Goal: Information Seeking & Learning: Learn about a topic

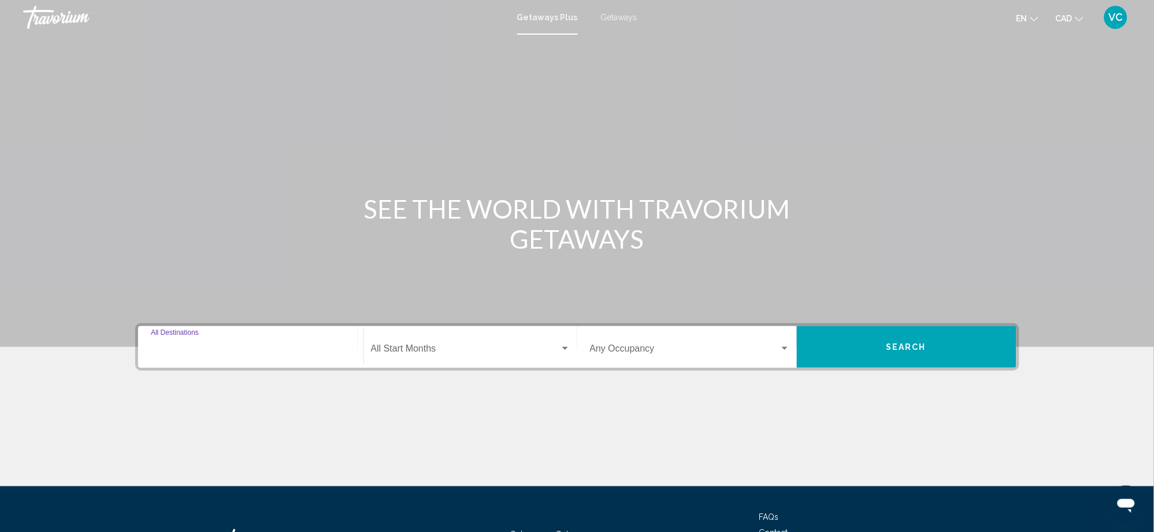
click at [225, 346] on input "Destination All Destinations" at bounding box center [251, 351] width 200 height 10
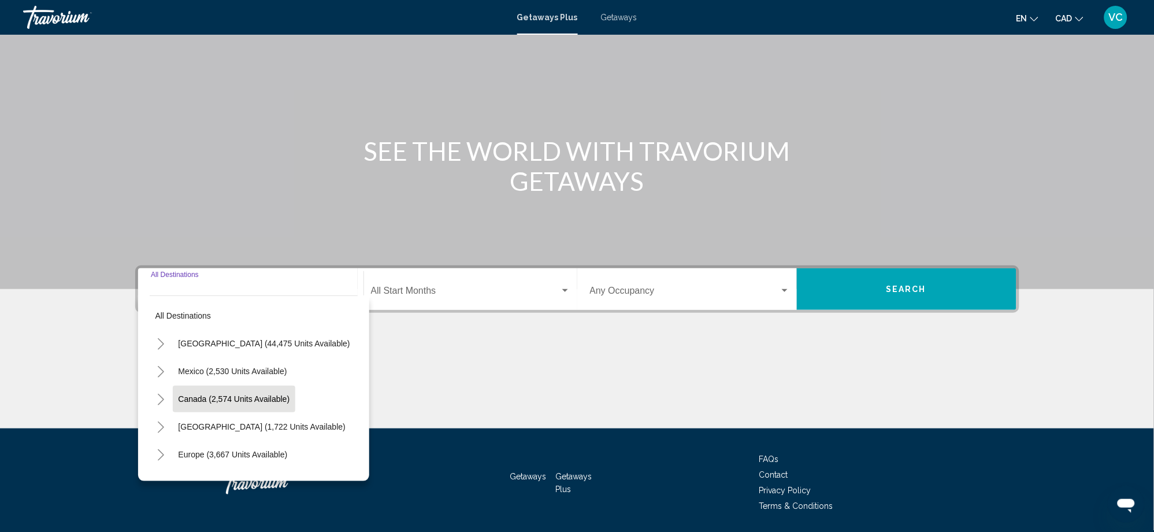
scroll to position [95, 0]
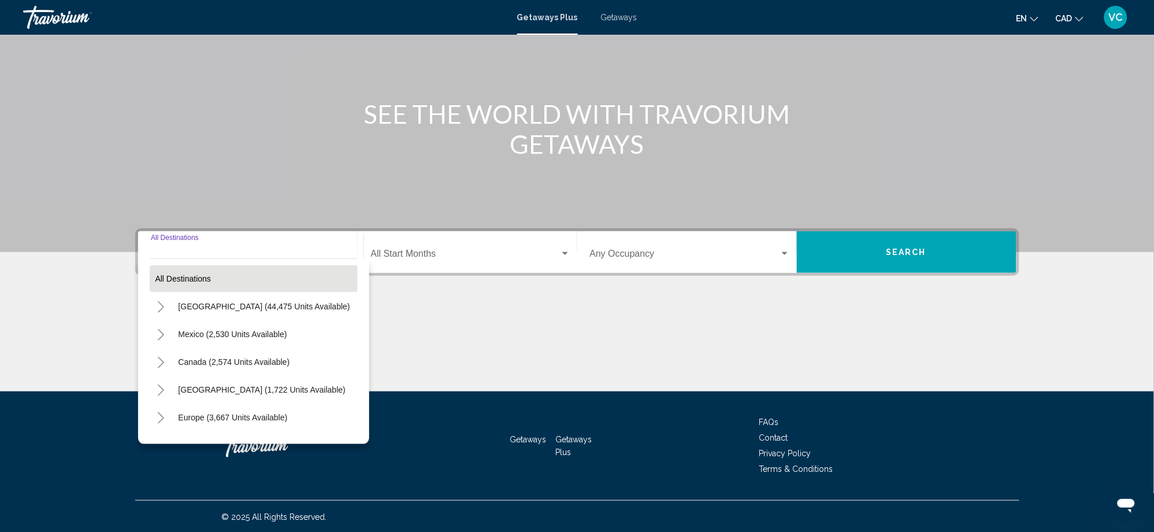
click at [230, 278] on button "All destinations" at bounding box center [254, 278] width 208 height 27
type input "**********"
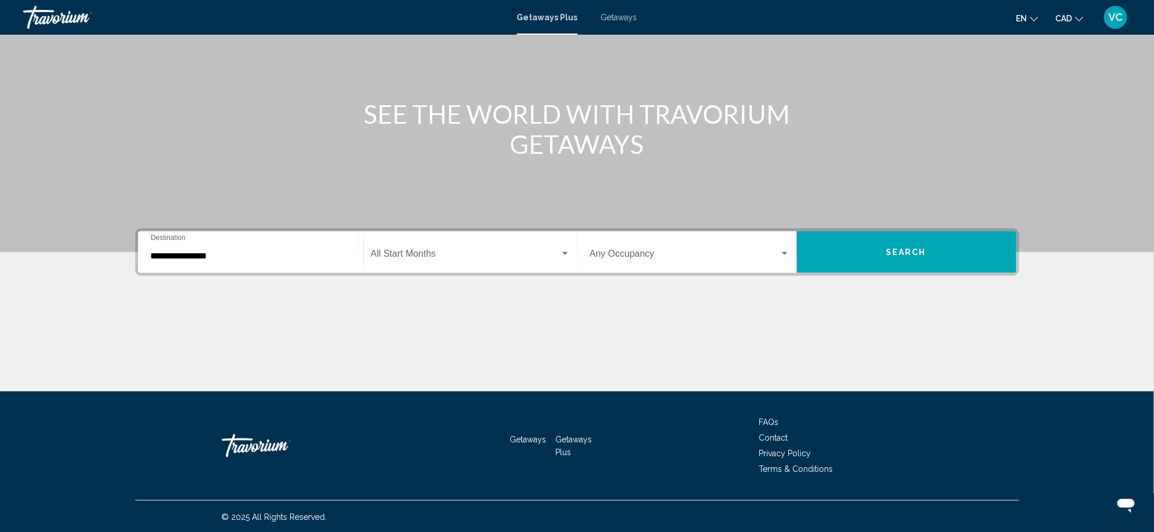
click at [886, 248] on span "Search" at bounding box center [906, 252] width 40 height 9
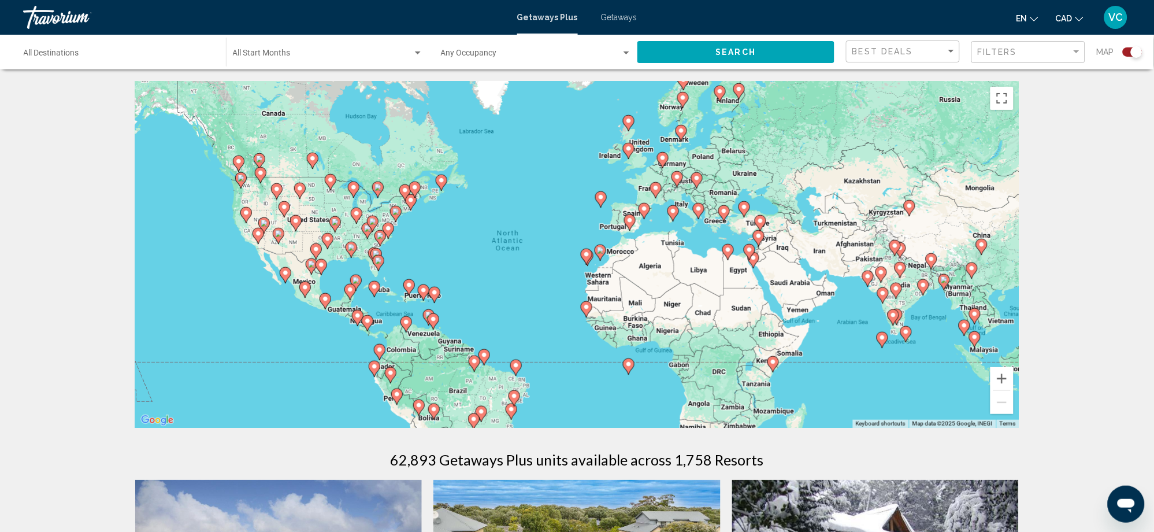
drag, startPoint x: 875, startPoint y: 213, endPoint x: 837, endPoint y: 218, distance: 39.1
click at [837, 218] on div "To activate drag with keyboard, press Alt + Enter. Once in keyboard drag state,…" at bounding box center [577, 254] width 884 height 347
click at [617, 17] on span "Getaways" at bounding box center [619, 17] width 36 height 9
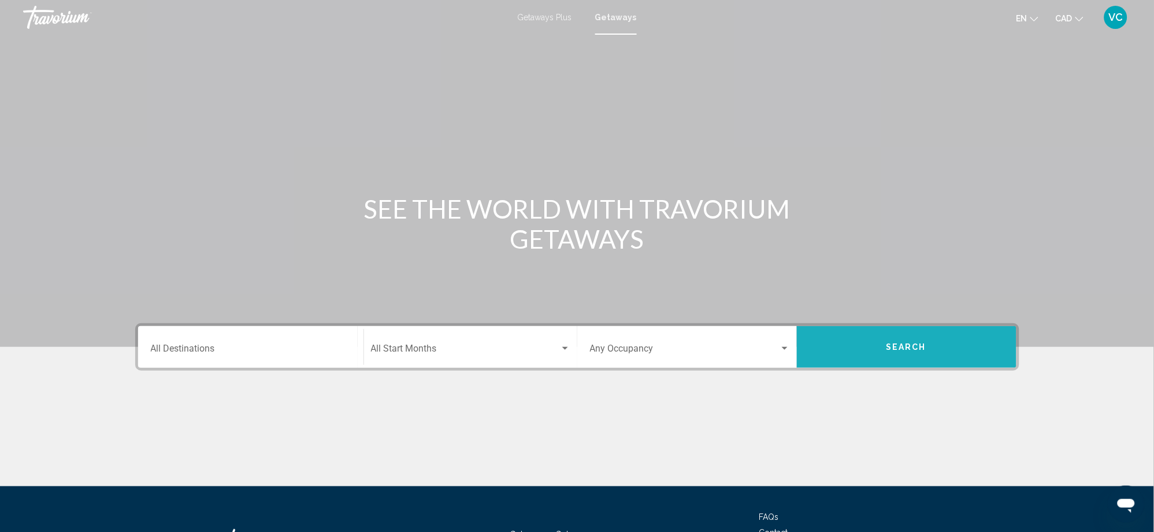
click at [907, 350] on span "Search" at bounding box center [906, 347] width 40 height 9
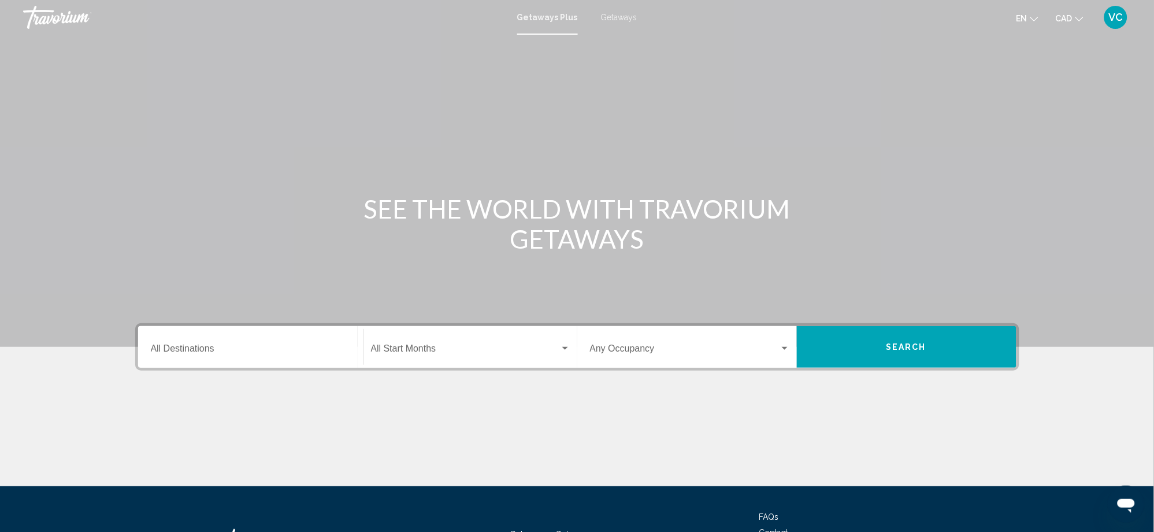
click at [611, 17] on span "Getaways" at bounding box center [619, 17] width 36 height 9
click at [894, 343] on span "Search" at bounding box center [906, 347] width 40 height 9
click at [615, 18] on span "Getaways" at bounding box center [619, 17] width 36 height 9
click at [889, 349] on span "Search" at bounding box center [906, 347] width 40 height 9
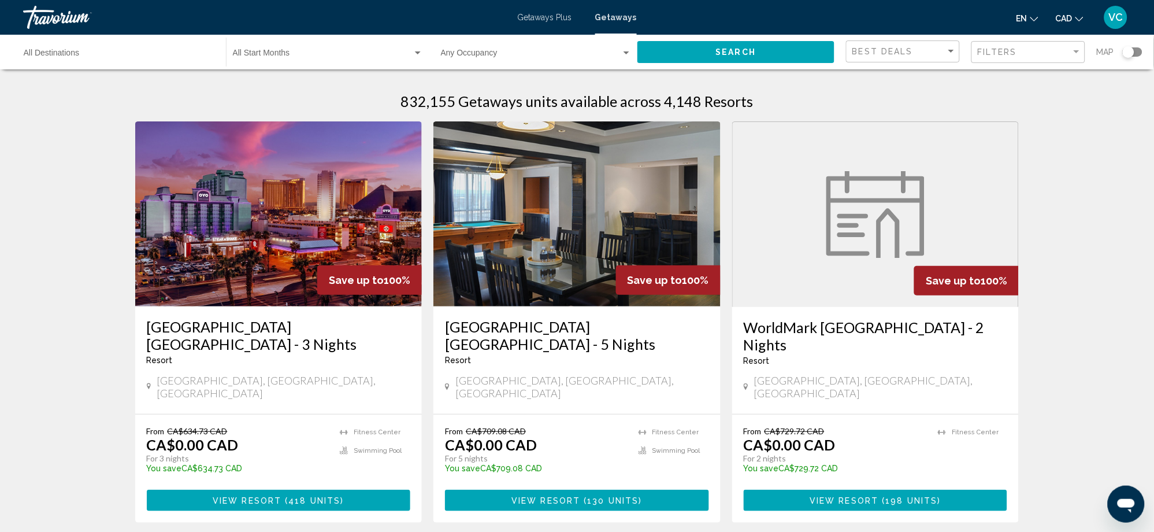
click at [1126, 51] on div "Search widget" at bounding box center [1129, 52] width 12 height 12
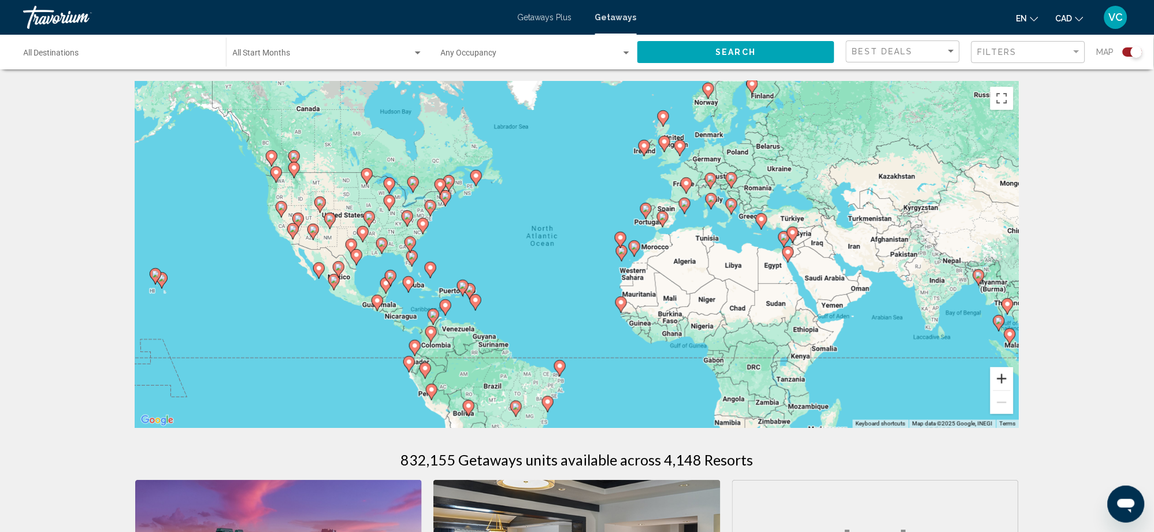
click at [1004, 380] on button "Zoom in" at bounding box center [1001, 378] width 23 height 23
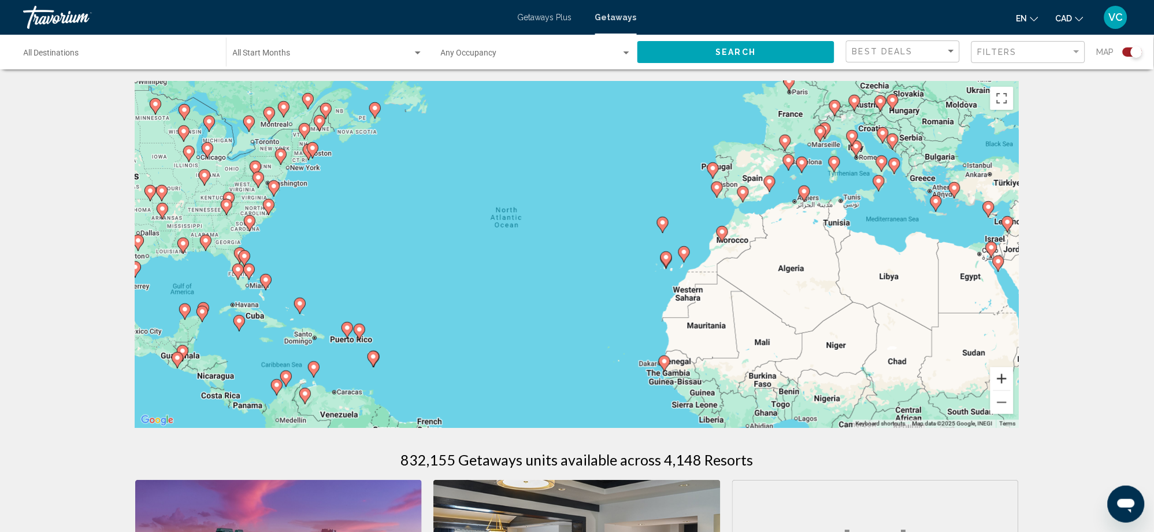
click at [1004, 380] on button "Zoom in" at bounding box center [1001, 378] width 23 height 23
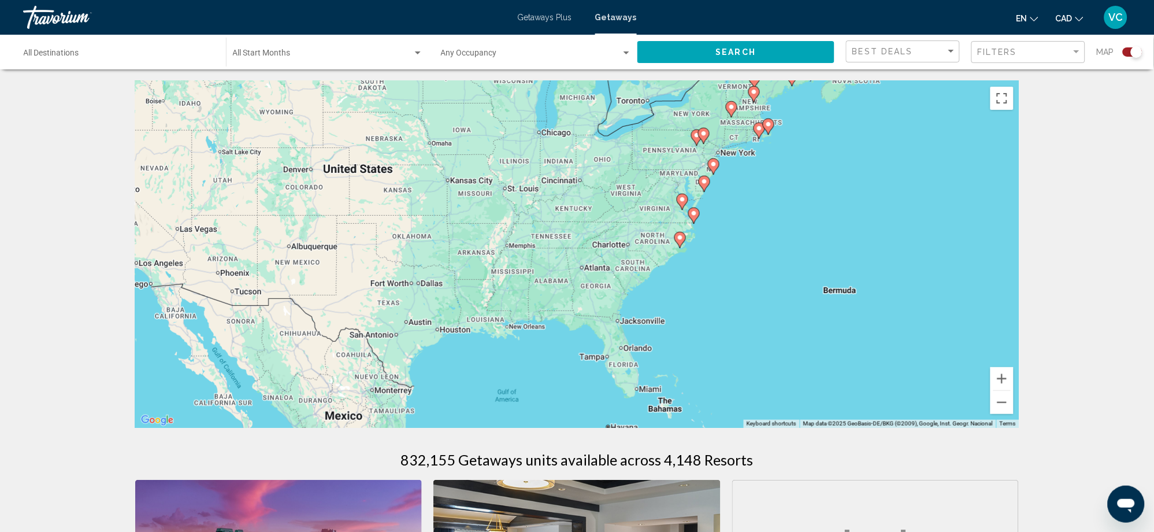
drag, startPoint x: 382, startPoint y: 233, endPoint x: 1106, endPoint y: 306, distance: 727.1
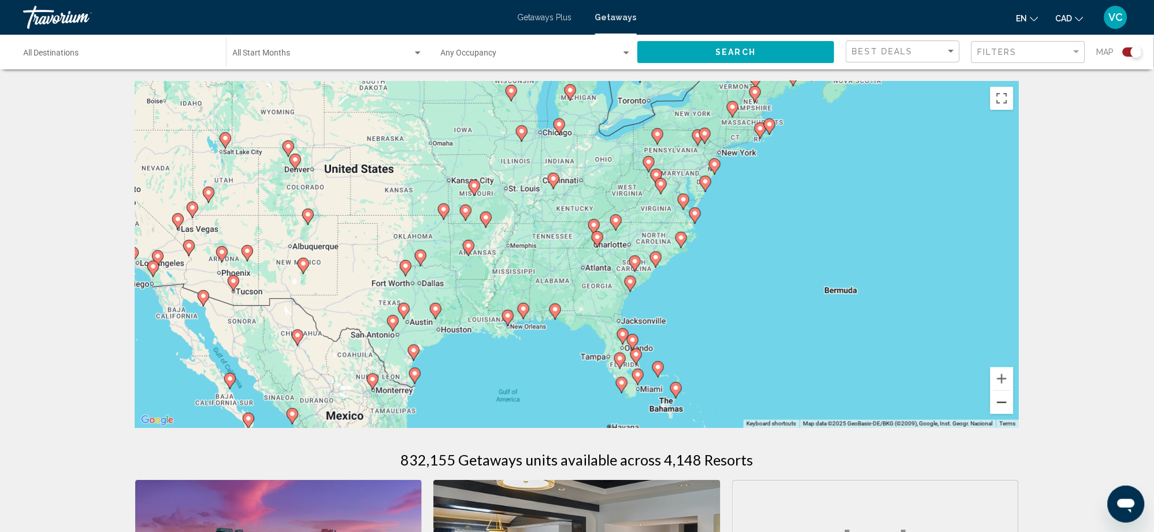
click at [998, 403] on button "Zoom out" at bounding box center [1001, 402] width 23 height 23
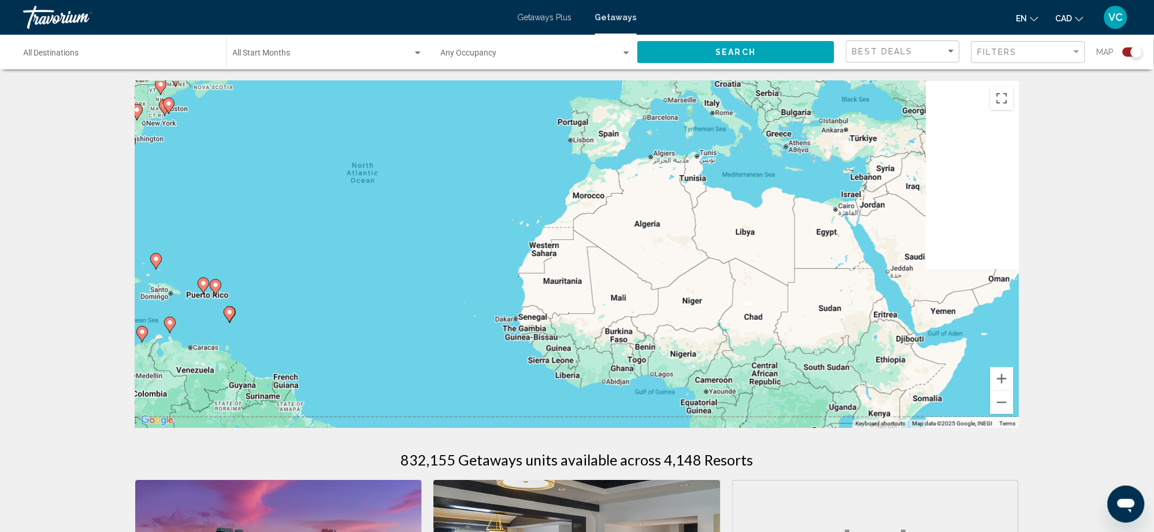
drag, startPoint x: 857, startPoint y: 283, endPoint x: 283, endPoint y: 187, distance: 582.4
click at [273, 185] on div "To activate drag with keyboard, press Alt + Enter. Once in keyboard drag state,…" at bounding box center [577, 254] width 884 height 347
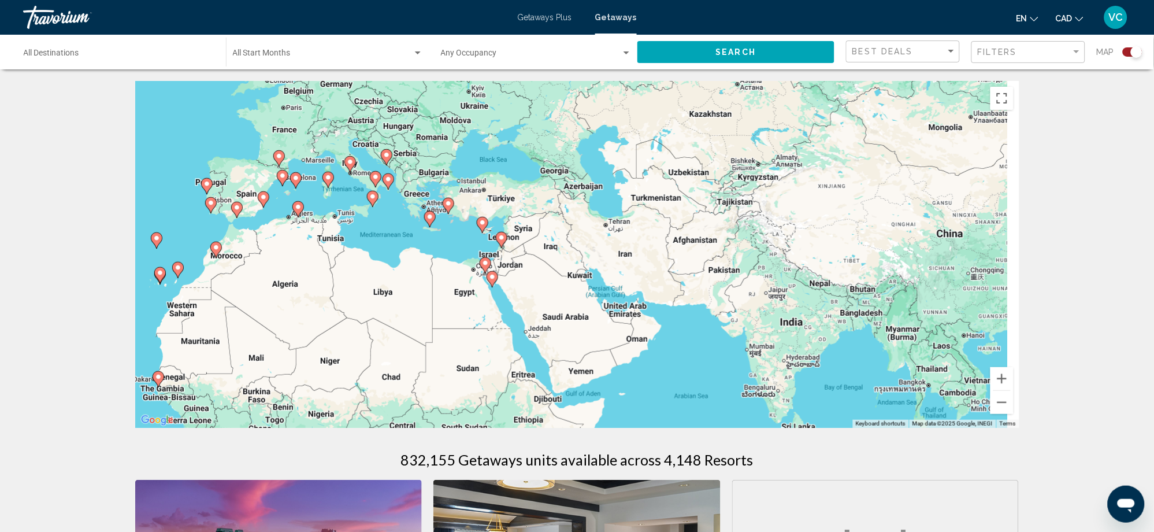
drag, startPoint x: 846, startPoint y: 251, endPoint x: 593, endPoint y: 357, distance: 274.5
click at [593, 357] on div "To activate drag with keyboard, press Alt + Enter. Once in keyboard drag state,…" at bounding box center [577, 254] width 884 height 347
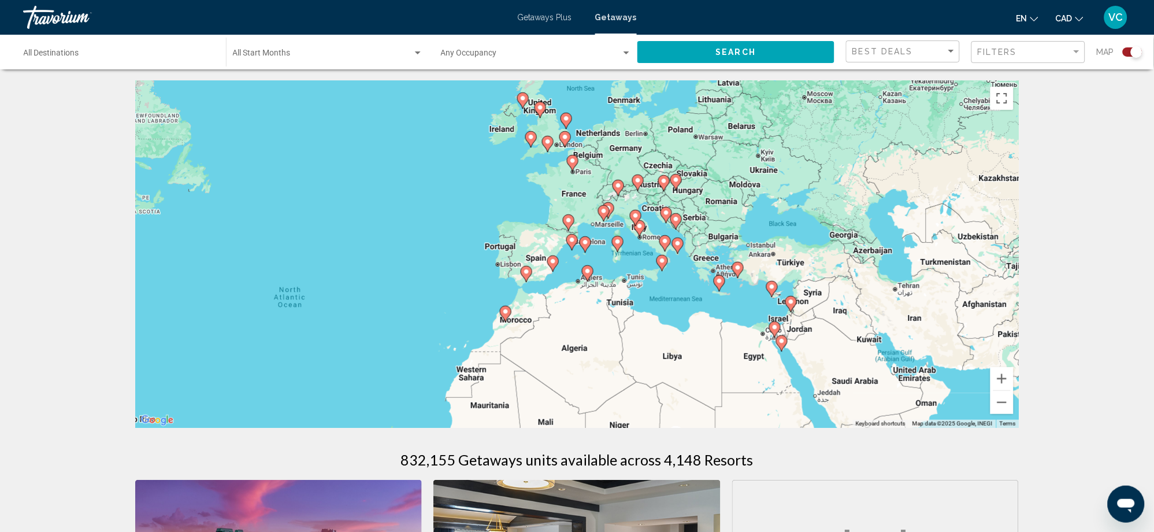
drag, startPoint x: 773, startPoint y: 228, endPoint x: 1139, endPoint y: 269, distance: 368.1
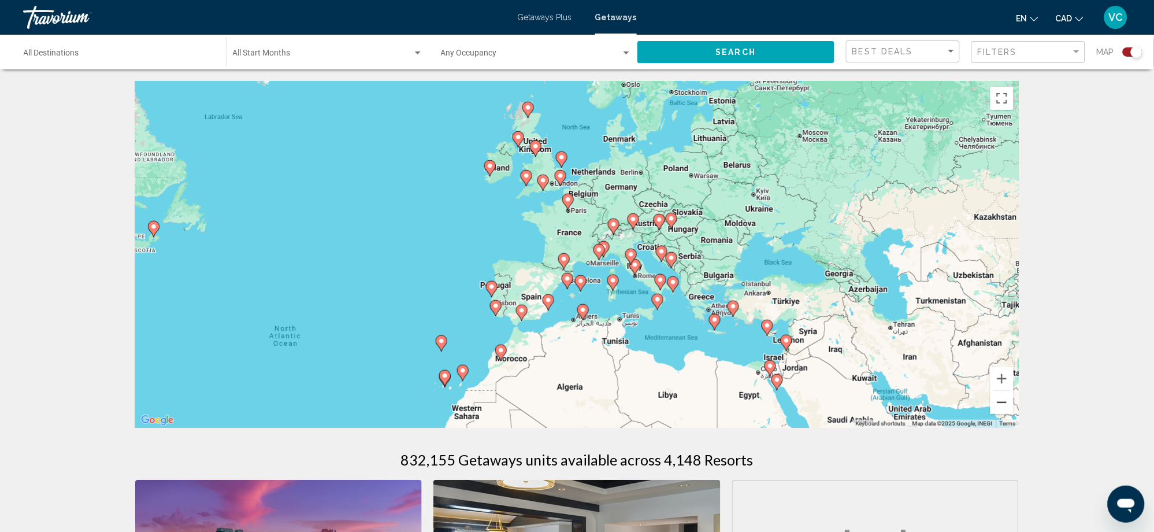
click at [1004, 406] on button "Zoom out" at bounding box center [1001, 402] width 23 height 23
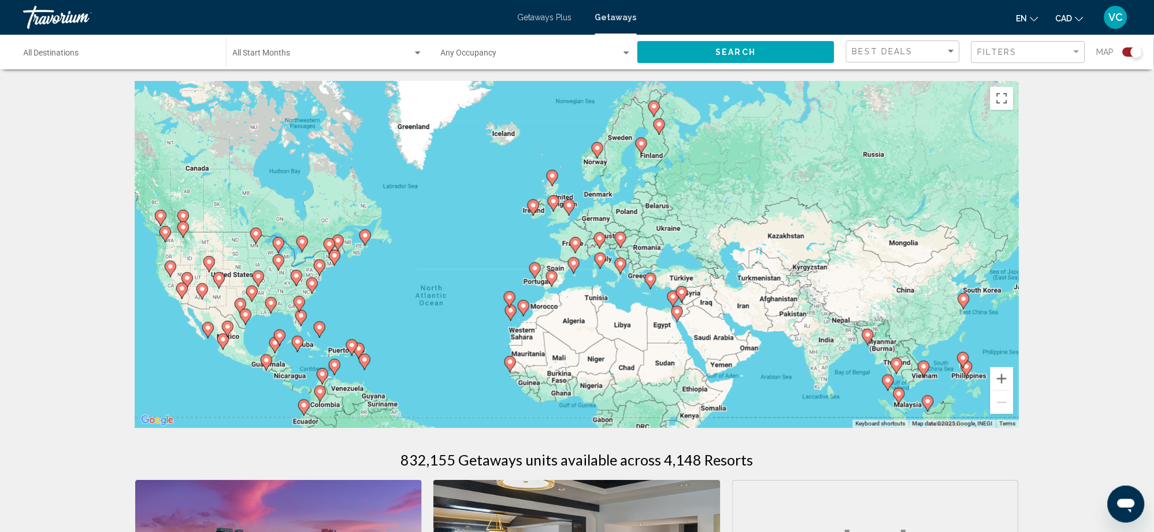
click at [544, 16] on span "Getaways Plus" at bounding box center [545, 17] width 54 height 9
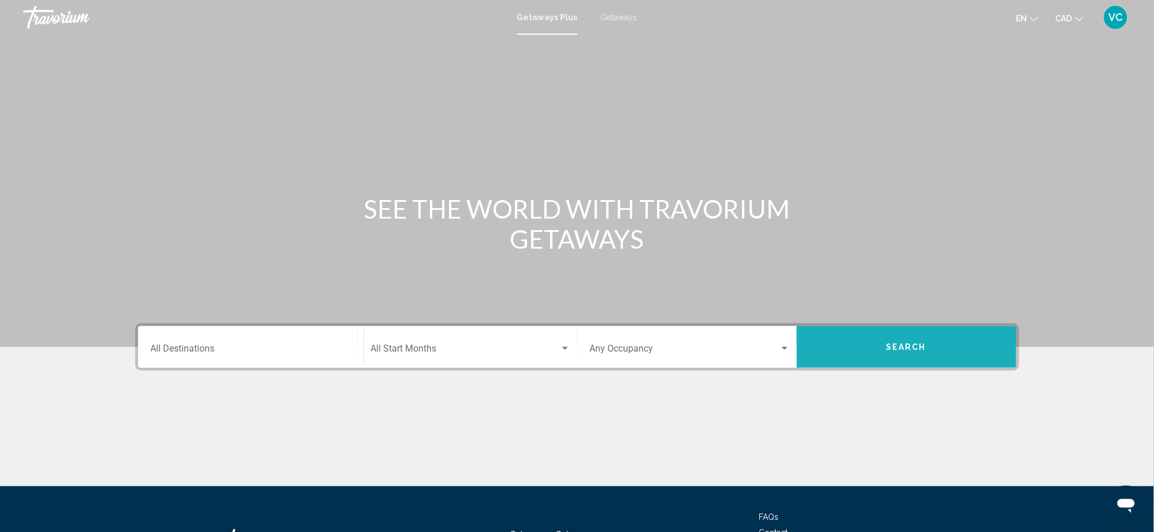
click at [901, 337] on button "Search" at bounding box center [907, 347] width 220 height 42
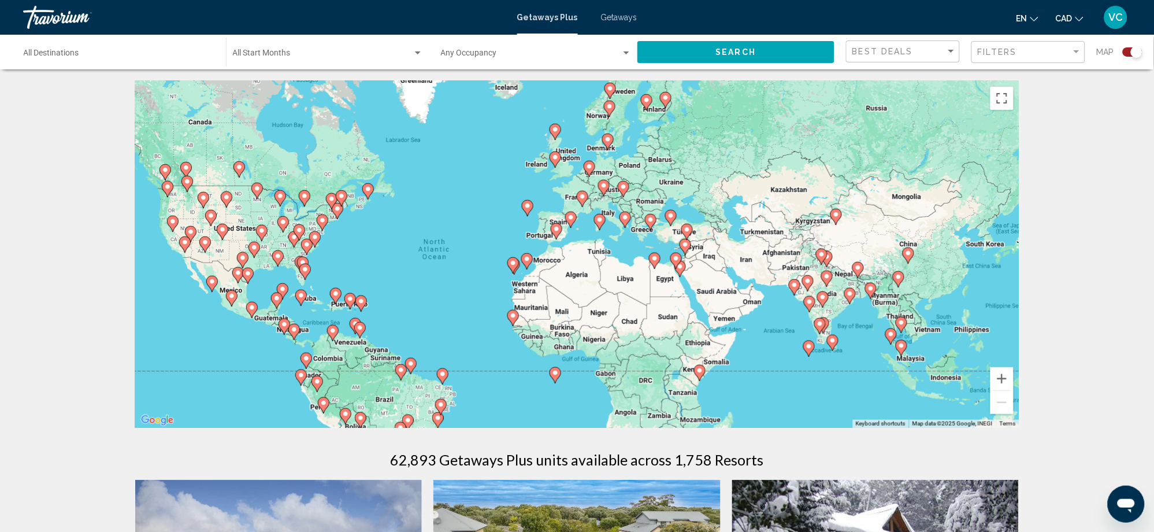
drag, startPoint x: 871, startPoint y: 224, endPoint x: 761, endPoint y: 237, distance: 110.6
click at [761, 237] on div "To activate drag with keyboard, press Alt + Enter. Once in keyboard drag state,…" at bounding box center [577, 254] width 884 height 347
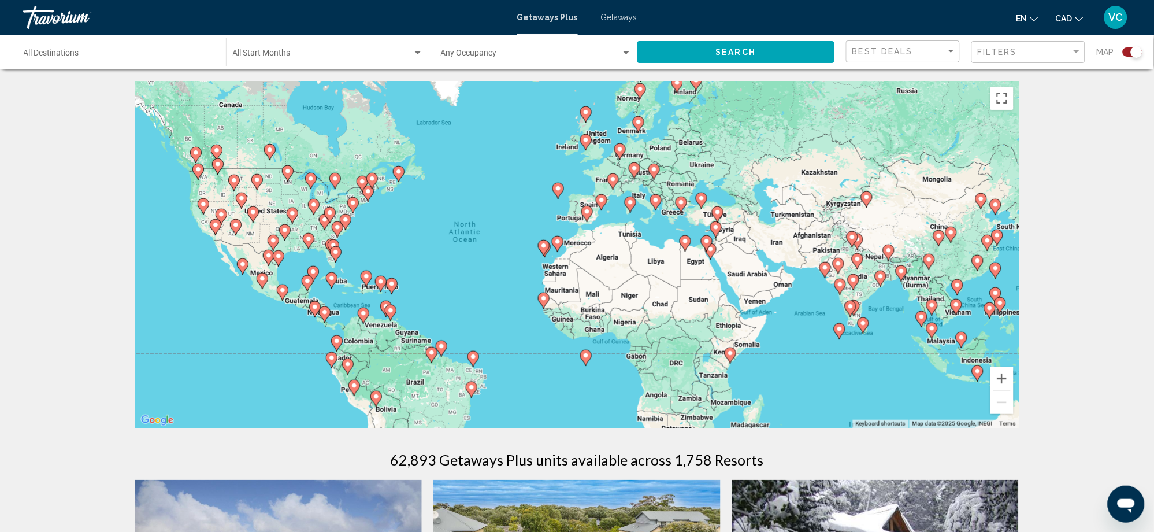
drag, startPoint x: 731, startPoint y: 287, endPoint x: 763, endPoint y: 268, distance: 37.1
click at [763, 268] on div "To activate drag with keyboard, press Alt + Enter. Once in keyboard drag state,…" at bounding box center [577, 254] width 884 height 347
click at [615, 20] on span "Getaways" at bounding box center [619, 17] width 36 height 9
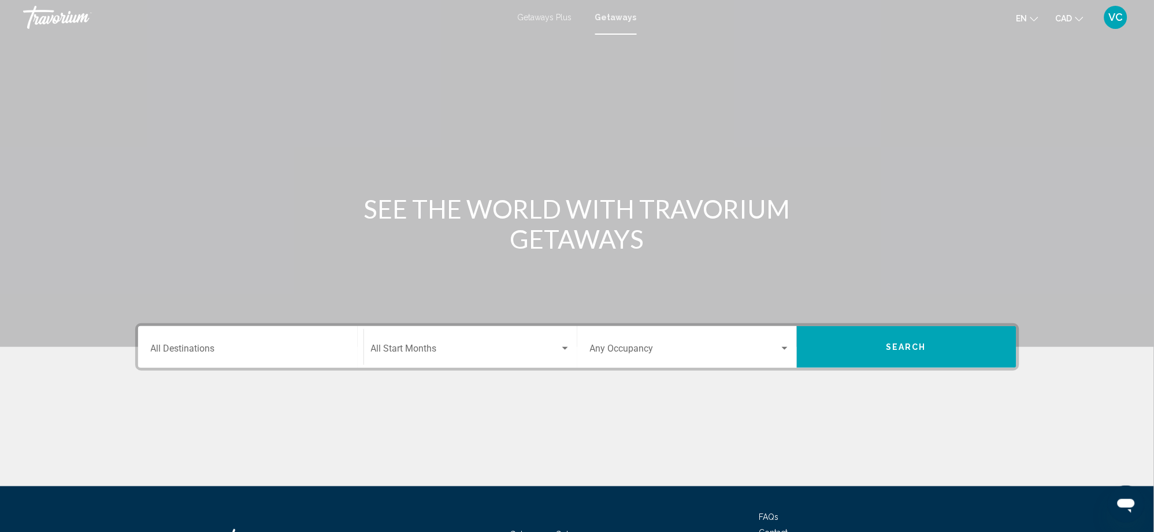
click at [900, 350] on span "Search" at bounding box center [906, 347] width 40 height 9
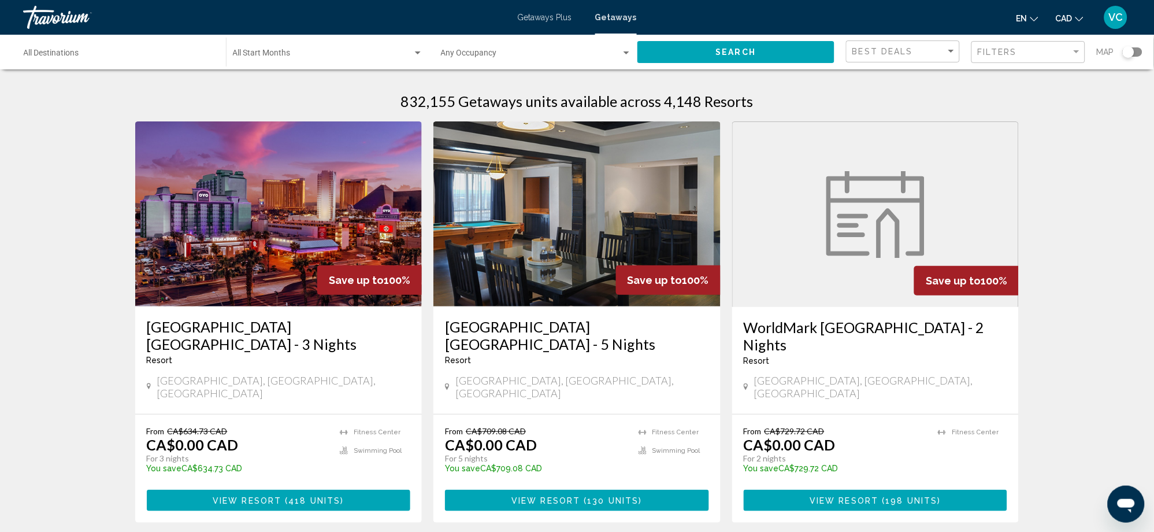
click at [1132, 54] on div "Search widget" at bounding box center [1129, 52] width 12 height 12
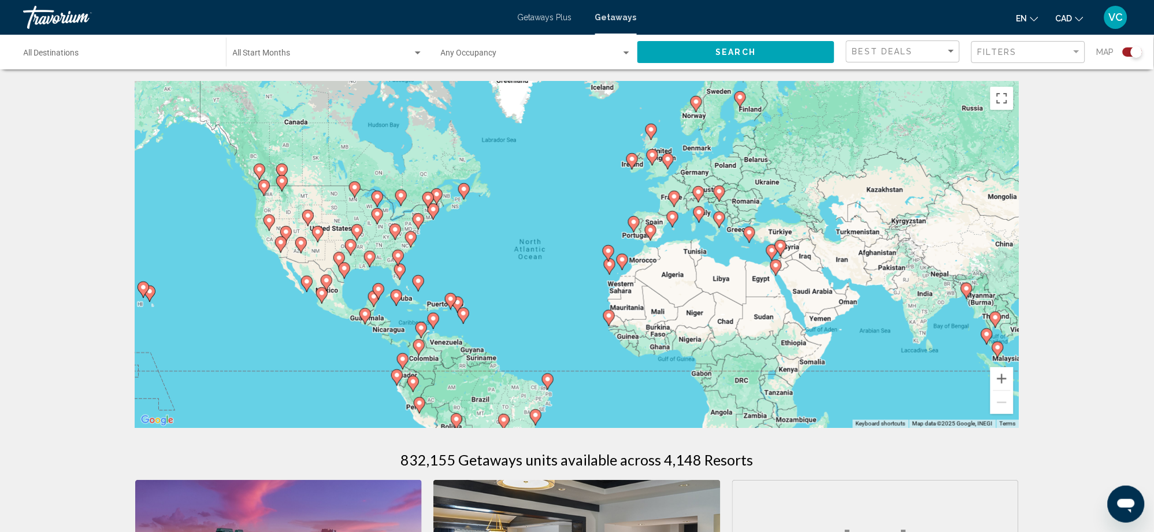
drag, startPoint x: 771, startPoint y: 291, endPoint x: 752, endPoint y: 303, distance: 23.1
click at [752, 303] on div "To activate drag with keyboard, press Alt + Enter. Once in keyboard drag state,…" at bounding box center [577, 254] width 884 height 347
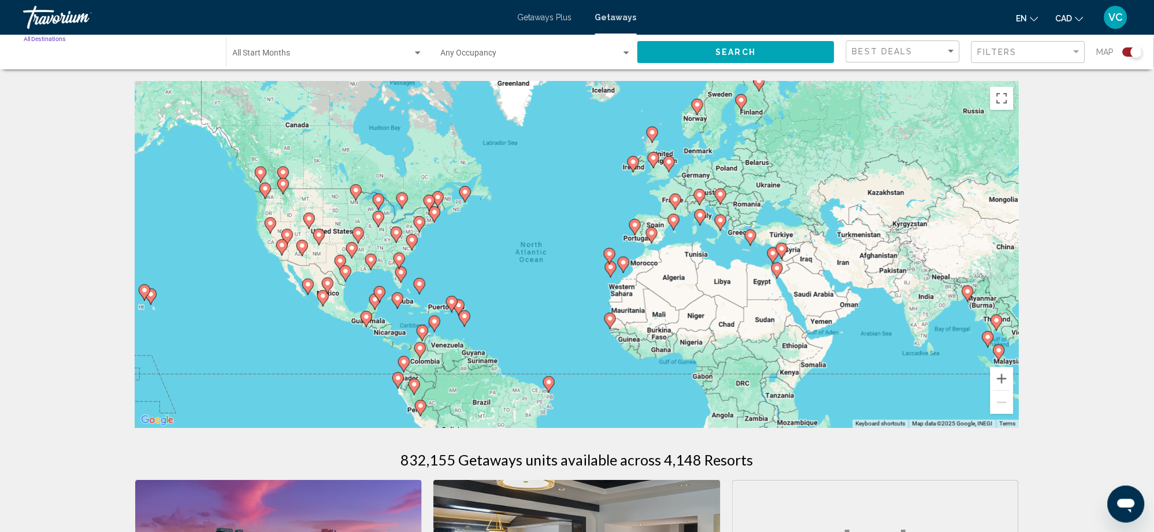
click at [60, 58] on input "Destination All Destinations" at bounding box center [119, 55] width 191 height 9
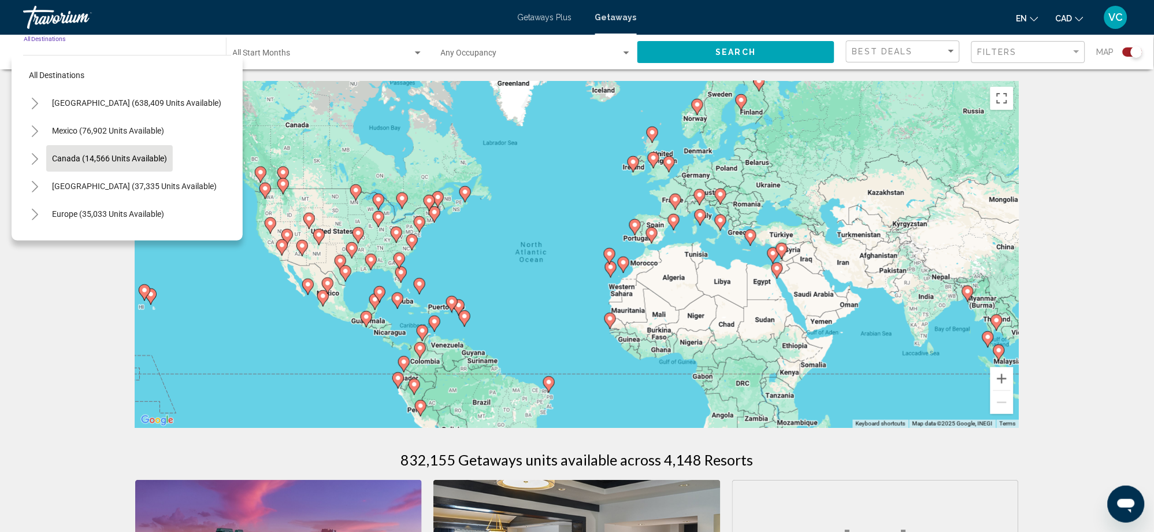
scroll to position [77, 0]
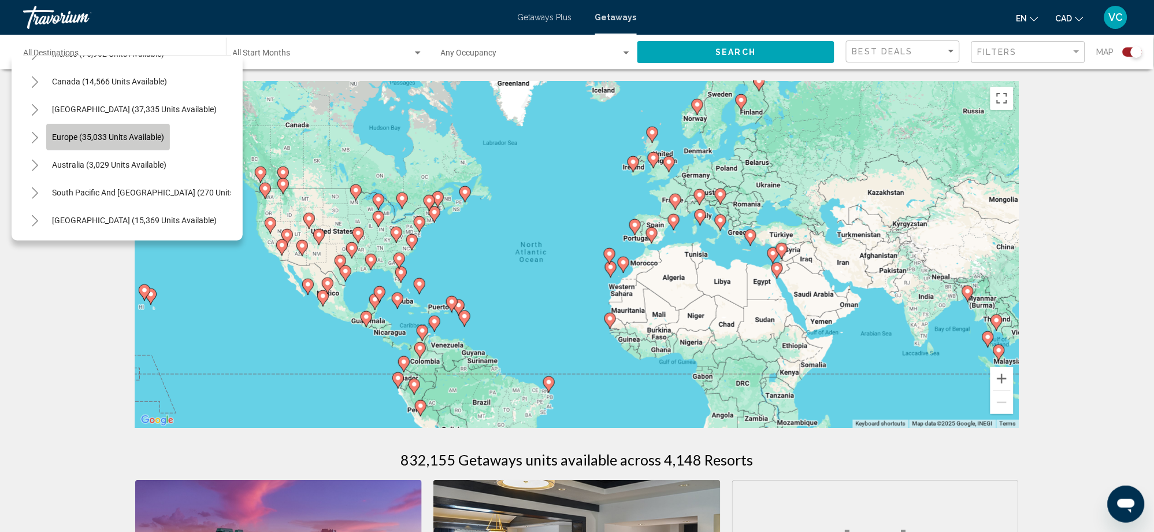
click at [85, 138] on span "Europe (35,033 units available)" at bounding box center [108, 136] width 112 height 9
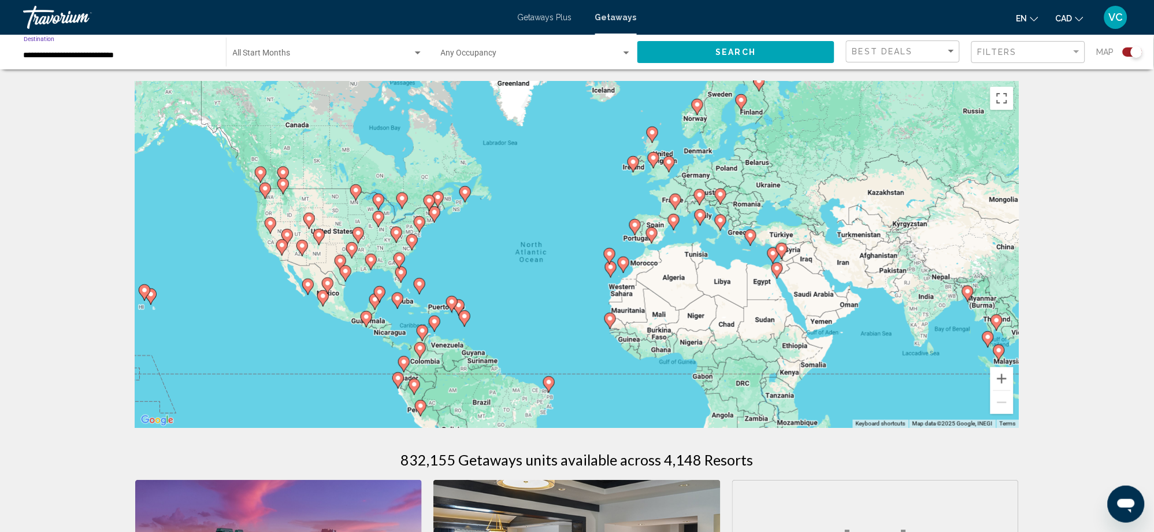
click at [696, 46] on button "Search" at bounding box center [735, 51] width 197 height 21
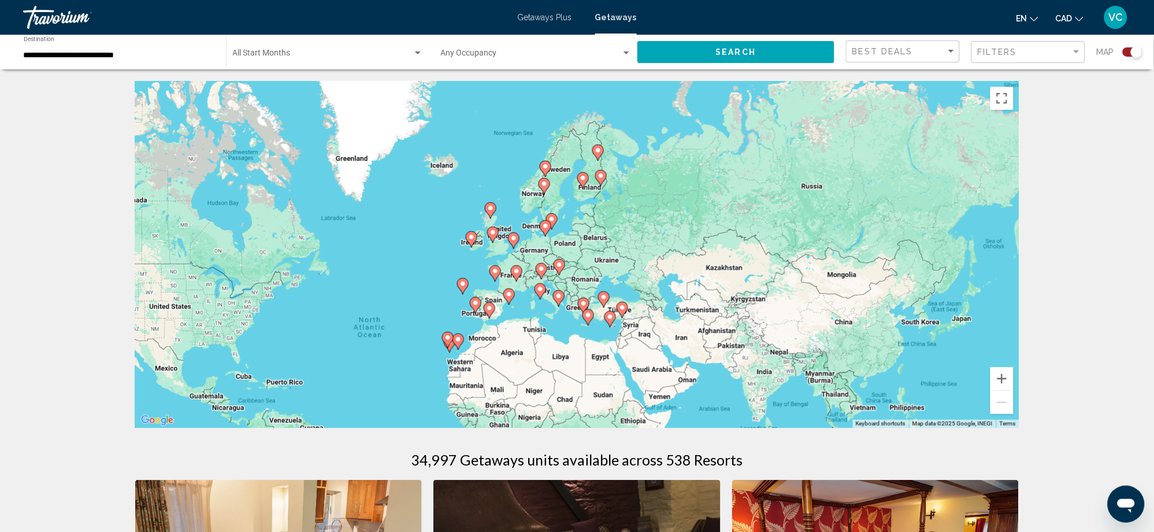
drag, startPoint x: 863, startPoint y: 251, endPoint x: 699, endPoint y: 327, distance: 180.7
click at [699, 327] on div "To activate drag with keyboard, press Alt + Enter. Once in keyboard drag state,…" at bounding box center [577, 254] width 884 height 347
click at [1008, 382] on button "Zoom in" at bounding box center [1001, 378] width 23 height 23
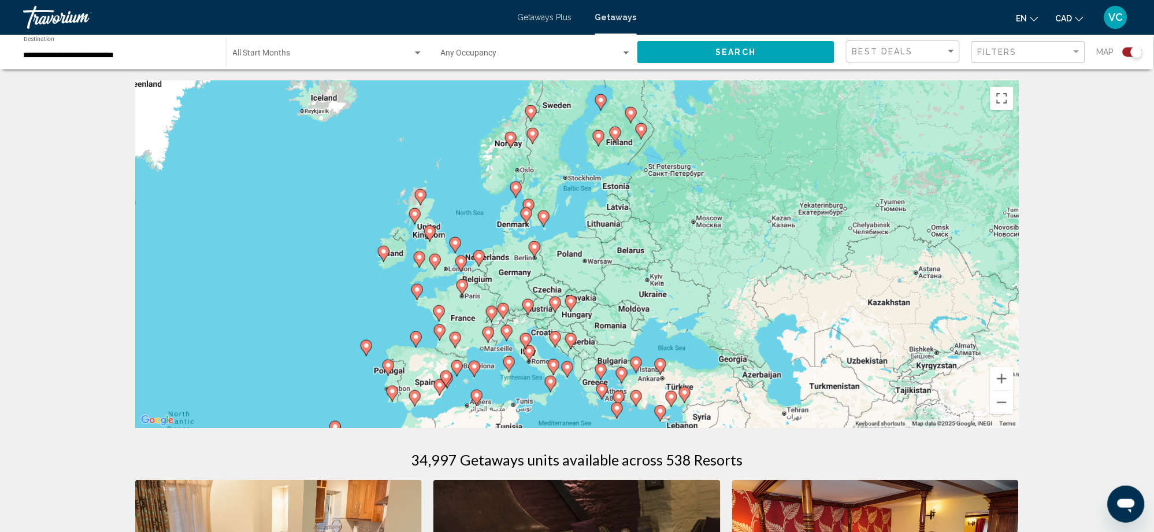
drag, startPoint x: 764, startPoint y: 281, endPoint x: 779, endPoint y: 292, distance: 19.1
click at [779, 292] on div "To activate drag with keyboard, press Alt + Enter. Once in keyboard drag state,…" at bounding box center [577, 254] width 884 height 347
click at [1000, 399] on button "Zoom out" at bounding box center [1001, 402] width 23 height 23
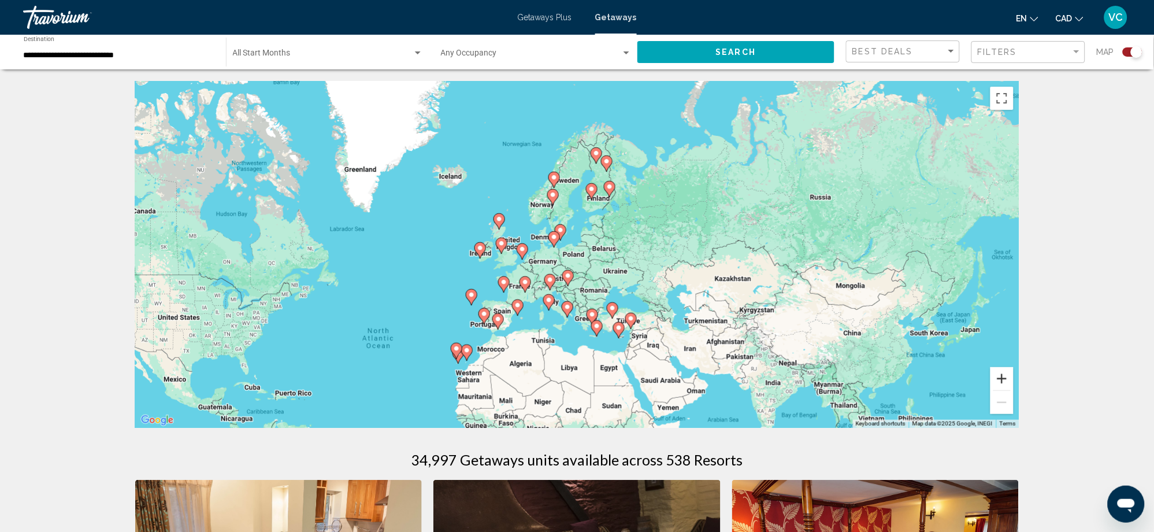
click at [1001, 373] on button "Zoom in" at bounding box center [1001, 378] width 23 height 23
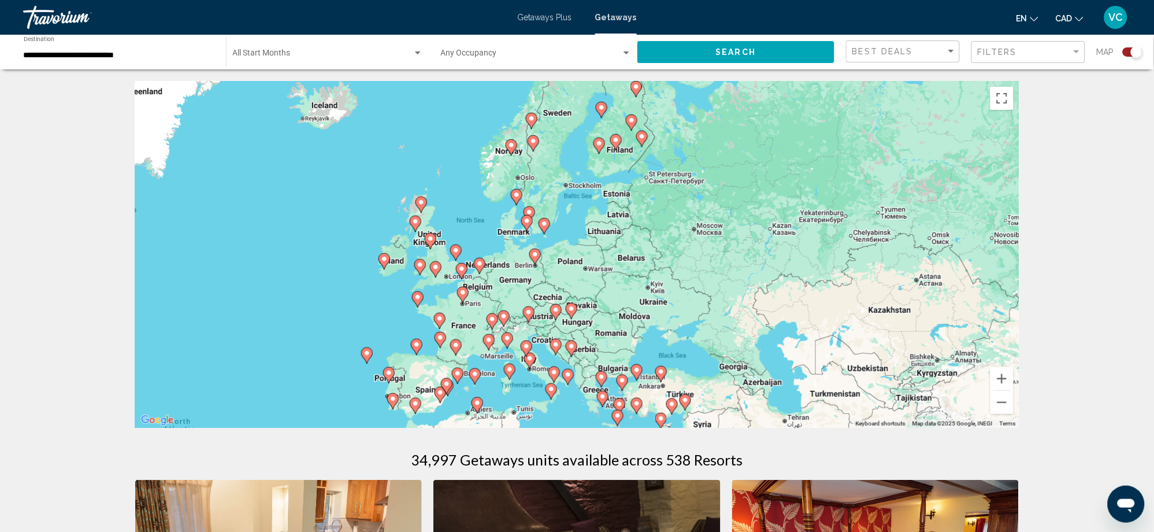
drag, startPoint x: 786, startPoint y: 280, endPoint x: 786, endPoint y: 288, distance: 8.7
click at [786, 288] on div "To activate drag with keyboard, press Alt + Enter. Once in keyboard drag state,…" at bounding box center [577, 254] width 884 height 347
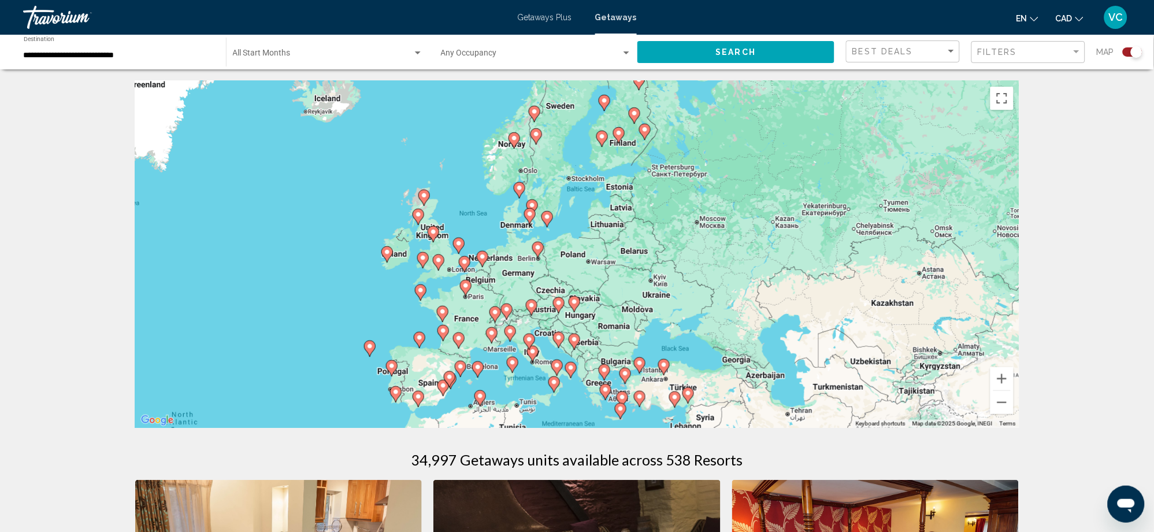
drag, startPoint x: 745, startPoint y: 286, endPoint x: 747, endPoint y: 276, distance: 10.0
click at [747, 276] on div "To activate drag with keyboard, press Alt + Enter. Once in keyboard drag state,…" at bounding box center [577, 254] width 884 height 347
click at [741, 302] on div "To activate drag with keyboard, press Alt + Enter. Once in keyboard drag state,…" at bounding box center [577, 254] width 884 height 347
click at [1000, 403] on button "Zoom out" at bounding box center [1001, 402] width 23 height 23
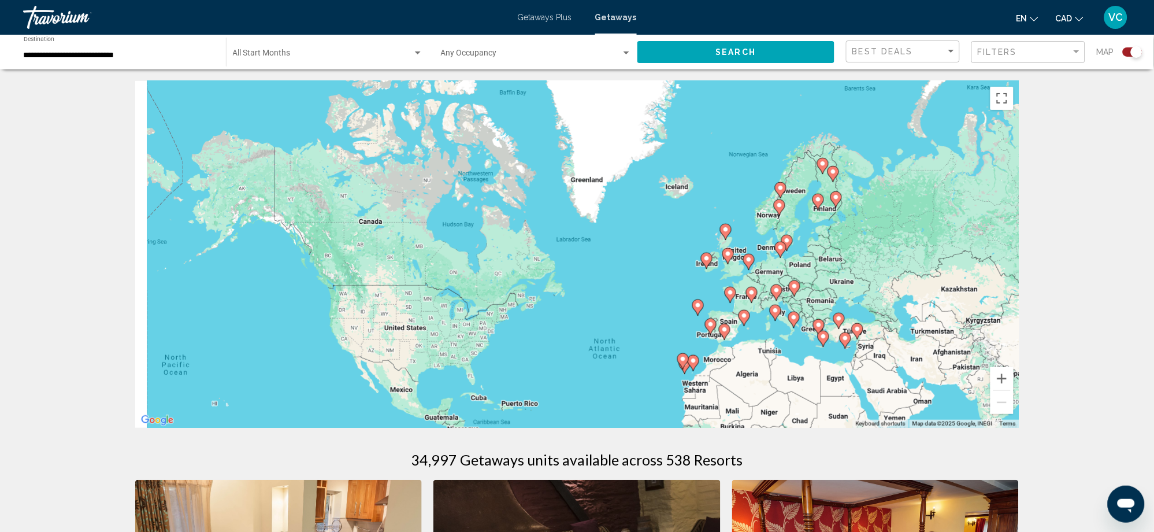
drag, startPoint x: 433, startPoint y: 277, endPoint x: 692, endPoint y: 281, distance: 259.5
click at [692, 281] on div "To activate drag with keyboard, press Alt + Enter. Once in keyboard drag state,…" at bounding box center [577, 254] width 884 height 347
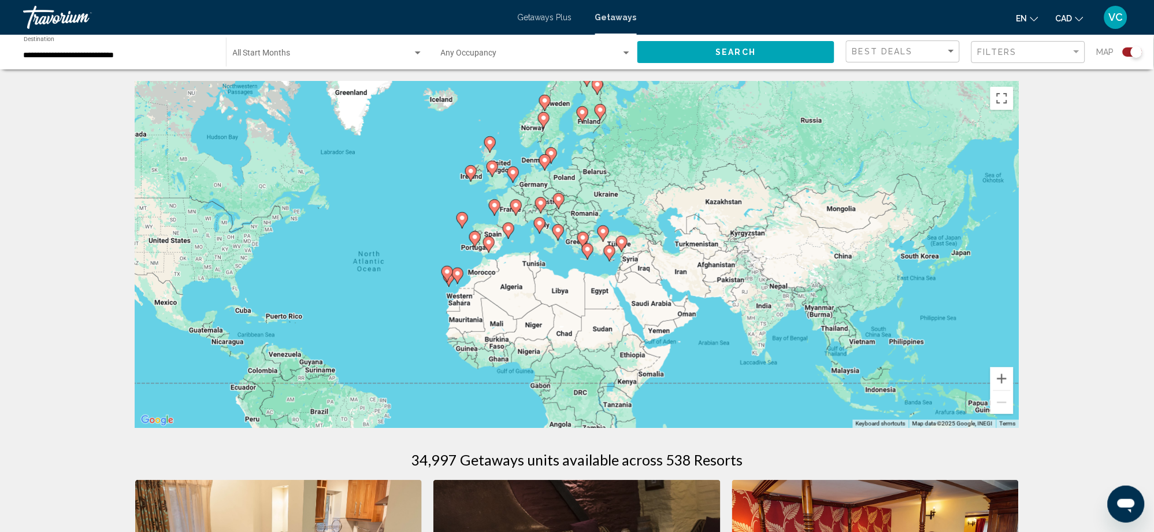
drag, startPoint x: 689, startPoint y: 312, endPoint x: 437, endPoint y: 242, distance: 262.0
click at [414, 232] on div "To activate drag with keyboard, press Alt + Enter. Once in keyboard drag state,…" at bounding box center [577, 254] width 884 height 347
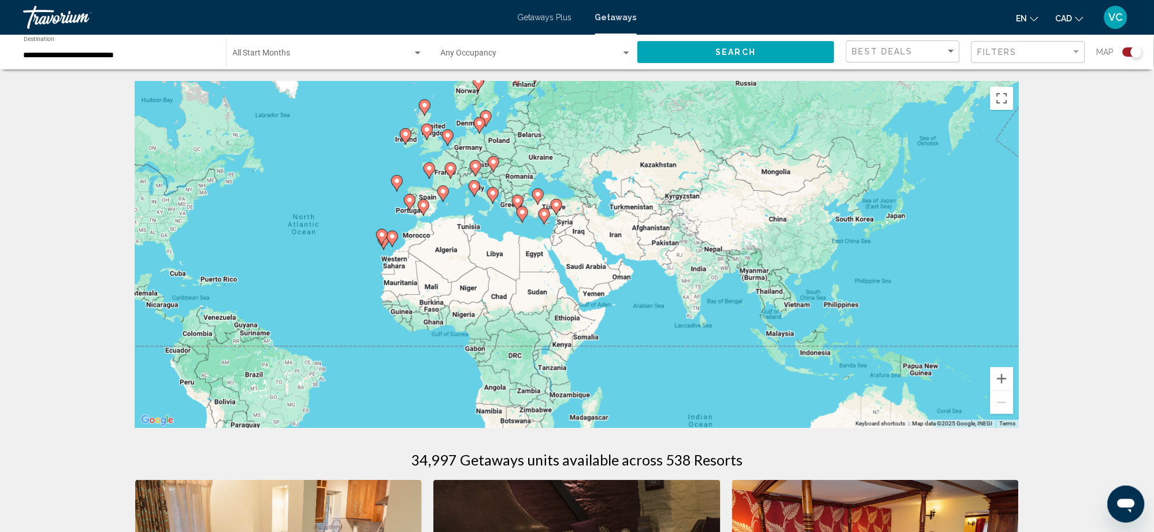
drag, startPoint x: 720, startPoint y: 364, endPoint x: 689, endPoint y: 184, distance: 182.9
click at [690, 187] on div "To activate drag with keyboard, press Alt + Enter. Once in keyboard drag state,…" at bounding box center [577, 254] width 884 height 347
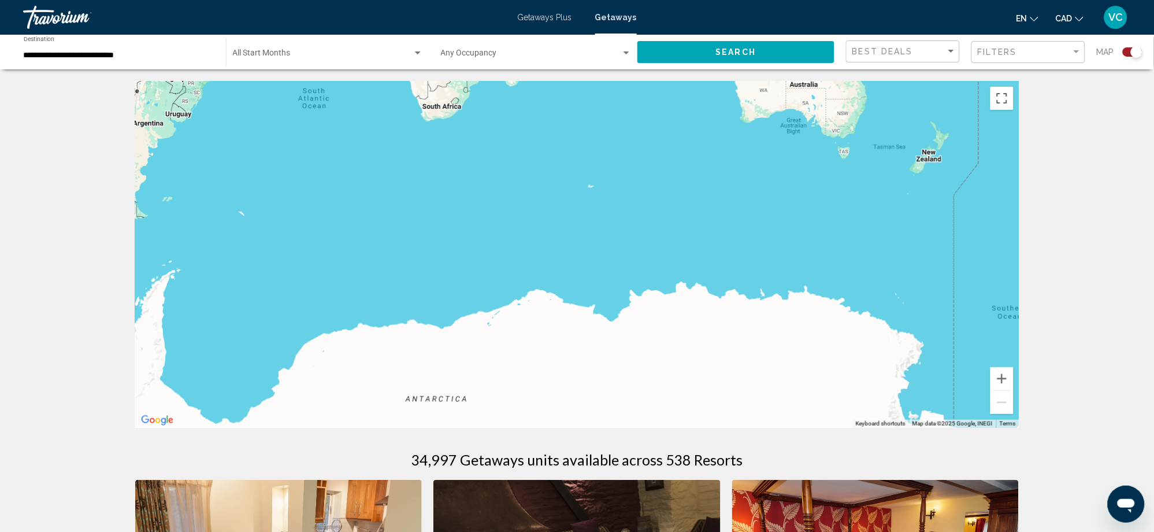
drag, startPoint x: 712, startPoint y: 215, endPoint x: 827, endPoint y: 382, distance: 203.1
click at [827, 382] on div "Main content" at bounding box center [577, 254] width 884 height 347
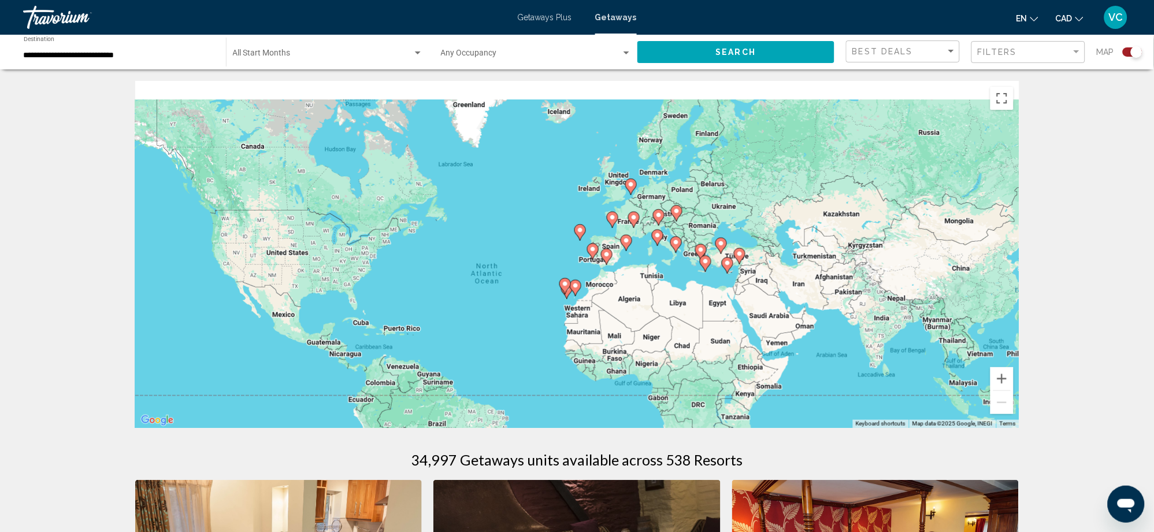
drag, startPoint x: 747, startPoint y: 299, endPoint x: 770, endPoint y: 441, distance: 144.0
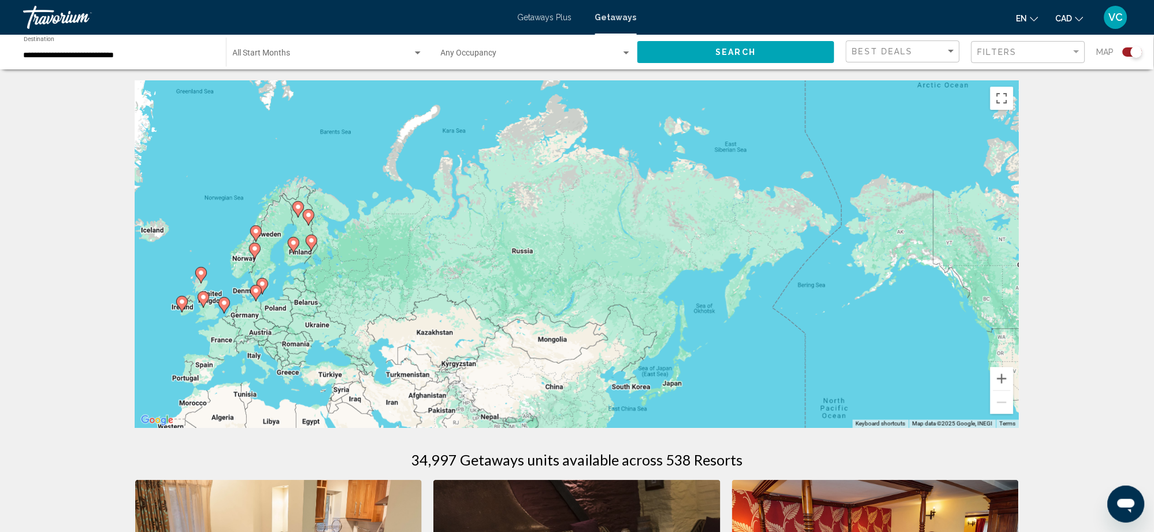
drag, startPoint x: 892, startPoint y: 321, endPoint x: 402, endPoint y: 172, distance: 511.8
click at [402, 172] on div "To activate drag with keyboard, press Alt + Enter. Once in keyboard drag state,…" at bounding box center [577, 254] width 884 height 347
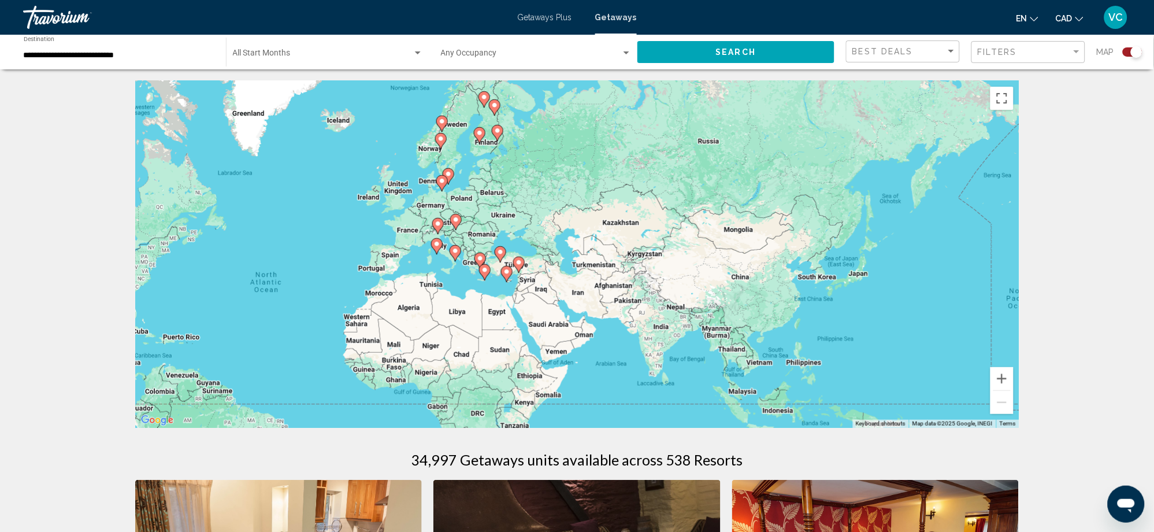
drag, startPoint x: 712, startPoint y: 294, endPoint x: 1022, endPoint y: 242, distance: 314.0
click at [1003, 240] on div "To activate drag with keyboard, press Alt + Enter. Once in keyboard drag state,…" at bounding box center [577, 254] width 884 height 347
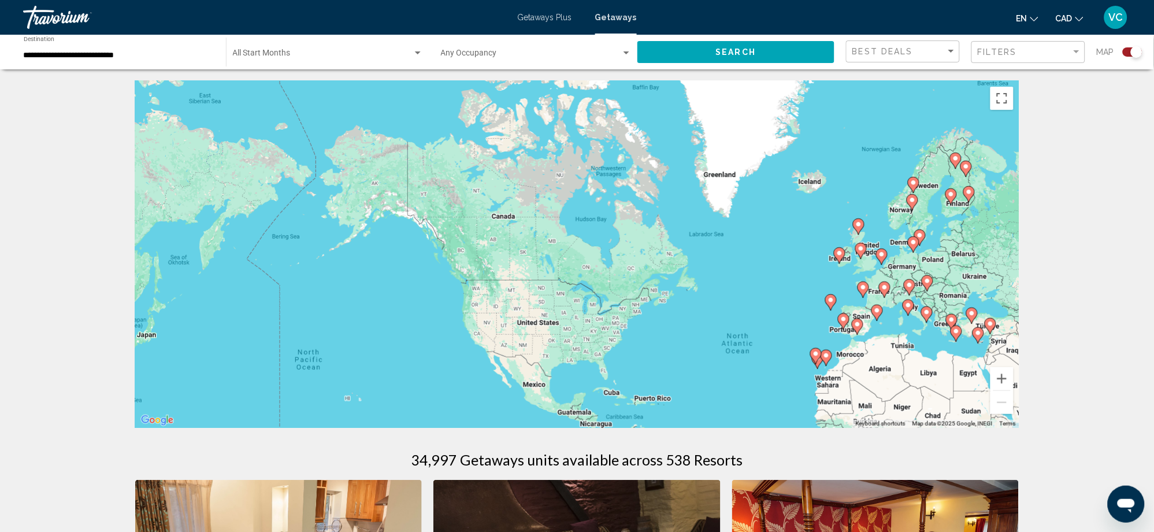
drag, startPoint x: 623, startPoint y: 193, endPoint x: 890, endPoint y: 328, distance: 298.7
click at [890, 328] on div "To activate drag with keyboard, press Alt + Enter. Once in keyboard drag state,…" at bounding box center [577, 254] width 884 height 347
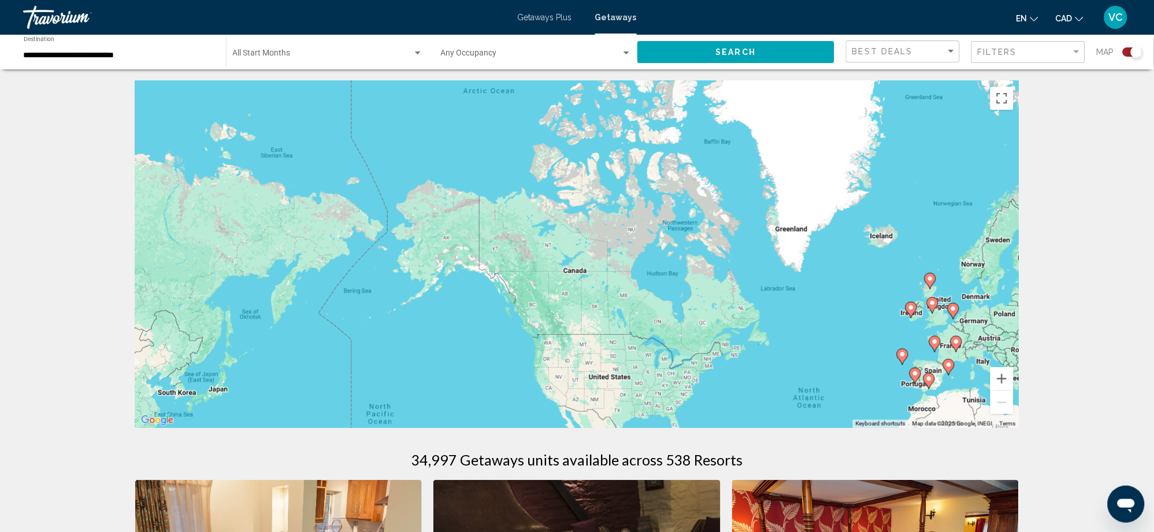
drag, startPoint x: 519, startPoint y: 298, endPoint x: 473, endPoint y: 258, distance: 60.2
click at [473, 258] on div "To activate drag with keyboard, press Alt + Enter. Once in keyboard drag state,…" at bounding box center [577, 254] width 884 height 347
click at [90, 54] on input "**********" at bounding box center [119, 55] width 191 height 9
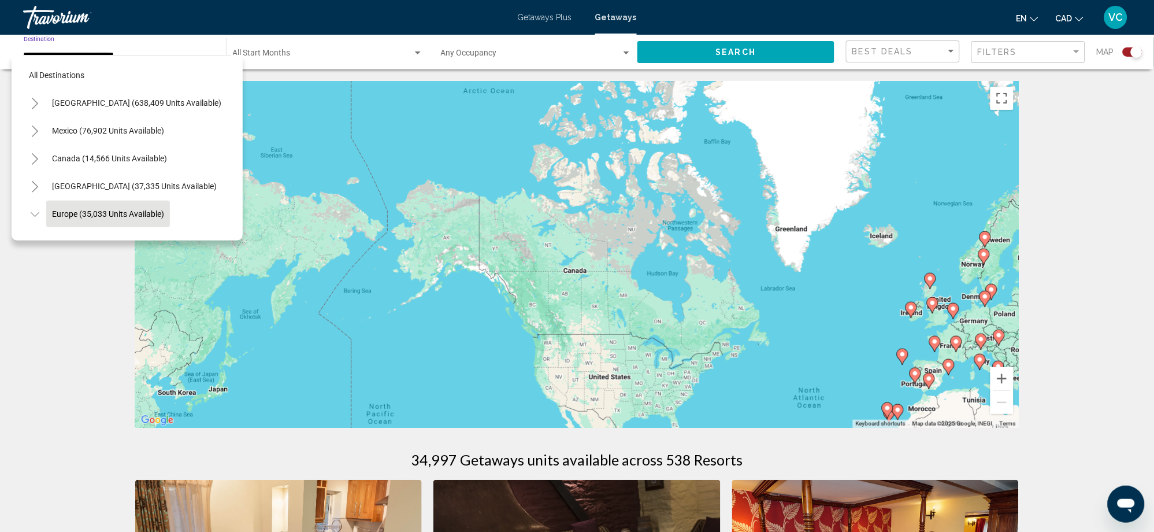
scroll to position [75, 0]
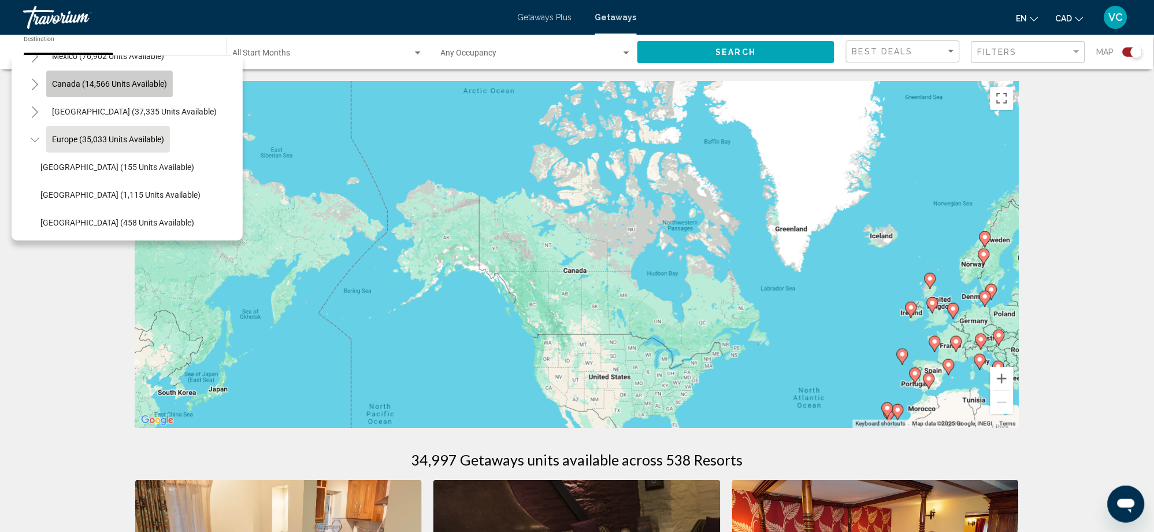
click at [122, 83] on span "Canada (14,566 units available)" at bounding box center [109, 83] width 115 height 9
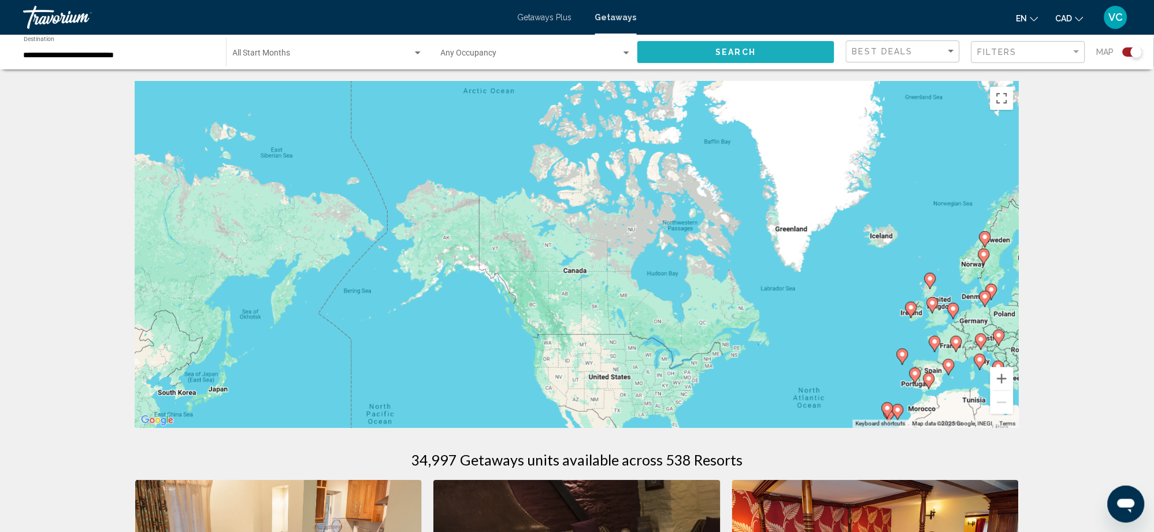
click at [745, 50] on span "Search" at bounding box center [736, 52] width 40 height 9
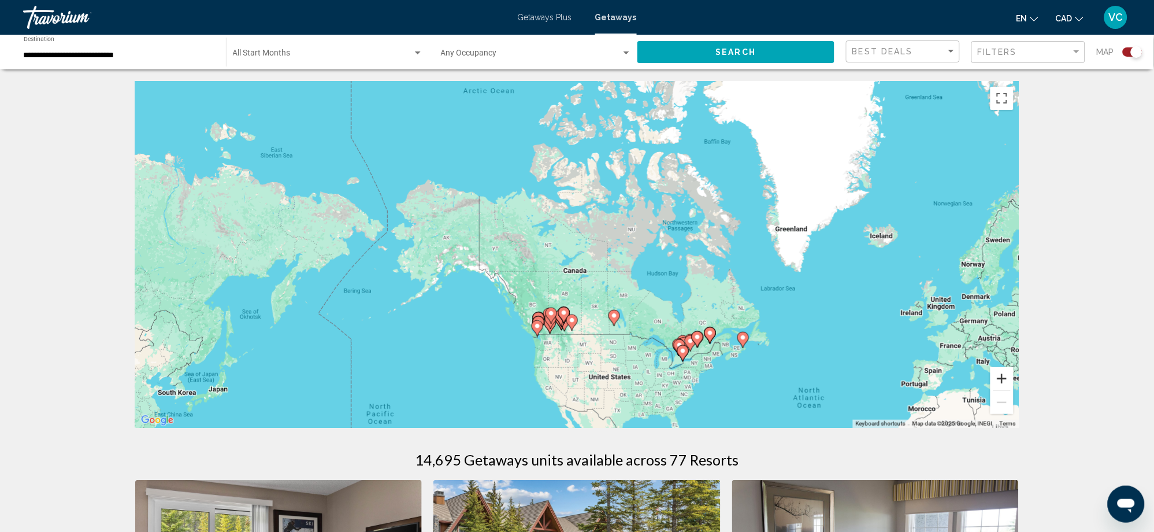
click at [997, 374] on button "Zoom in" at bounding box center [1001, 378] width 23 height 23
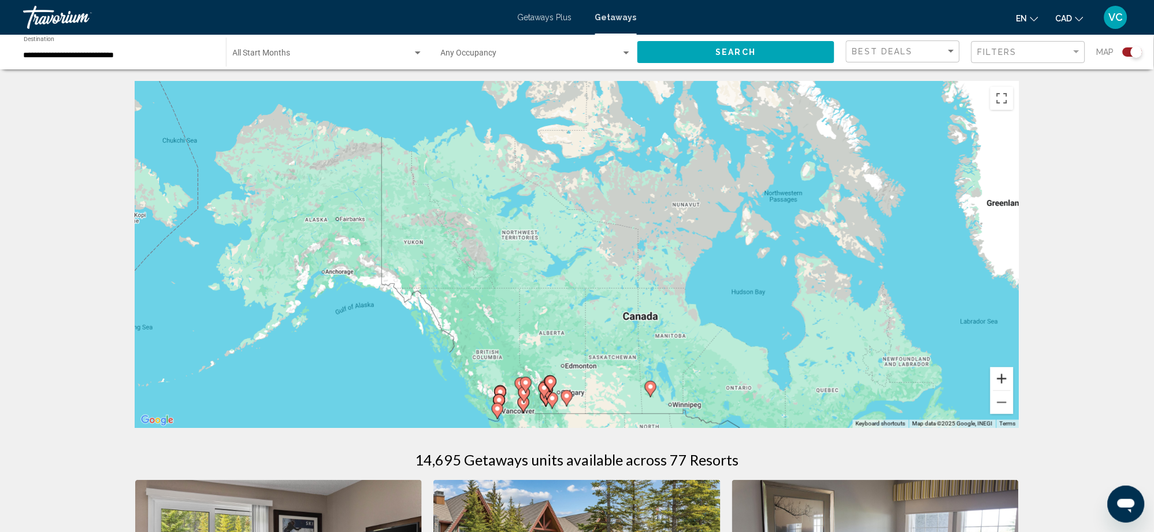
click at [997, 374] on button "Zoom in" at bounding box center [1001, 378] width 23 height 23
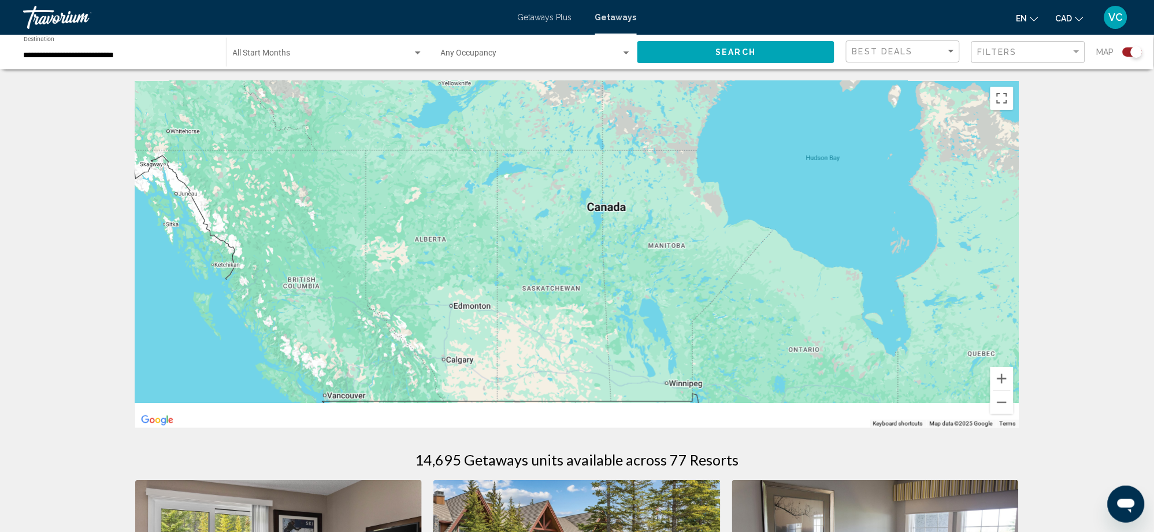
drag, startPoint x: 819, startPoint y: 377, endPoint x: 718, endPoint y: 163, distance: 237.0
click at [716, 165] on div "Main content" at bounding box center [577, 254] width 884 height 347
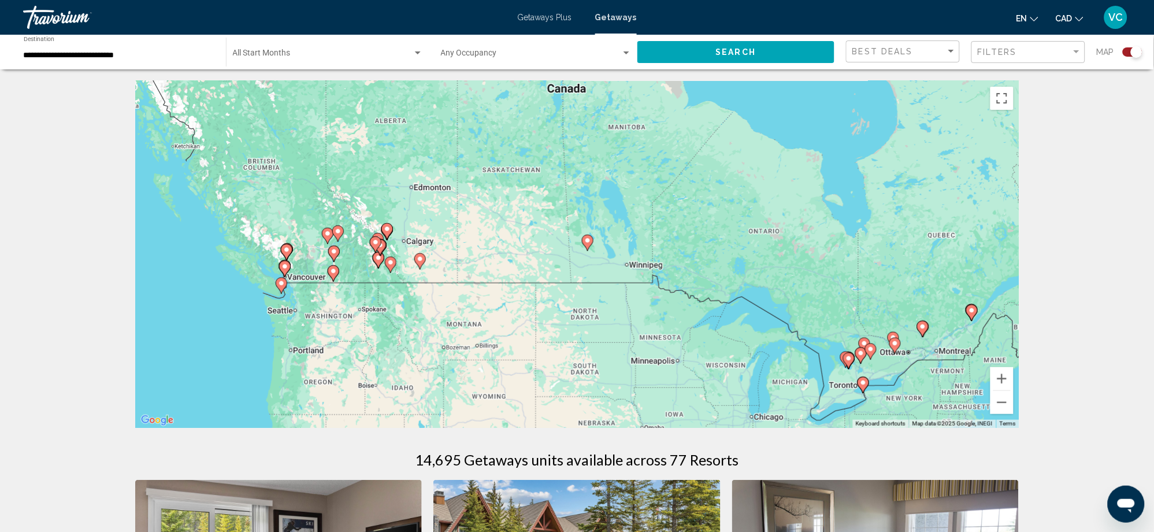
drag, startPoint x: 751, startPoint y: 341, endPoint x: 718, endPoint y: 276, distance: 73.4
click at [718, 276] on div "To activate drag with keyboard, press Alt + Enter. Once in keyboard drag state,…" at bounding box center [577, 254] width 884 height 347
click at [999, 375] on button "Zoom in" at bounding box center [1001, 378] width 23 height 23
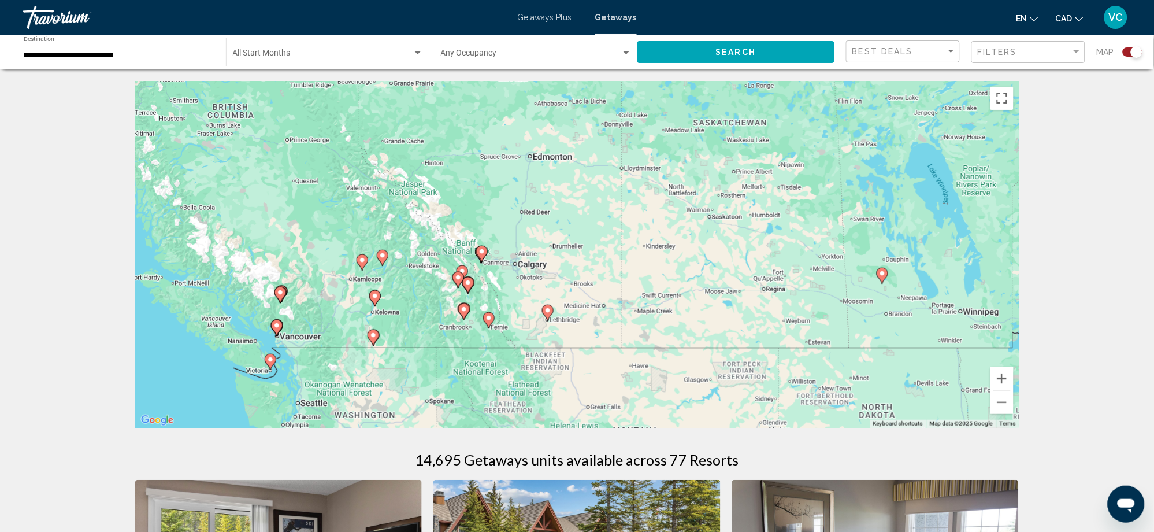
drag, startPoint x: 606, startPoint y: 327, endPoint x: 892, endPoint y: 365, distance: 288.5
click at [892, 365] on div "To activate drag with keyboard, press Alt + Enter. Once in keyboard drag state,…" at bounding box center [577, 254] width 884 height 347
click at [125, 50] on div "**********" at bounding box center [119, 52] width 191 height 32
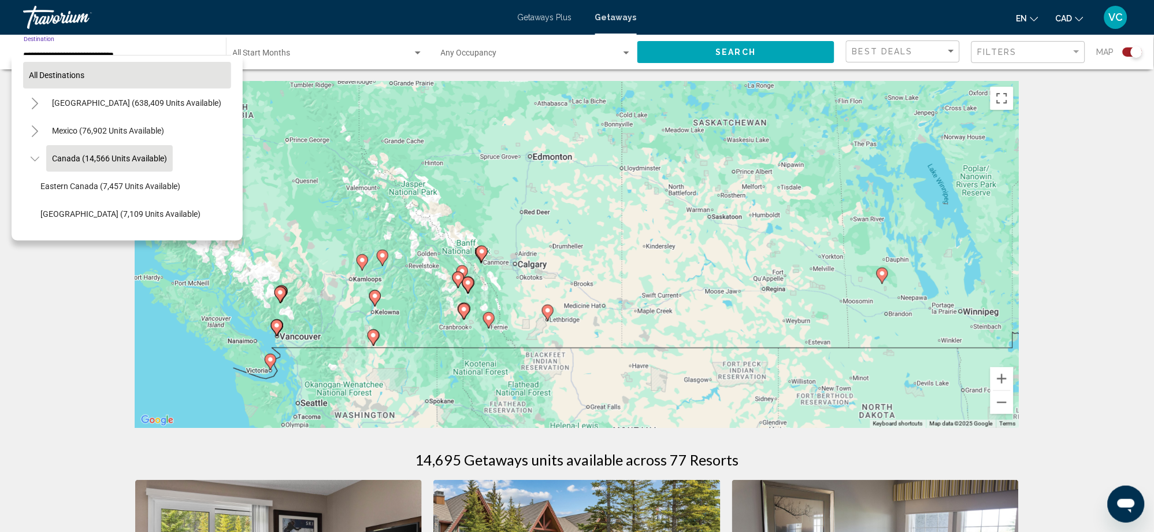
scroll to position [19, 0]
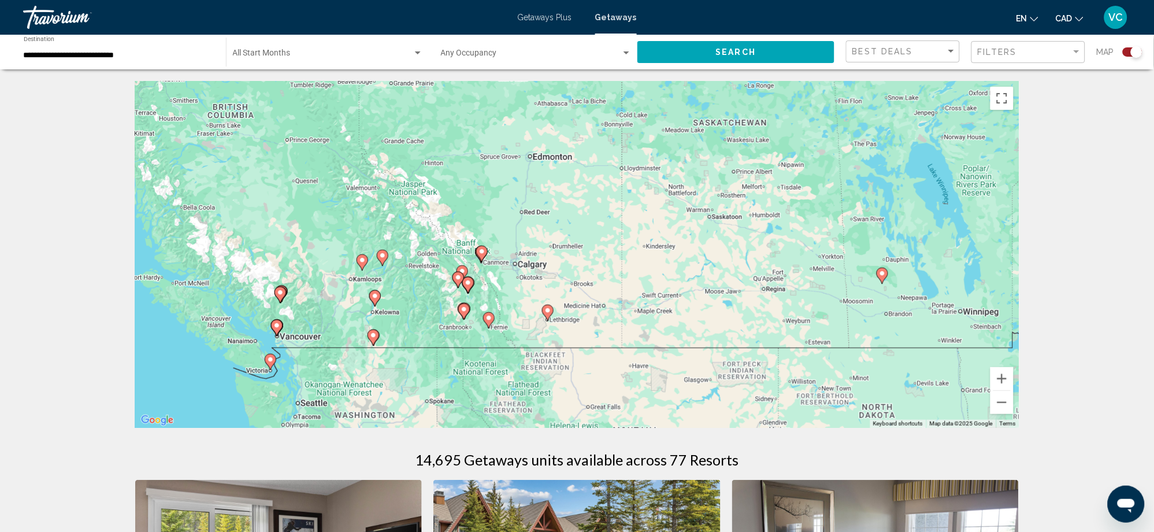
click at [276, 326] on image "Main content" at bounding box center [276, 325] width 7 height 7
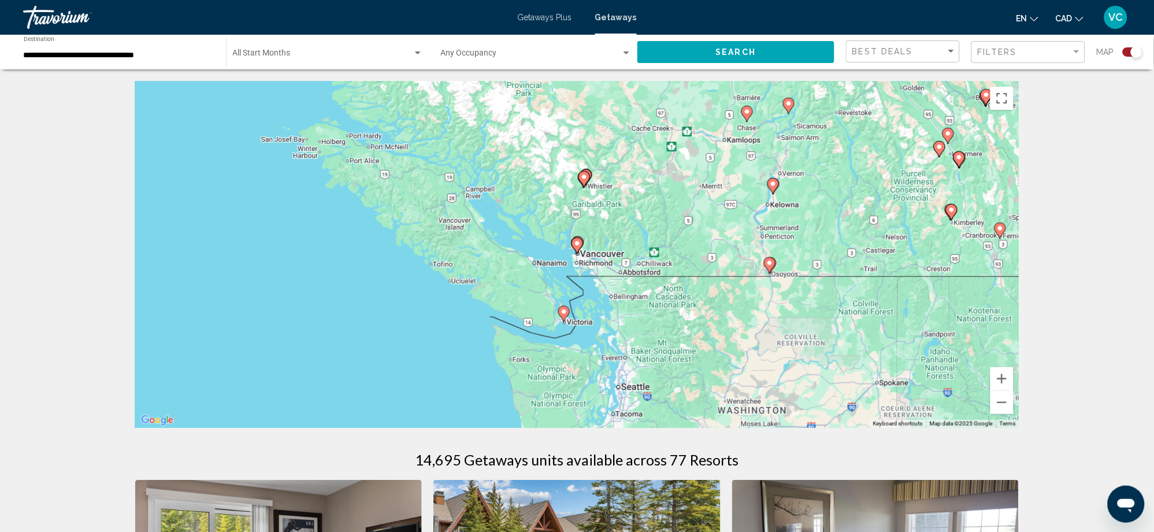
click at [775, 181] on image "Main content" at bounding box center [773, 183] width 7 height 7
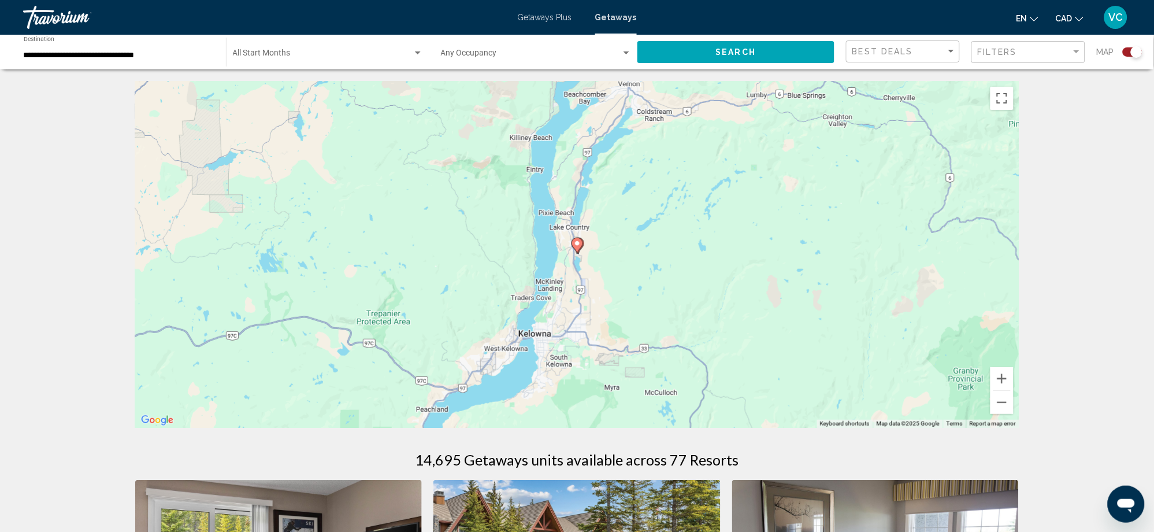
click at [80, 57] on input "**********" at bounding box center [119, 55] width 191 height 9
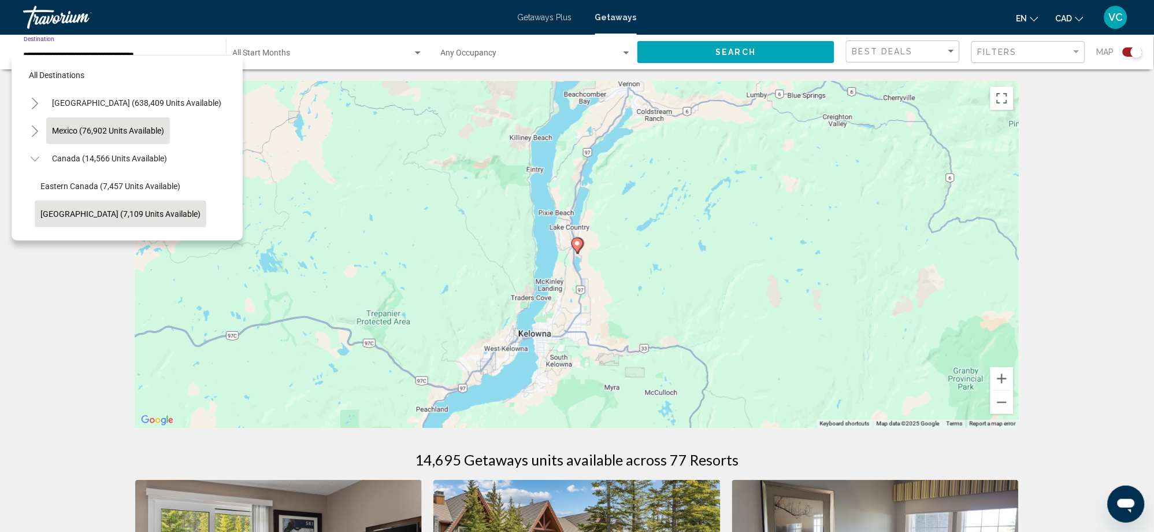
scroll to position [75, 0]
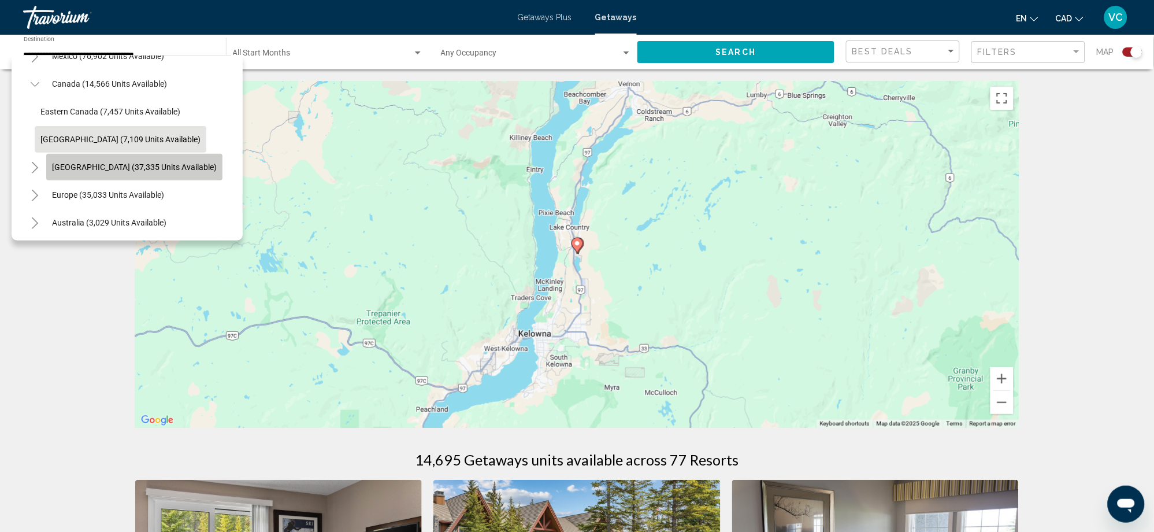
click at [95, 164] on span "[GEOGRAPHIC_DATA] (37,335 units available)" at bounding box center [134, 166] width 165 height 9
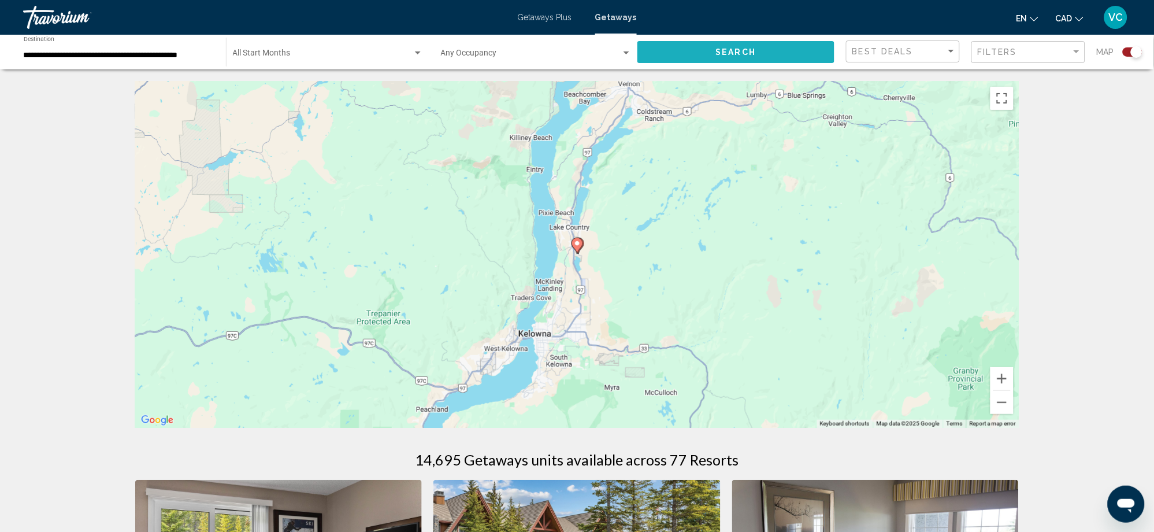
click at [700, 48] on button "Search" at bounding box center [735, 51] width 197 height 21
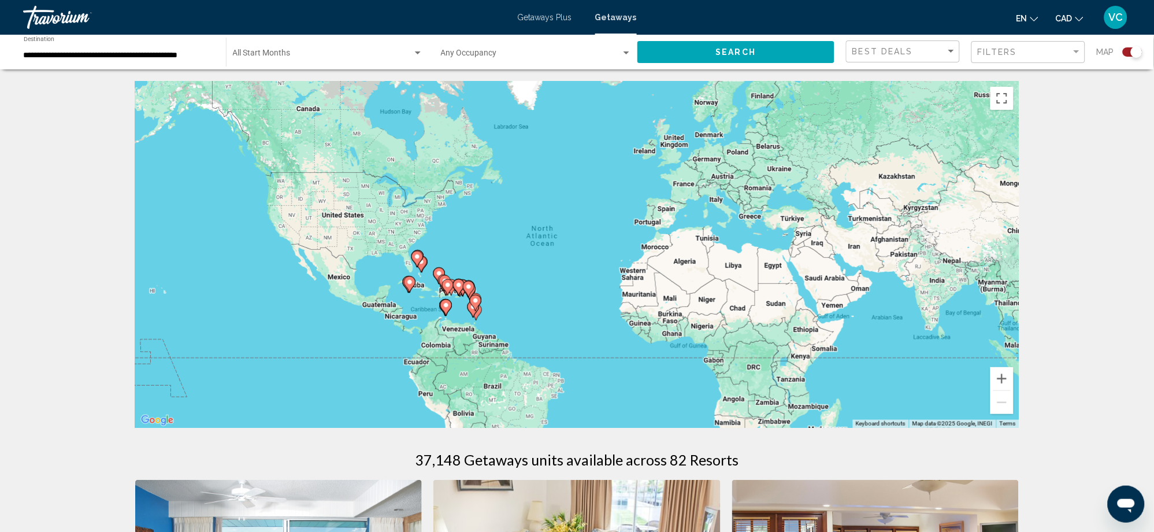
click at [104, 54] on input "**********" at bounding box center [119, 55] width 191 height 9
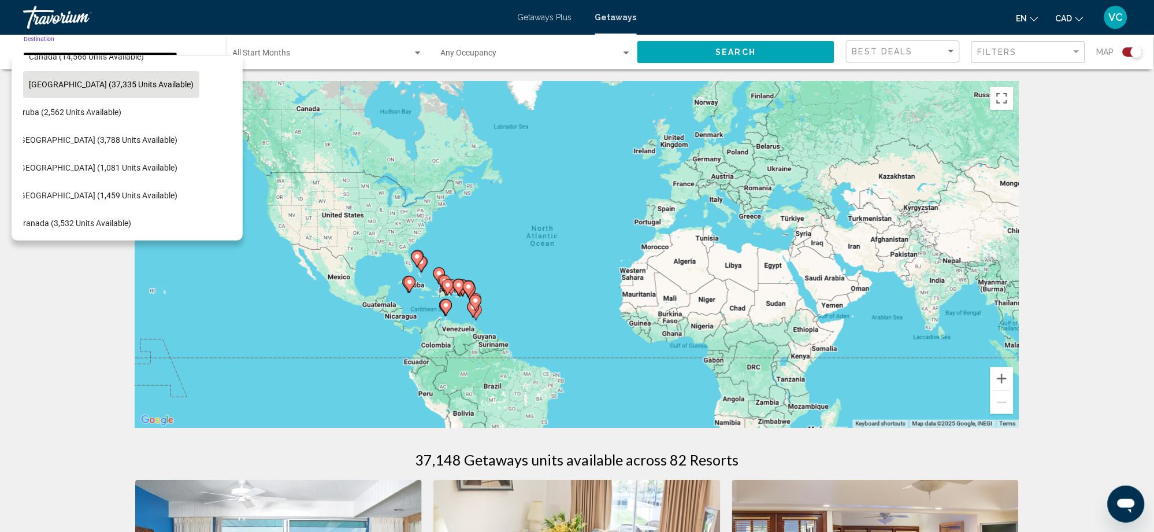
scroll to position [0, 23]
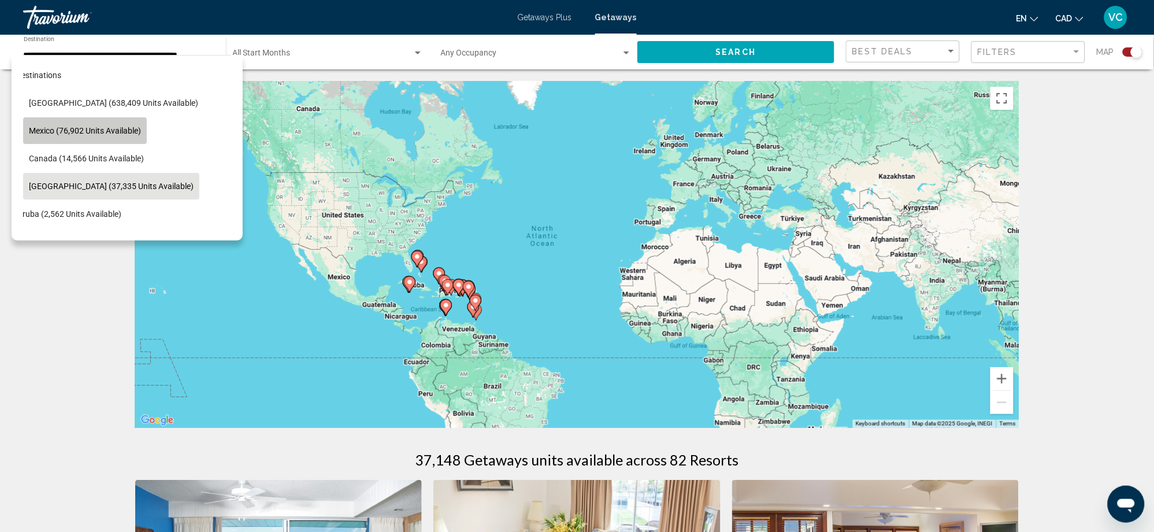
click at [93, 127] on span "Mexico (76,902 units available)" at bounding box center [85, 130] width 112 height 9
type input "**********"
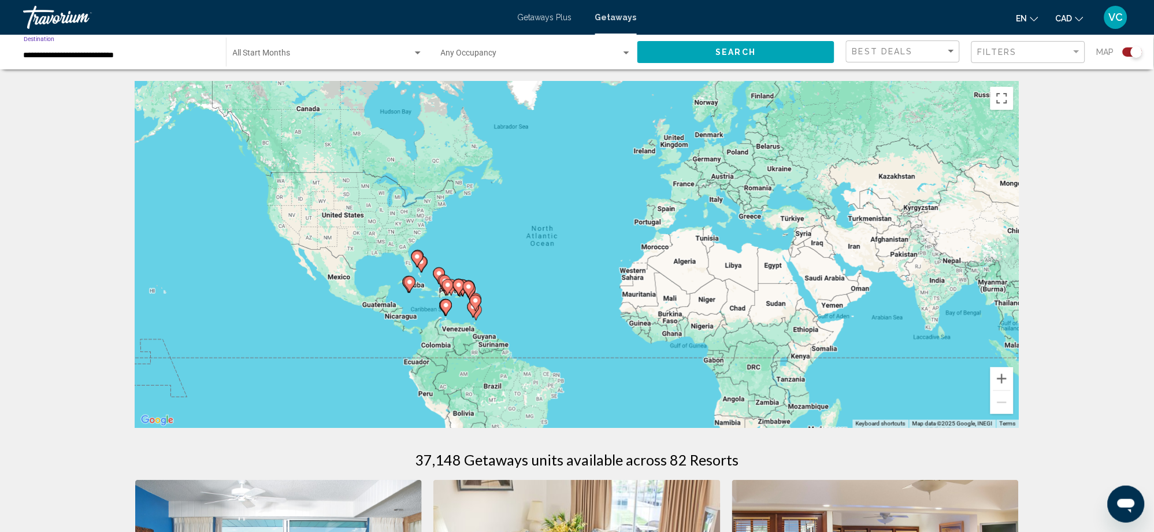
click at [715, 62] on div "Search" at bounding box center [741, 52] width 209 height 35
click at [720, 49] on span "Search" at bounding box center [736, 52] width 40 height 9
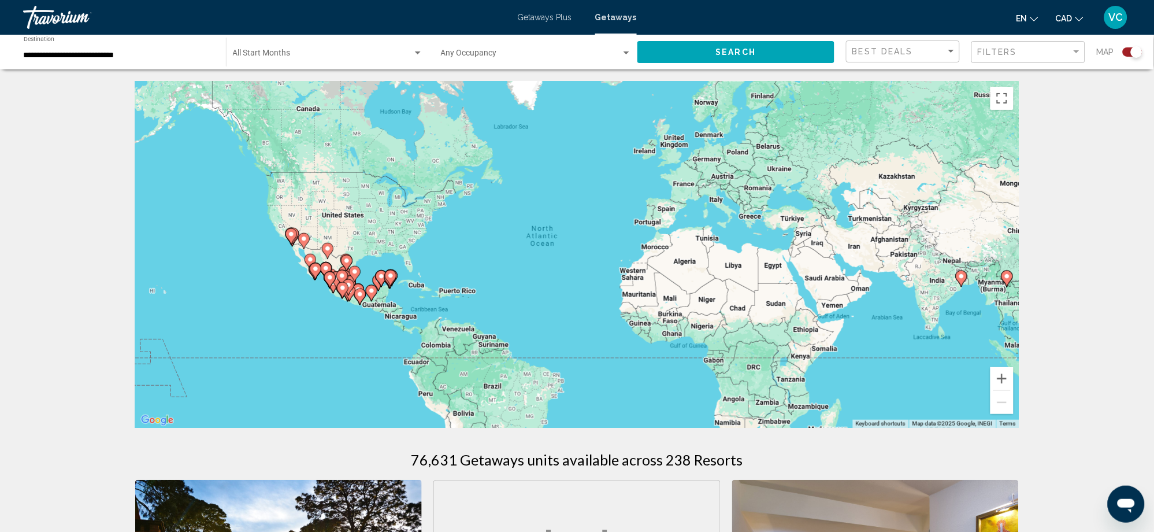
click at [66, 55] on input "**********" at bounding box center [119, 55] width 191 height 9
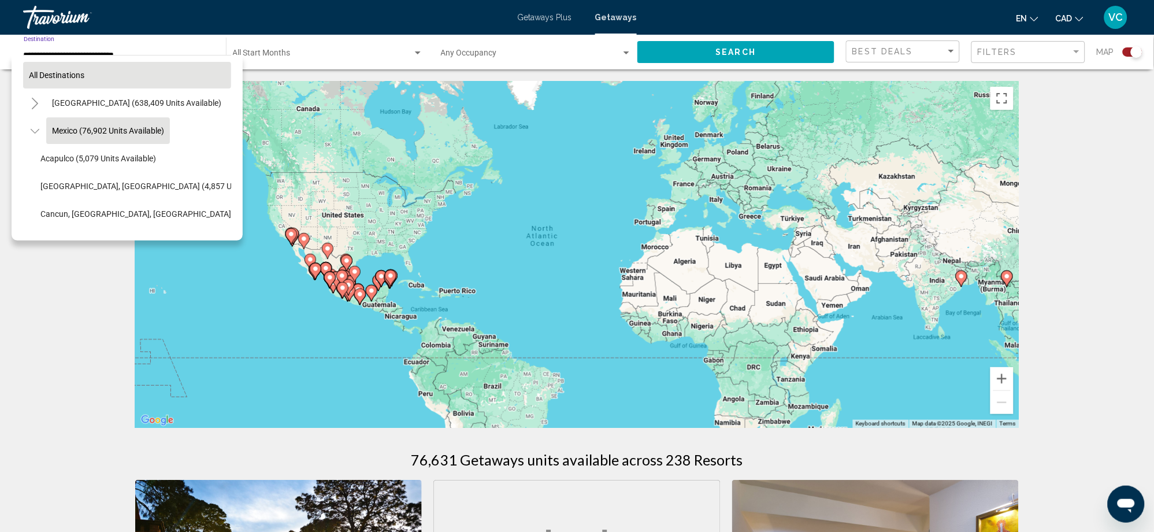
click at [51, 75] on span "All destinations" at bounding box center [56, 74] width 55 height 9
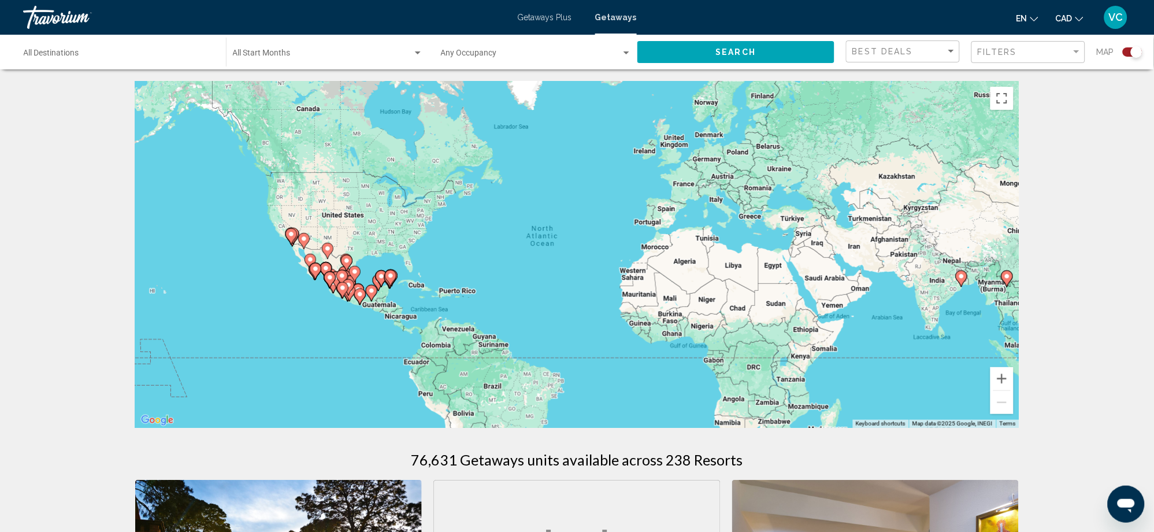
click at [751, 48] on span "Search" at bounding box center [736, 52] width 40 height 9
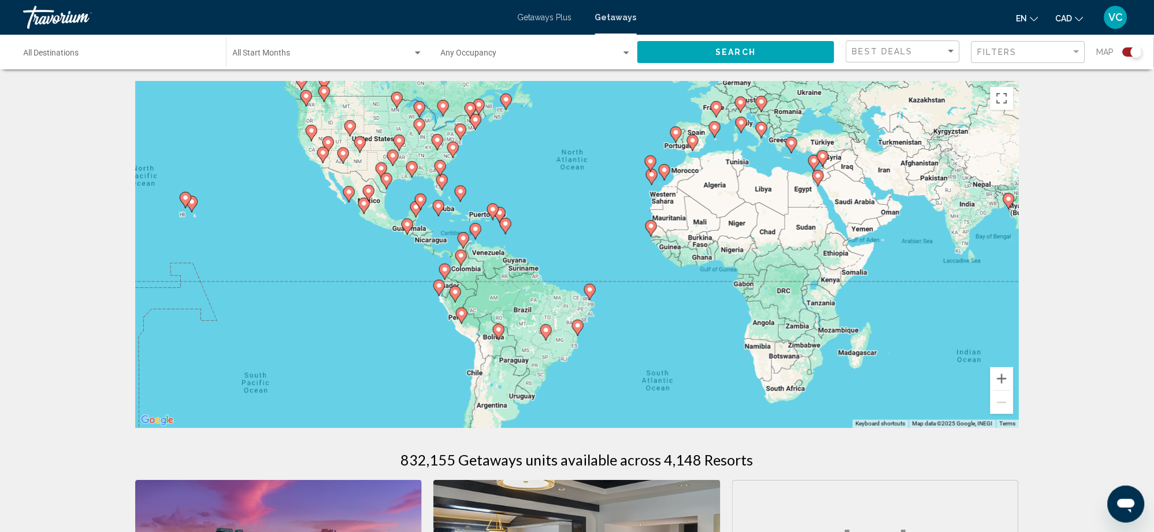
drag, startPoint x: 535, startPoint y: 327, endPoint x: 576, endPoint y: 278, distance: 63.5
click at [576, 278] on div "To navigate, press the arrow keys. To activate drag with keyboard, press Alt + …" at bounding box center [577, 254] width 884 height 347
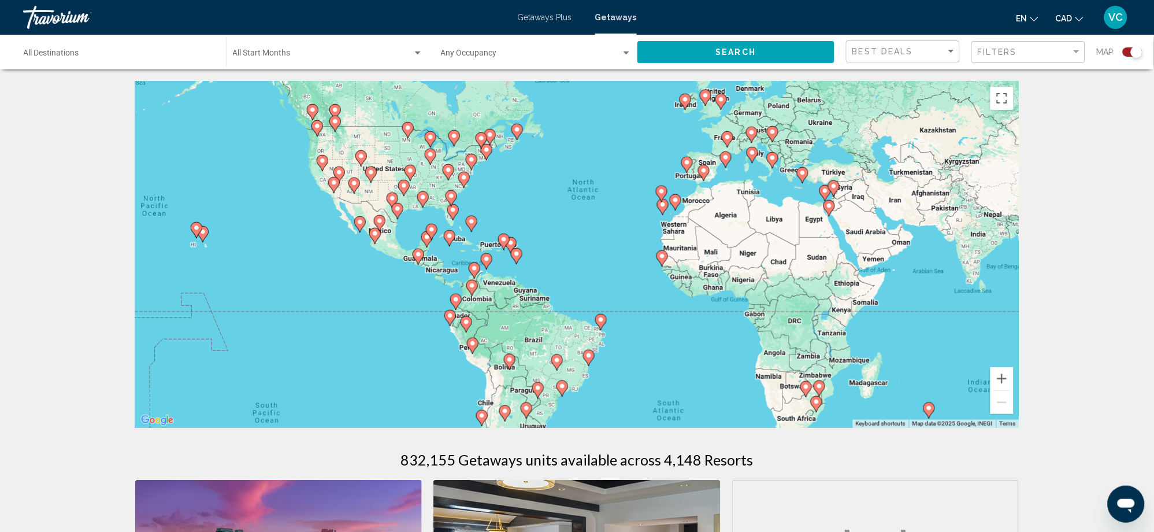
click at [61, 54] on input "Destination All Destinations" at bounding box center [119, 55] width 191 height 9
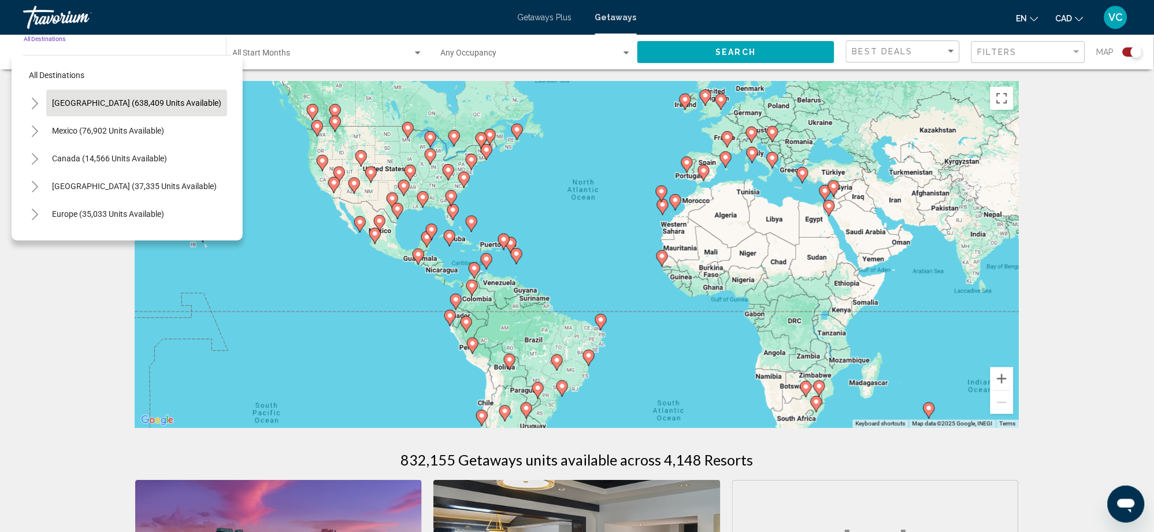
click at [92, 104] on span "[GEOGRAPHIC_DATA] (638,409 units available)" at bounding box center [136, 102] width 169 height 9
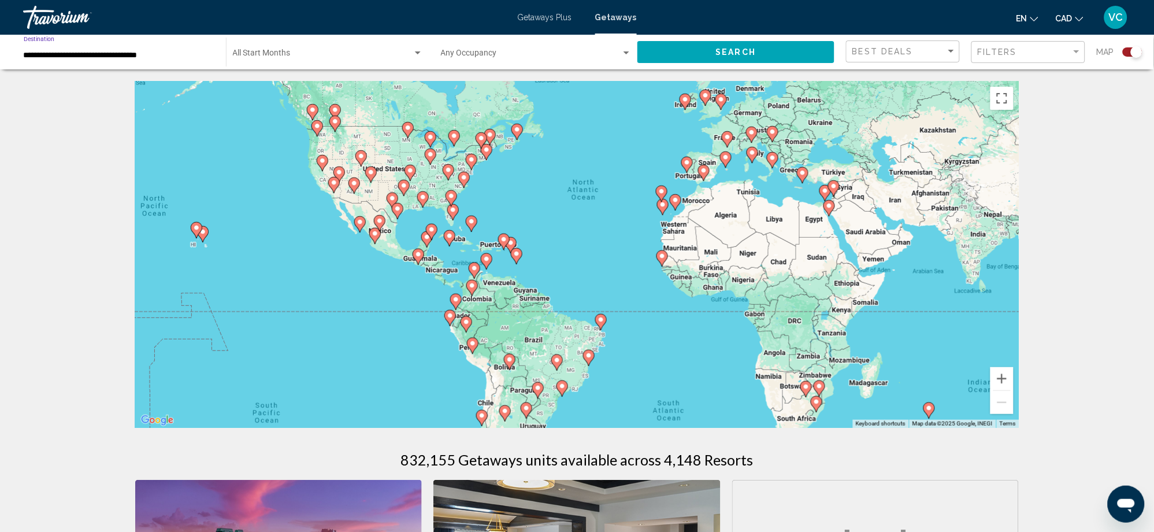
click at [714, 55] on button "Search" at bounding box center [735, 51] width 197 height 21
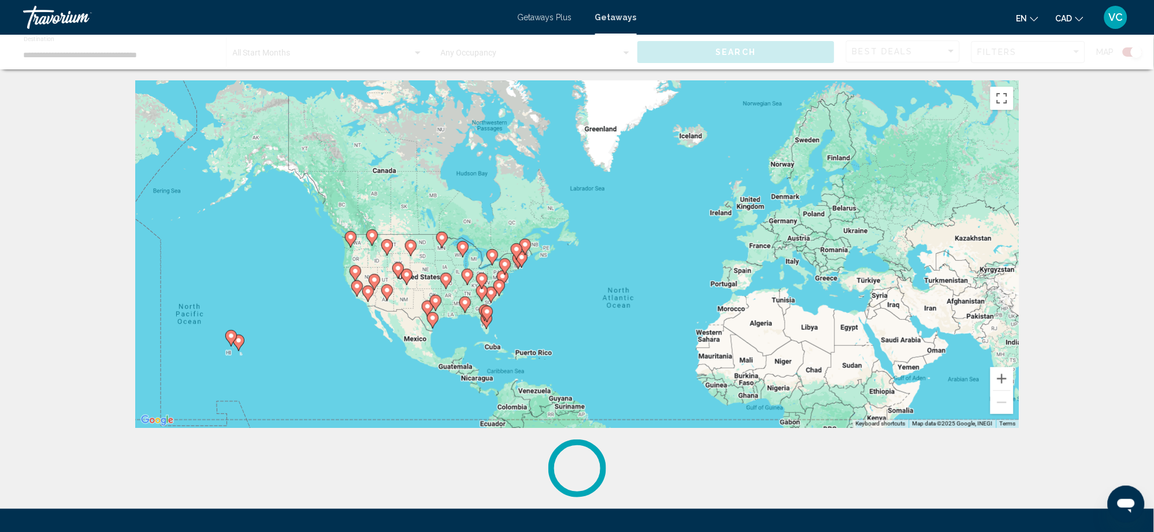
drag, startPoint x: 521, startPoint y: 184, endPoint x: 558, endPoint y: 295, distance: 116.6
click at [558, 295] on div "To navigate, press the arrow keys. To activate drag with keyboard, press Alt + …" at bounding box center [577, 254] width 884 height 347
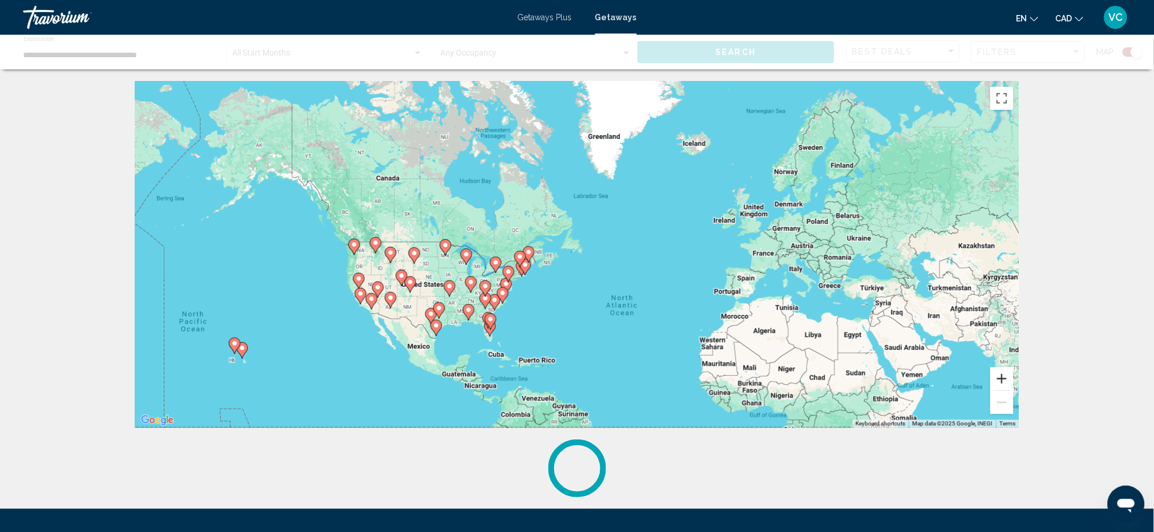
click at [1004, 376] on button "Zoom in" at bounding box center [1001, 378] width 23 height 23
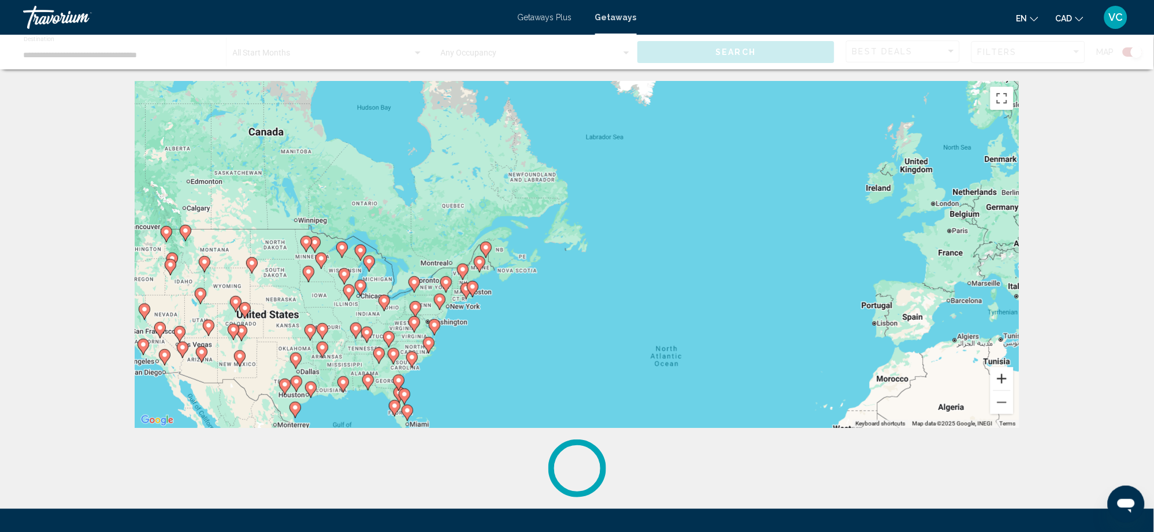
click at [1003, 375] on button "Zoom in" at bounding box center [1001, 378] width 23 height 23
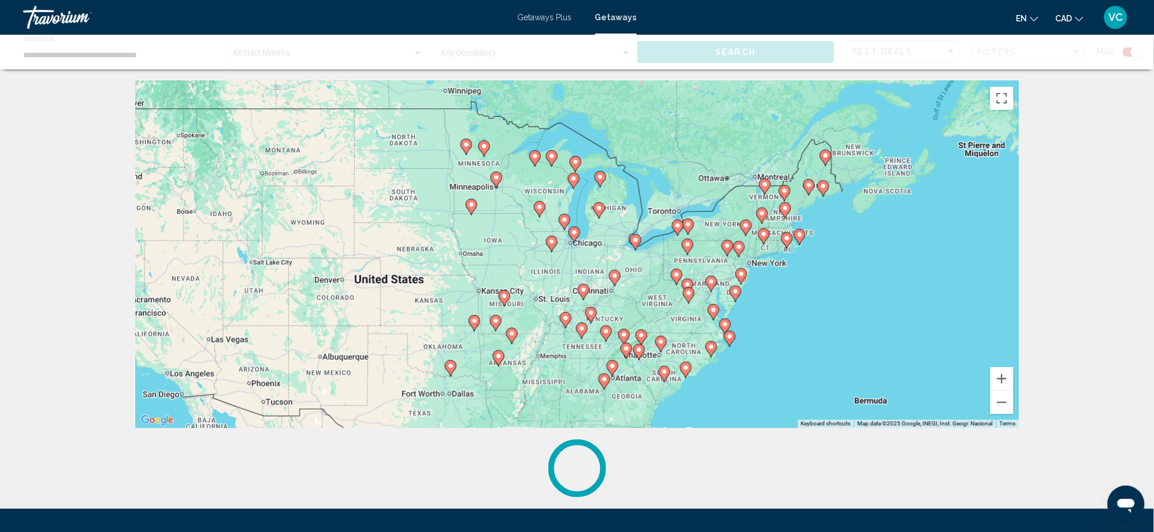
drag, startPoint x: 440, startPoint y: 326, endPoint x: 872, endPoint y: 231, distance: 442.5
click at [872, 231] on div "To navigate, press the arrow keys. To activate drag with keyboard, press Alt + …" at bounding box center [577, 254] width 884 height 347
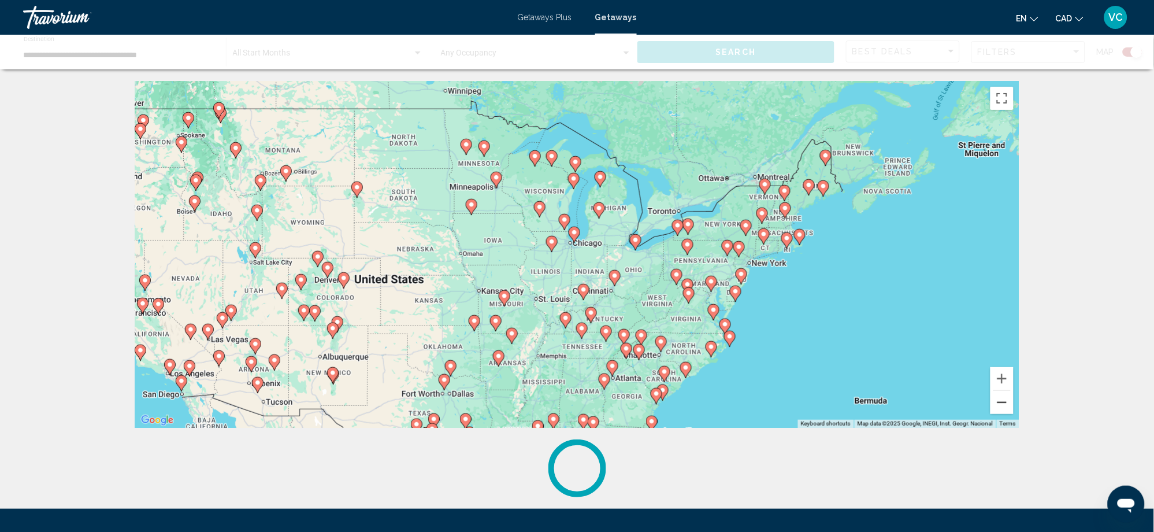
click at [1002, 407] on button "Zoom out" at bounding box center [1001, 402] width 23 height 23
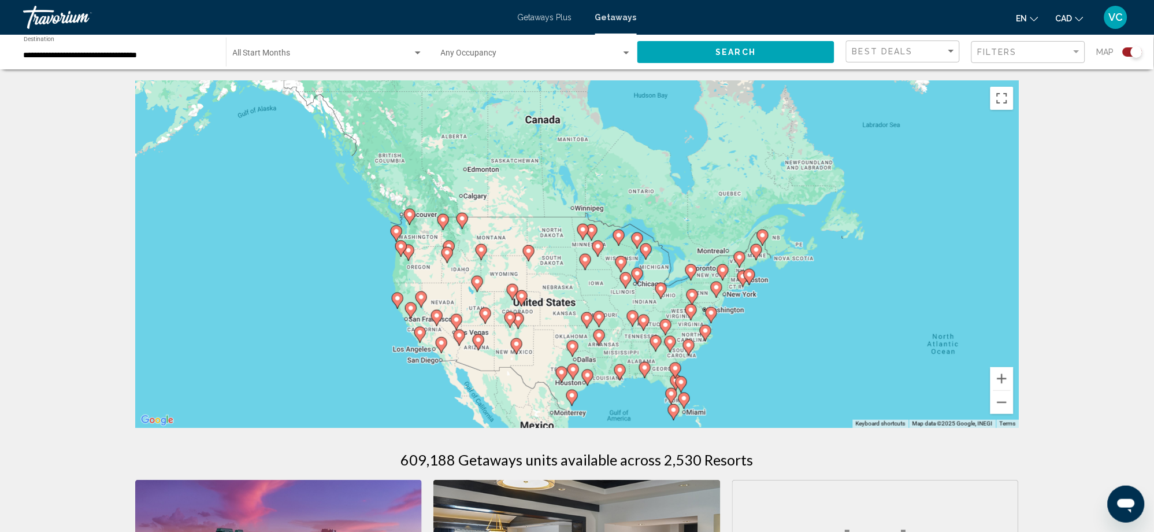
drag, startPoint x: 734, startPoint y: 325, endPoint x: 796, endPoint y: 361, distance: 71.5
click at [796, 361] on div "To navigate, press the arrow keys. To activate drag with keyboard, press Alt + …" at bounding box center [577, 254] width 884 height 347
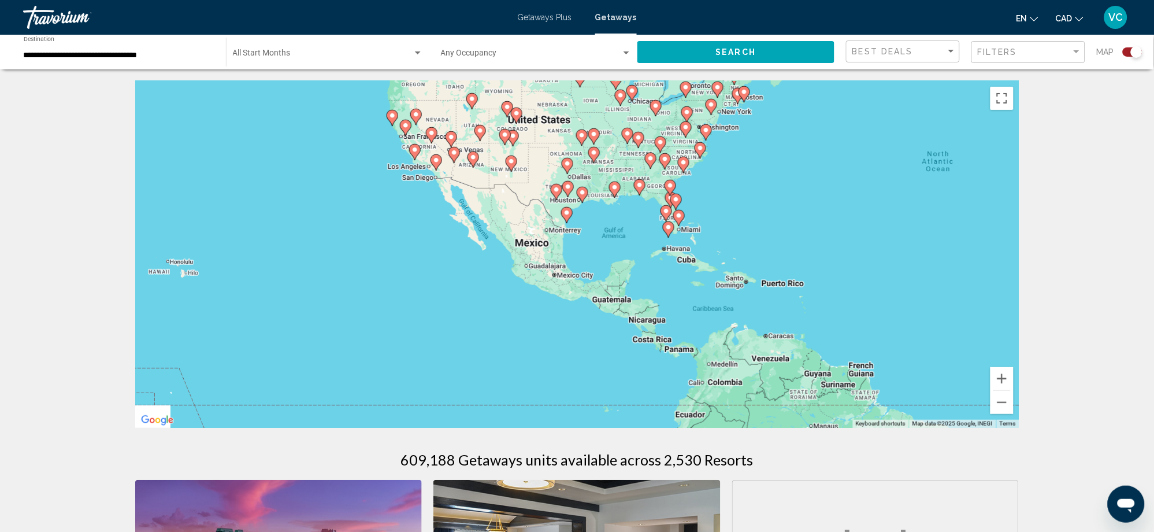
drag, startPoint x: 791, startPoint y: 356, endPoint x: 786, endPoint y: 170, distance: 186.1
click at [786, 170] on div "To navigate, press the arrow keys. To activate drag with keyboard, press Alt + …" at bounding box center [577, 254] width 884 height 347
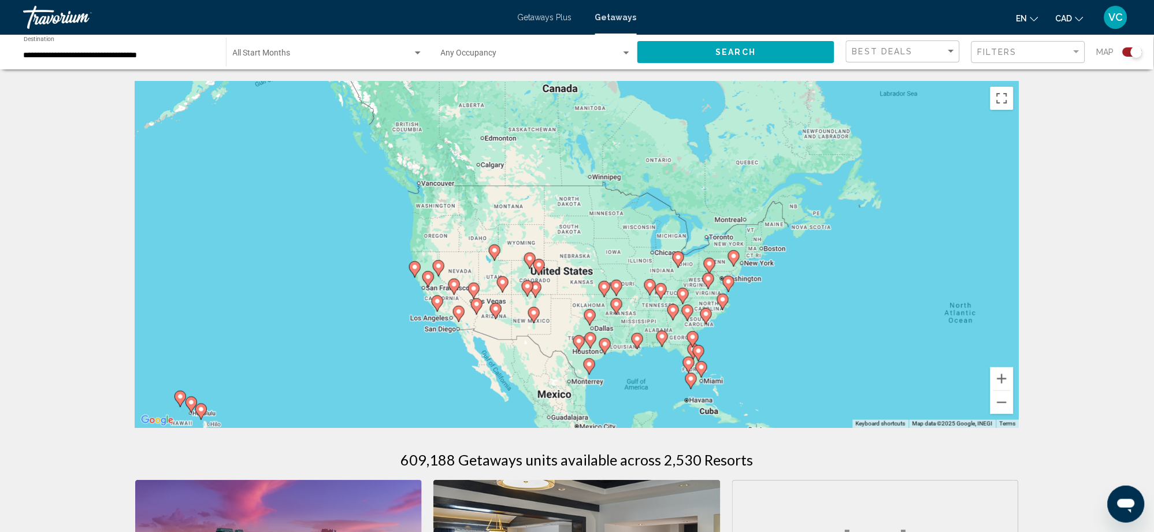
drag, startPoint x: 801, startPoint y: 203, endPoint x: 826, endPoint y: 385, distance: 183.0
click at [826, 385] on div "To navigate, press the arrow keys. To activate drag with keyboard, press Alt + …" at bounding box center [577, 254] width 884 height 347
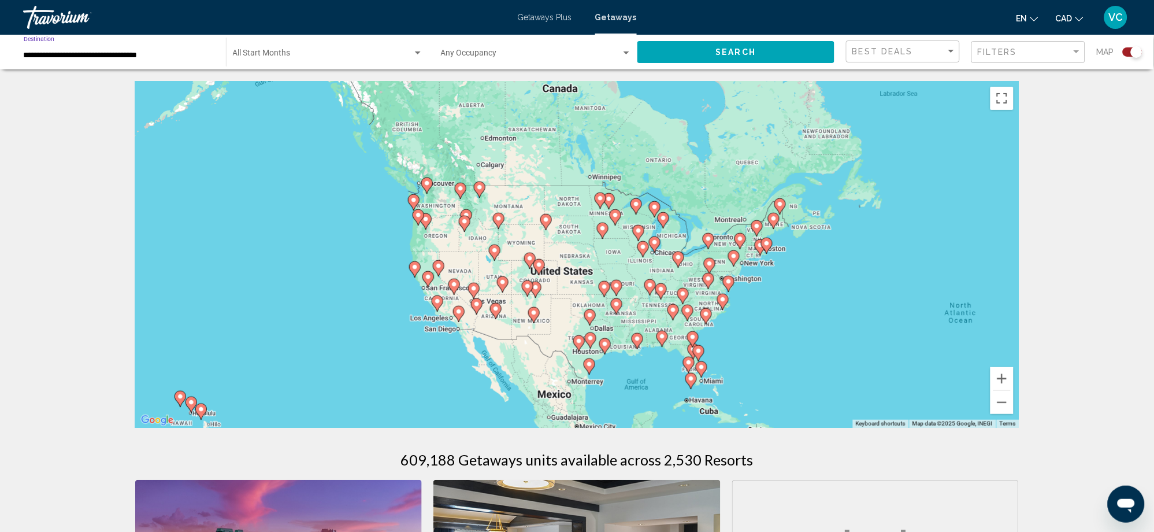
click at [72, 52] on input "**********" at bounding box center [119, 55] width 191 height 9
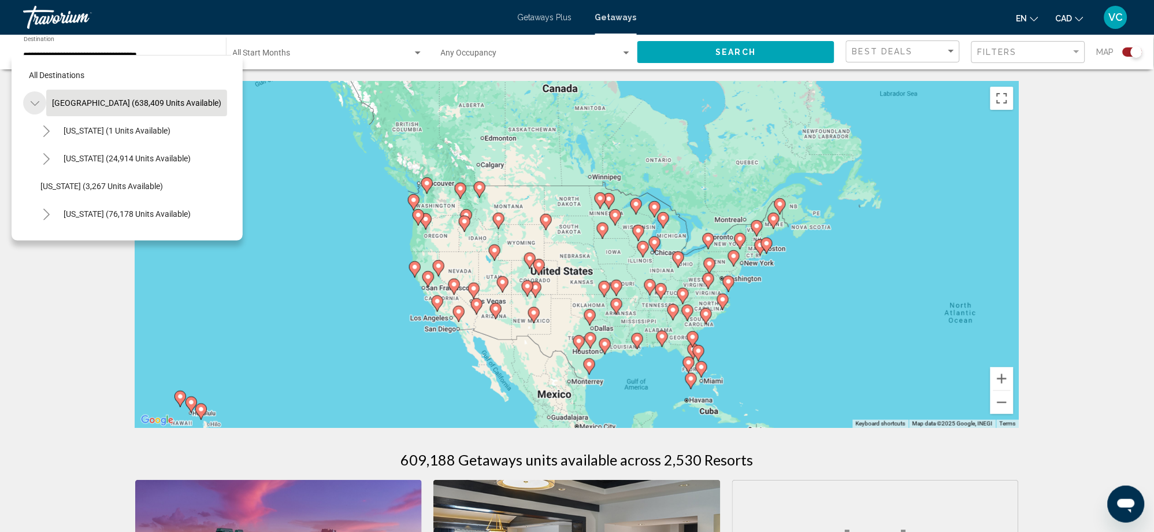
click at [34, 99] on icon "Toggle United States (638,409 units available)" at bounding box center [35, 104] width 9 height 12
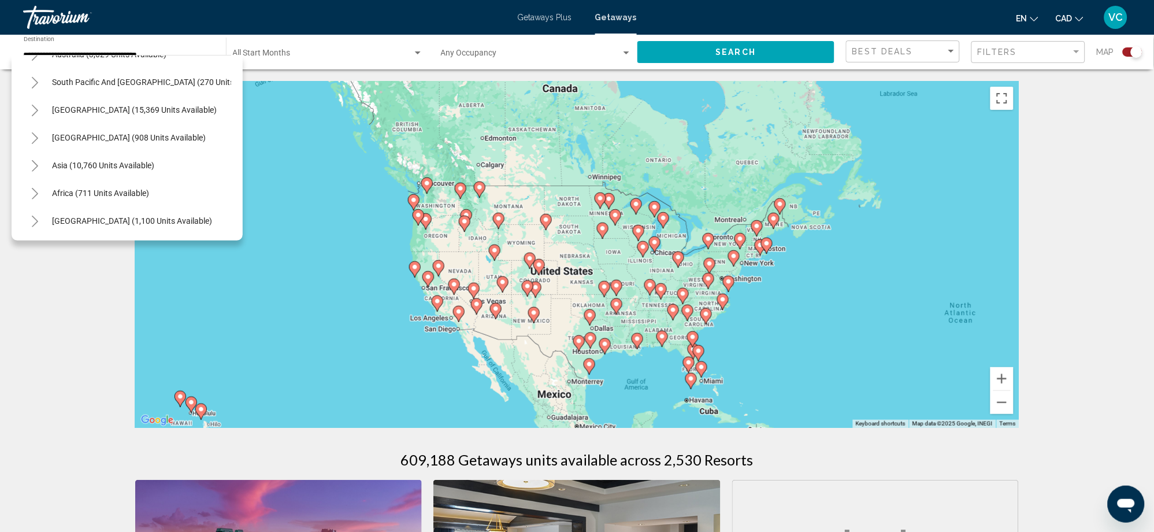
scroll to position [195, 0]
click at [60, 161] on span "Asia (10,760 units available)" at bounding box center [103, 165] width 102 height 9
type input "**********"
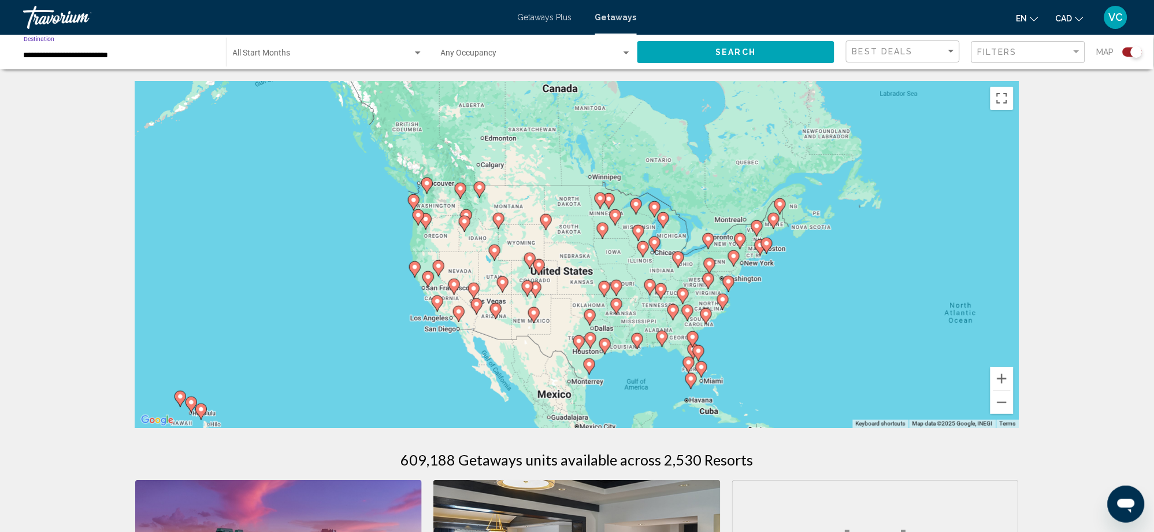
click at [696, 51] on button "Search" at bounding box center [735, 51] width 197 height 21
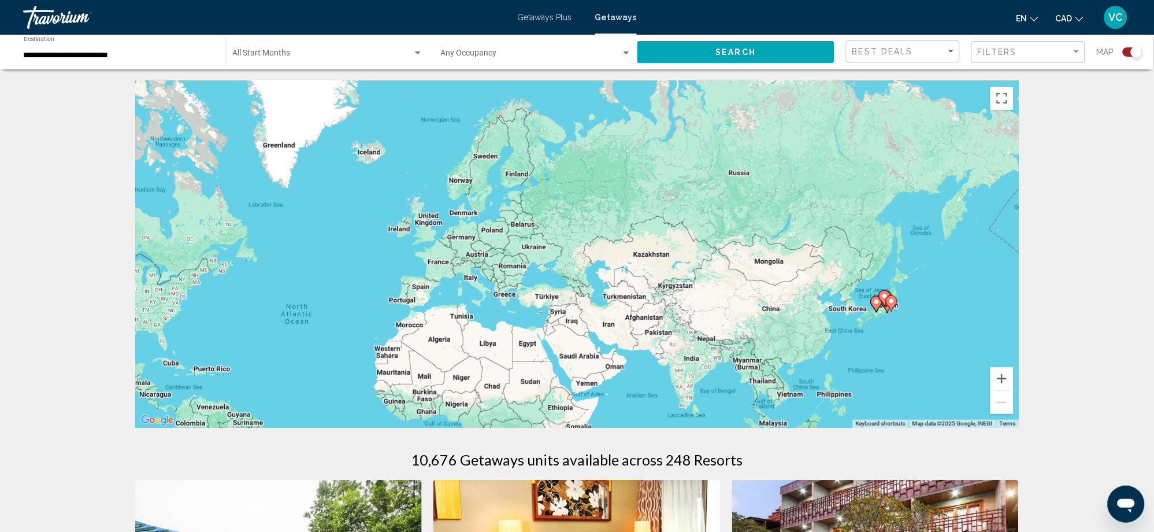
drag, startPoint x: 898, startPoint y: 216, endPoint x: 407, endPoint y: 247, distance: 492.1
click at [407, 247] on div "To navigate, press the arrow keys. To activate drag with keyboard, press Alt + …" at bounding box center [577, 254] width 884 height 347
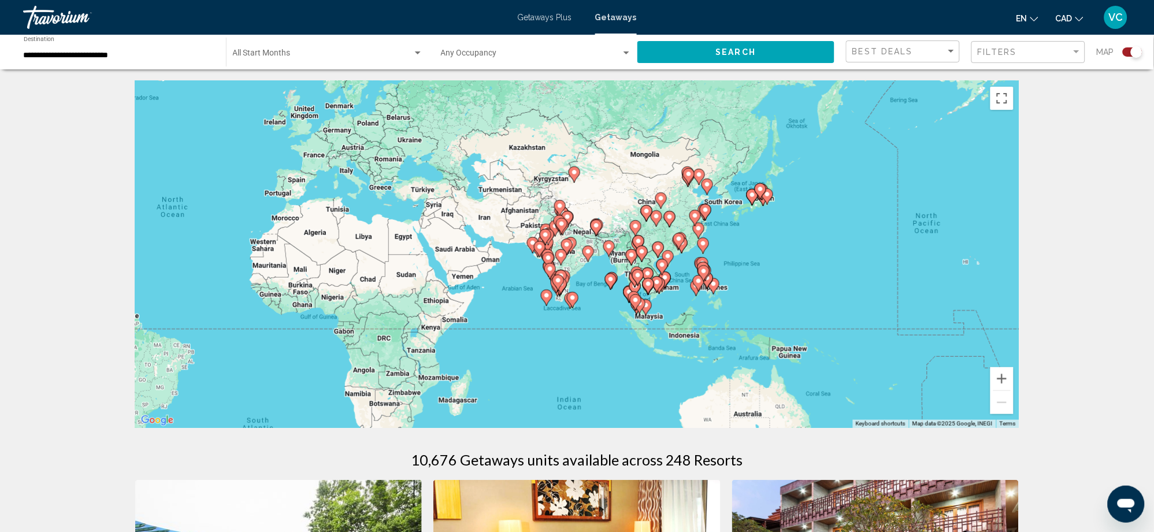
drag, startPoint x: 743, startPoint y: 249, endPoint x: 642, endPoint y: 135, distance: 152.3
click at [641, 132] on div "To navigate, press the arrow keys. To activate drag with keyboard, press Alt + …" at bounding box center [577, 254] width 884 height 347
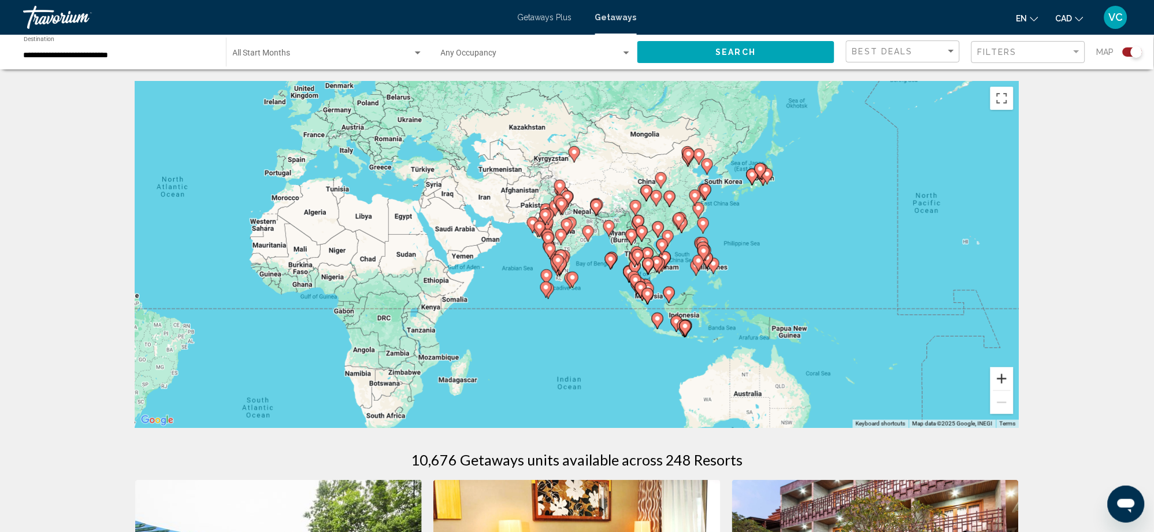
click at [997, 374] on button "Zoom in" at bounding box center [1001, 378] width 23 height 23
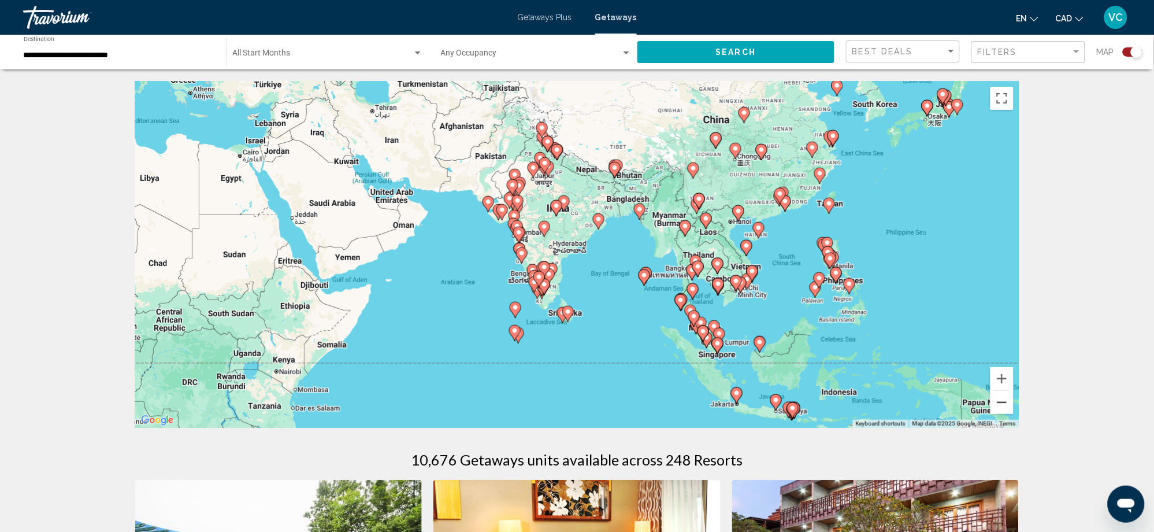
click at [994, 404] on button "Zoom out" at bounding box center [1001, 402] width 23 height 23
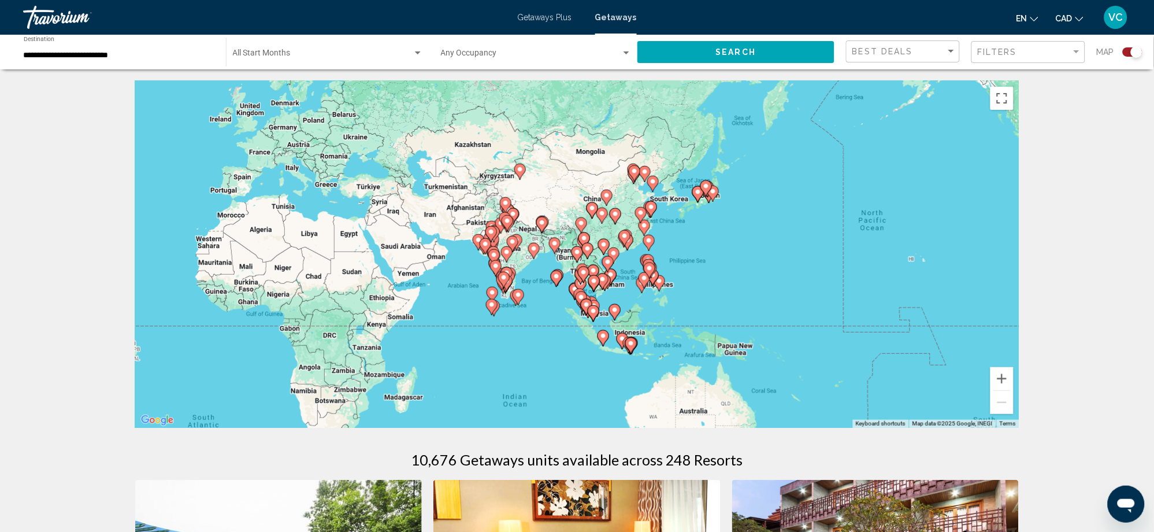
drag, startPoint x: 762, startPoint y: 283, endPoint x: 706, endPoint y: 300, distance: 58.8
click at [706, 300] on div "To navigate, press the arrow keys. To activate drag with keyboard, press Alt + …" at bounding box center [577, 254] width 884 height 347
click at [997, 374] on button "Zoom in" at bounding box center [1001, 378] width 23 height 23
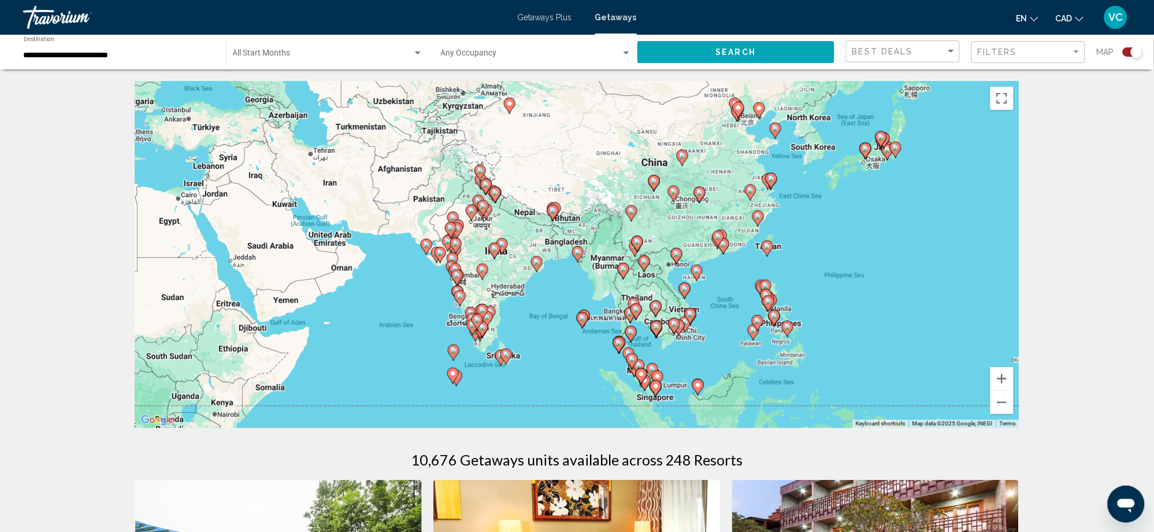
drag, startPoint x: 788, startPoint y: 288, endPoint x: 837, endPoint y: 295, distance: 49.6
click at [837, 295] on div "To navigate, press the arrow keys. To activate drag with keyboard, press Alt + …" at bounding box center [577, 254] width 884 height 347
click at [999, 410] on button "Zoom out" at bounding box center [1001, 402] width 23 height 23
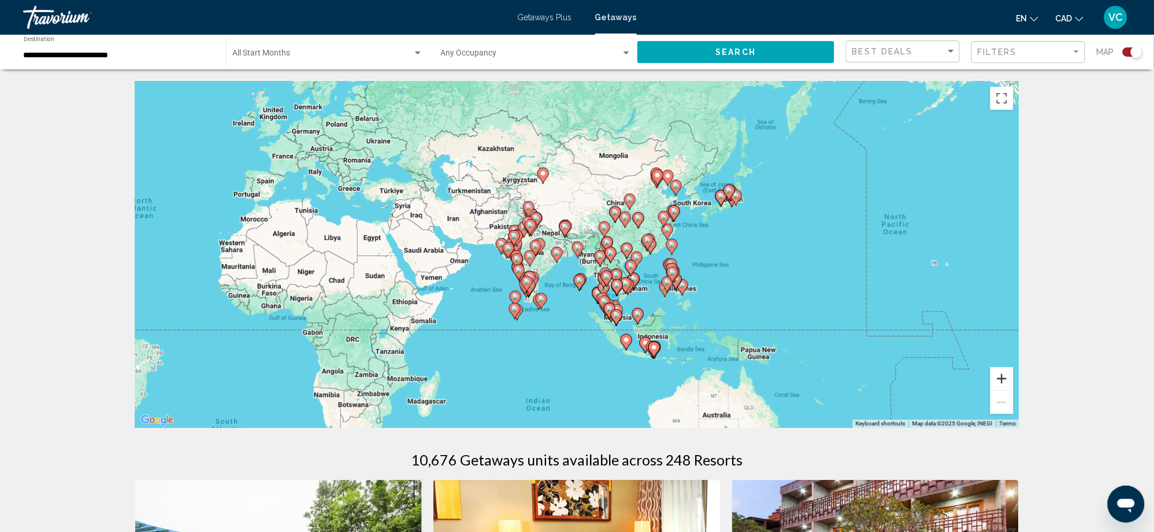
click at [998, 372] on button "Zoom in" at bounding box center [1001, 378] width 23 height 23
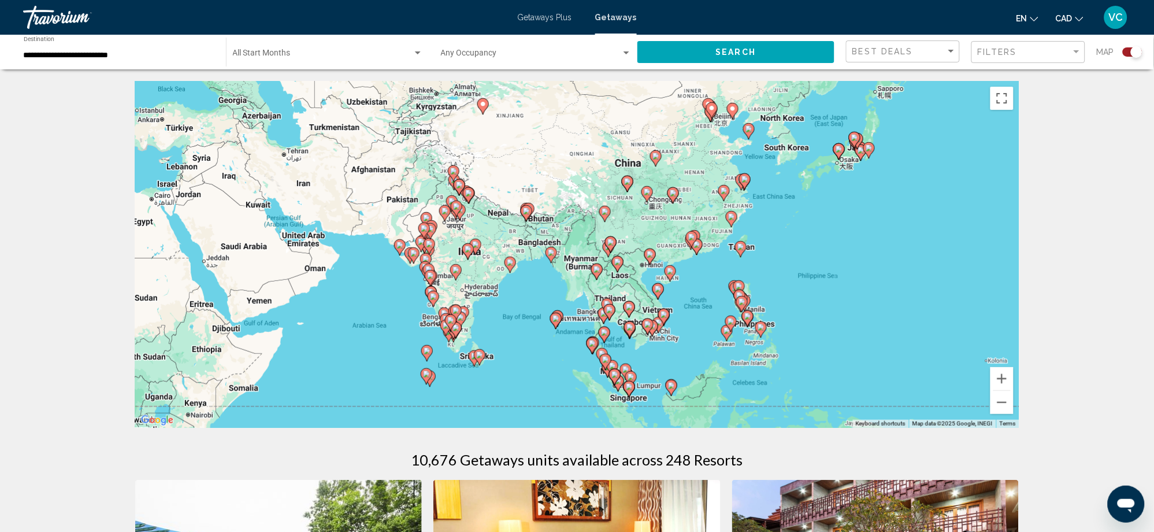
drag, startPoint x: 886, startPoint y: 364, endPoint x: 860, endPoint y: 363, distance: 26.6
click at [860, 363] on div "To navigate, press the arrow keys. To activate drag with keyboard, press Alt + …" at bounding box center [577, 254] width 884 height 347
click at [1002, 399] on button "Zoom out" at bounding box center [1001, 402] width 23 height 23
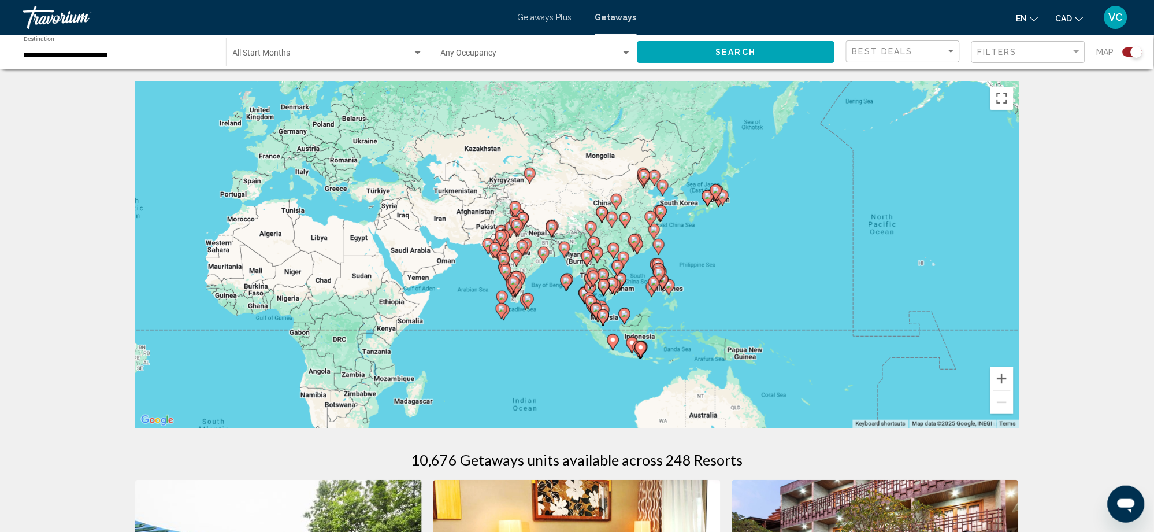
click at [61, 54] on input "**********" at bounding box center [119, 55] width 191 height 9
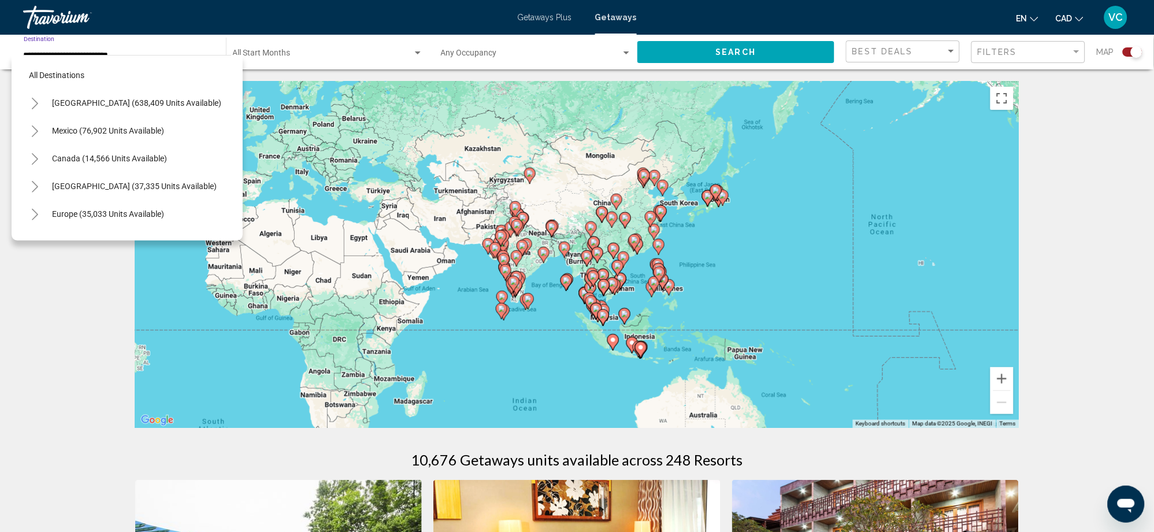
scroll to position [213, 0]
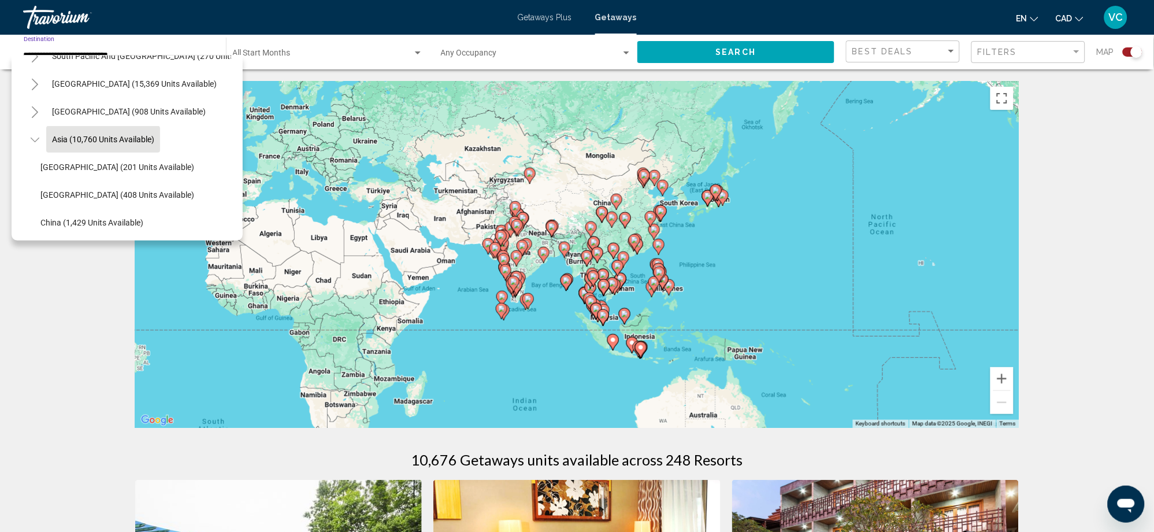
click at [35, 138] on icon "Toggle Asia (10,760 units available)" at bounding box center [35, 140] width 9 height 12
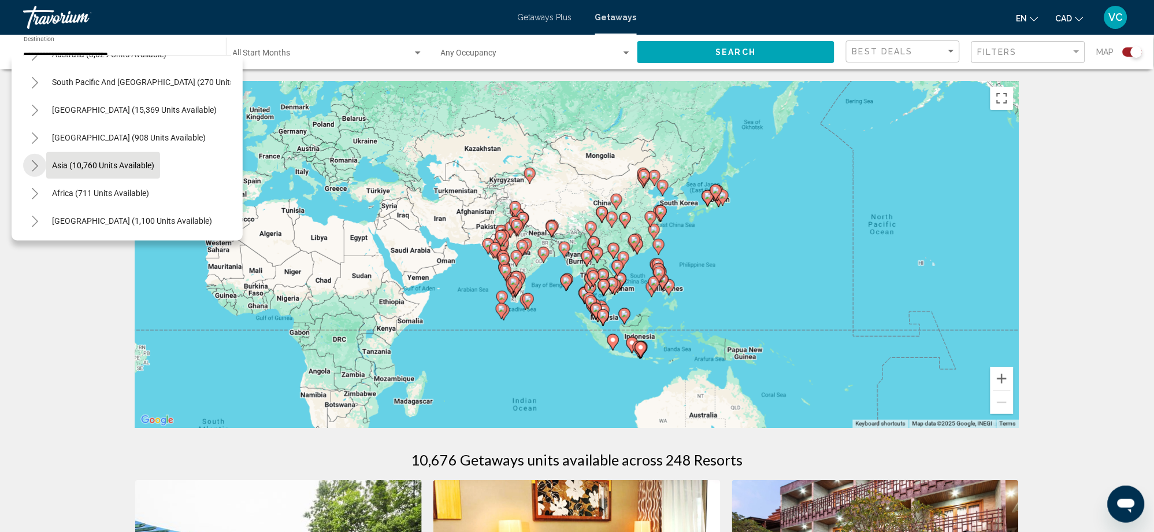
scroll to position [198, 0]
click at [112, 188] on span "Africa (711 units available)" at bounding box center [100, 192] width 97 height 9
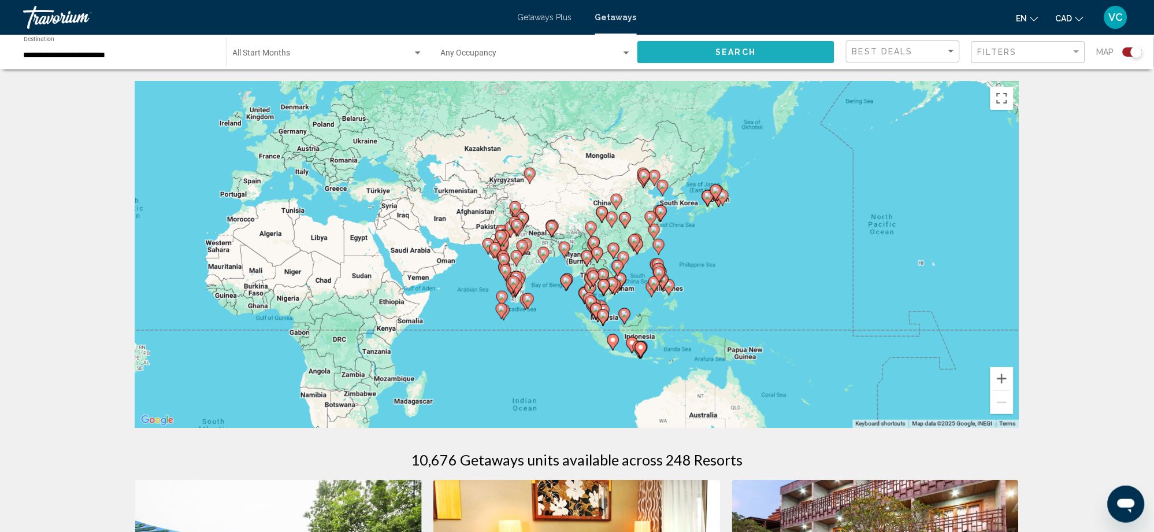
click at [755, 46] on button "Search" at bounding box center [735, 51] width 197 height 21
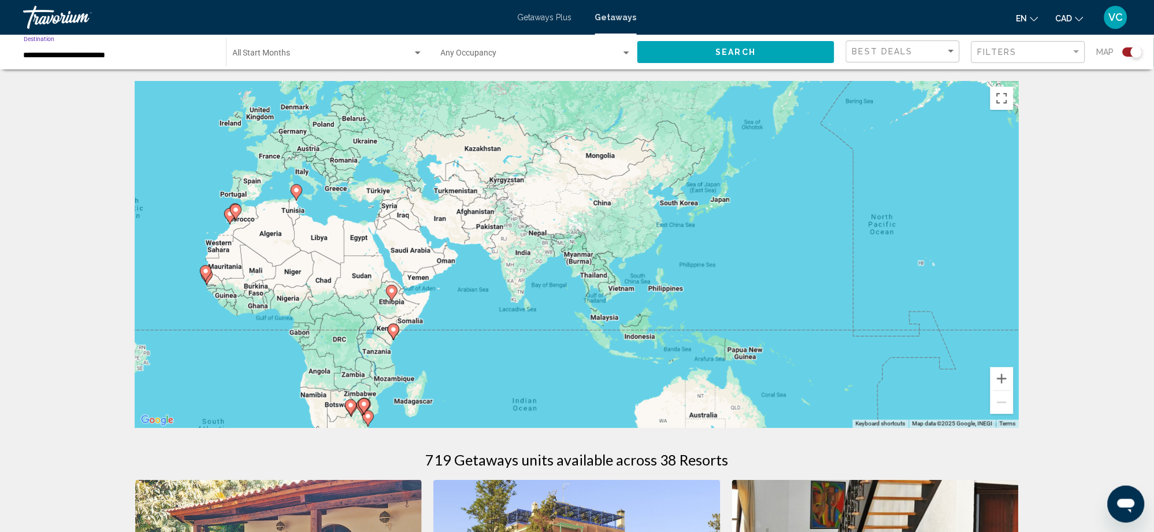
click at [56, 54] on input "**********" at bounding box center [119, 55] width 191 height 9
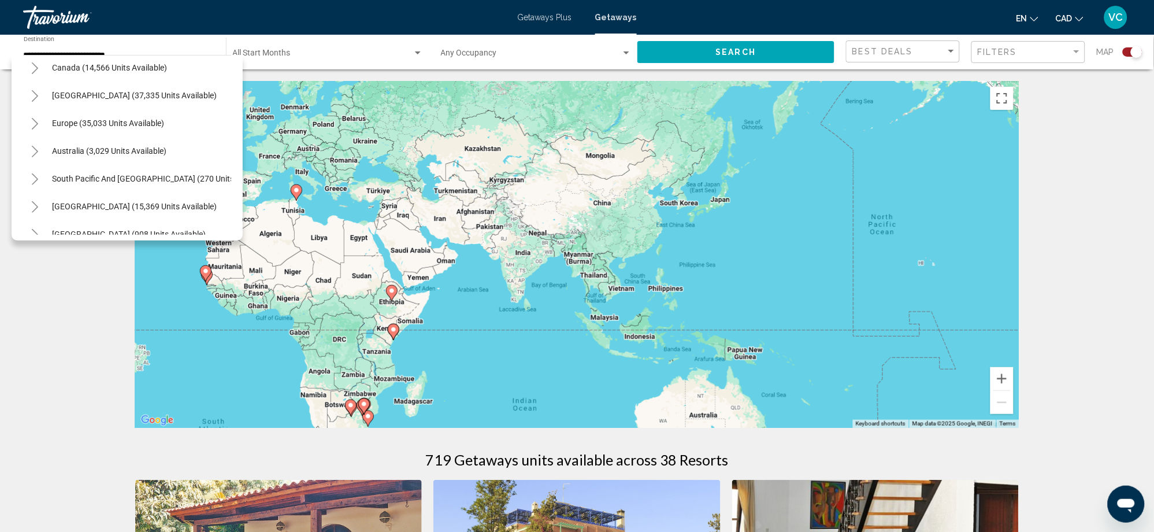
scroll to position [87, 0]
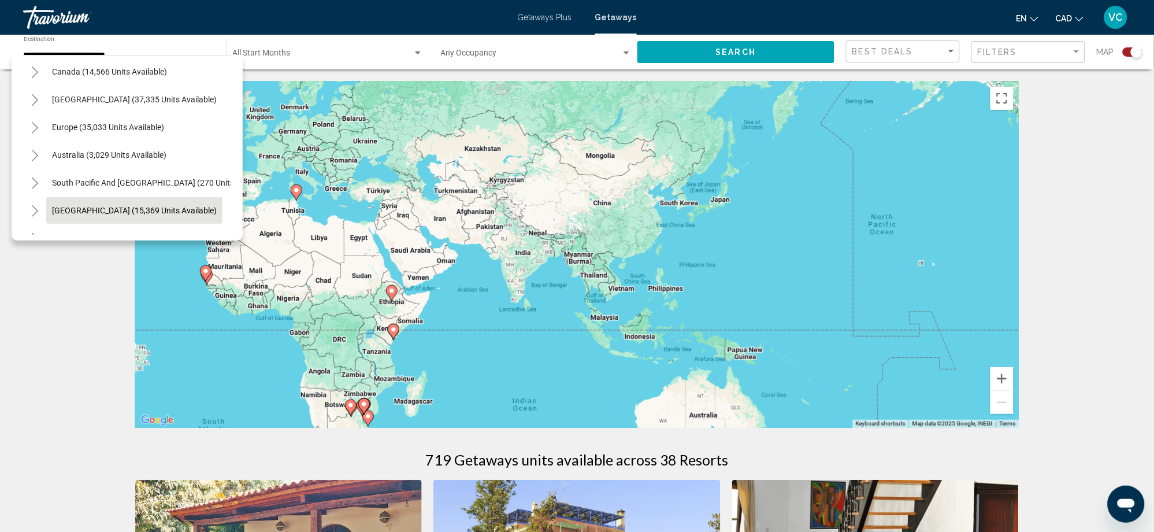
click at [93, 206] on span "[GEOGRAPHIC_DATA] (15,369 units available)" at bounding box center [134, 210] width 165 height 9
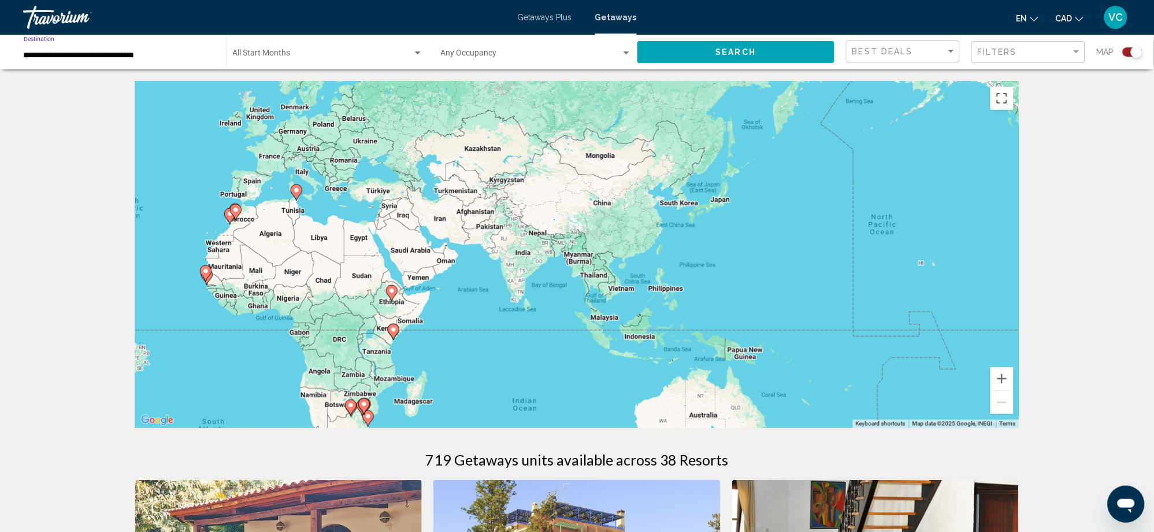
click at [710, 54] on button "Search" at bounding box center [735, 51] width 197 height 21
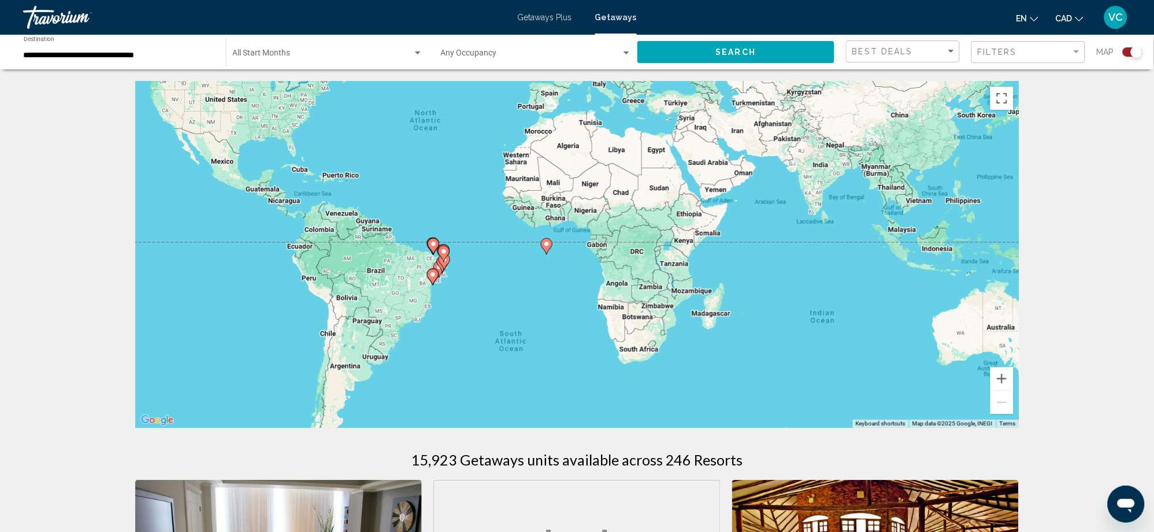
drag, startPoint x: 306, startPoint y: 303, endPoint x: 707, endPoint y: 202, distance: 414.0
click at [707, 202] on div "To navigate, press the arrow keys. To activate drag with keyboard, press Alt + …" at bounding box center [577, 254] width 884 height 347
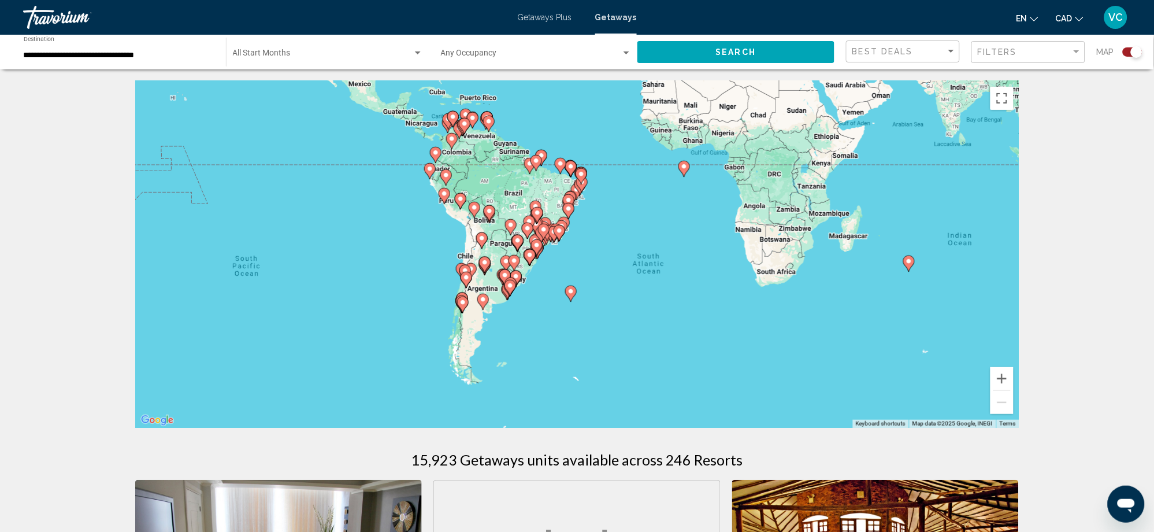
drag, startPoint x: 556, startPoint y: 318, endPoint x: 577, endPoint y: 257, distance: 64.3
click at [577, 257] on div "To navigate, press the arrow keys. To activate drag with keyboard, press Alt + …" at bounding box center [577, 254] width 884 height 347
click at [1002, 370] on button "Zoom in" at bounding box center [1001, 378] width 23 height 23
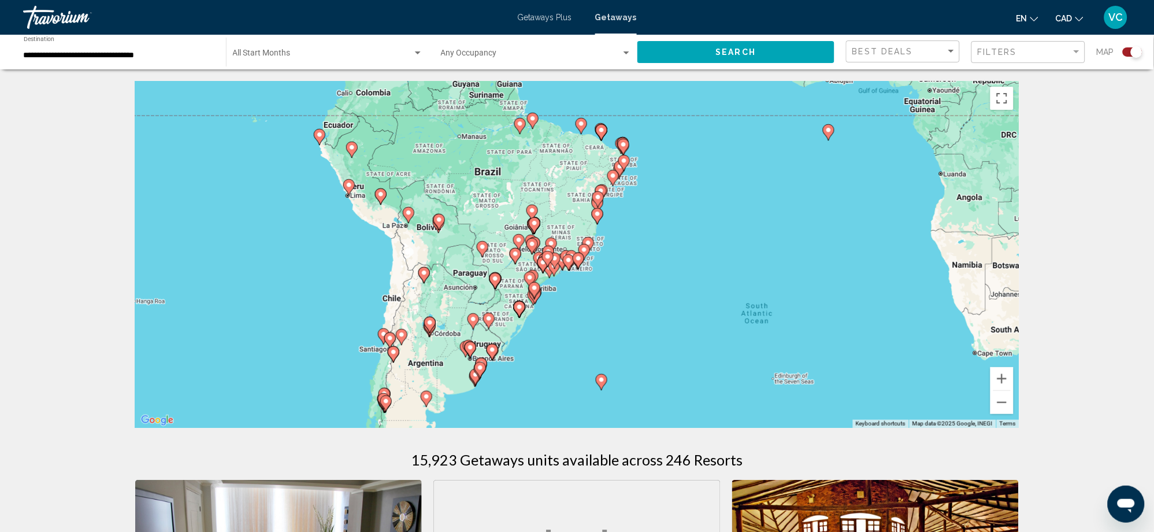
drag, startPoint x: 580, startPoint y: 184, endPoint x: 618, endPoint y: 225, distance: 56.0
click at [618, 225] on div "To navigate, press the arrow keys. To activate drag with keyboard, press Alt + …" at bounding box center [577, 254] width 884 height 347
click at [1007, 402] on button "Zoom out" at bounding box center [1001, 402] width 23 height 23
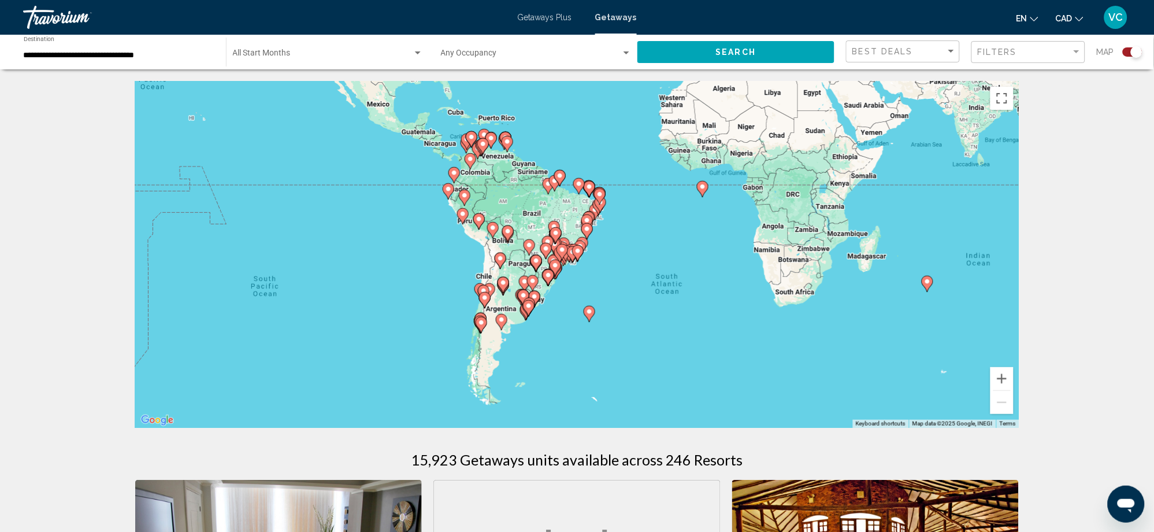
click at [68, 58] on input "**********" at bounding box center [119, 55] width 191 height 9
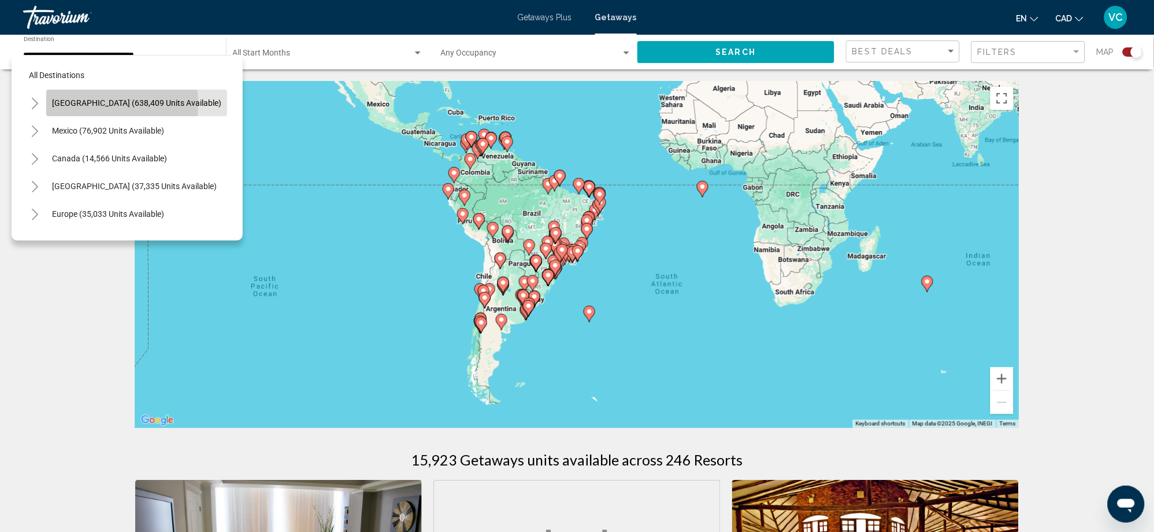
click at [64, 104] on span "[GEOGRAPHIC_DATA] (638,409 units available)" at bounding box center [136, 102] width 169 height 9
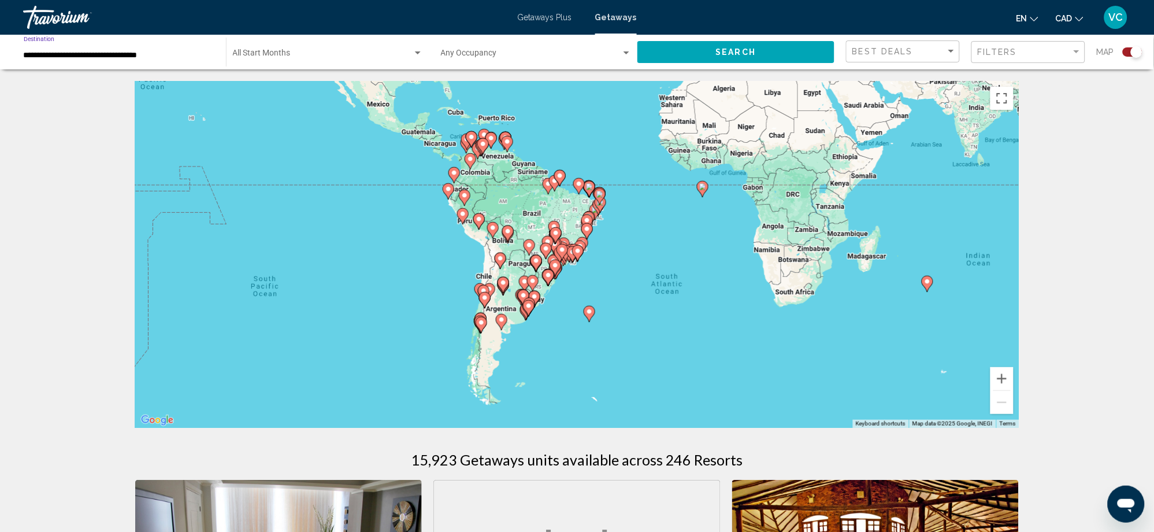
click at [88, 58] on input "**********" at bounding box center [119, 55] width 191 height 9
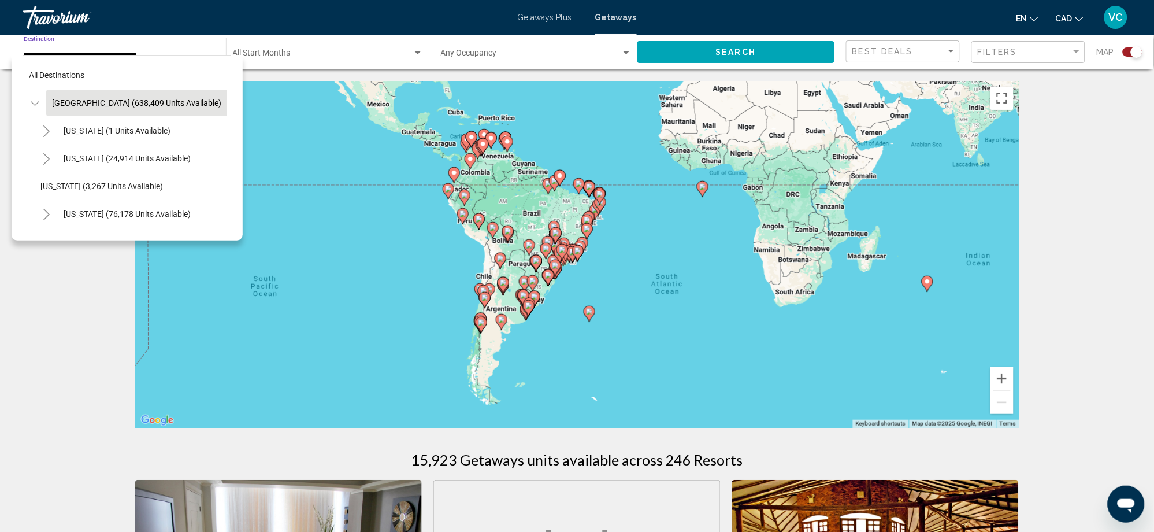
click at [34, 99] on icon "Toggle United States (638,409 units available)" at bounding box center [35, 104] width 9 height 12
click at [86, 102] on span "[GEOGRAPHIC_DATA] (638,409 units available)" at bounding box center [136, 102] width 169 height 9
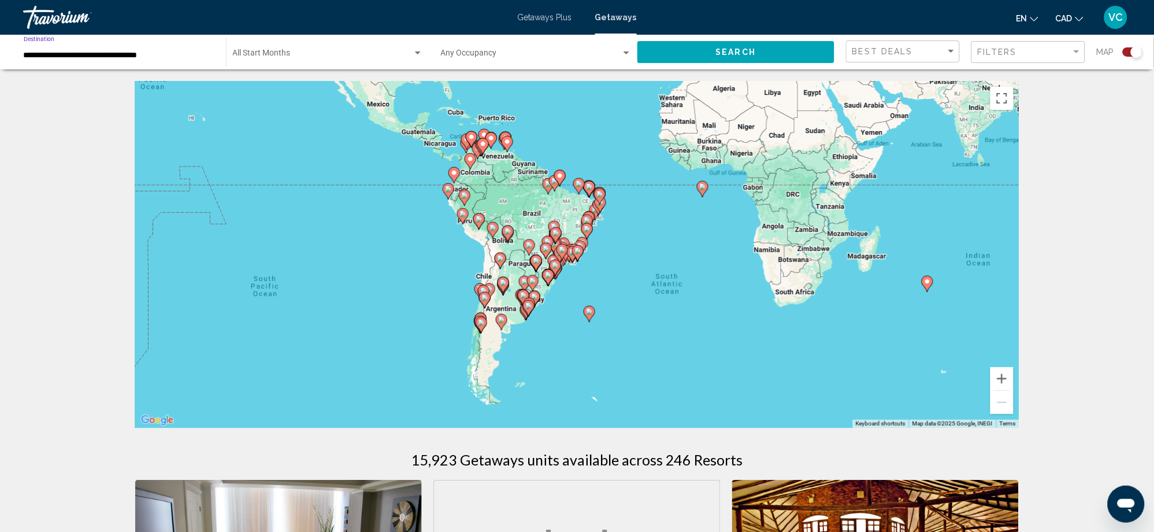
click at [724, 58] on button "Search" at bounding box center [735, 51] width 197 height 21
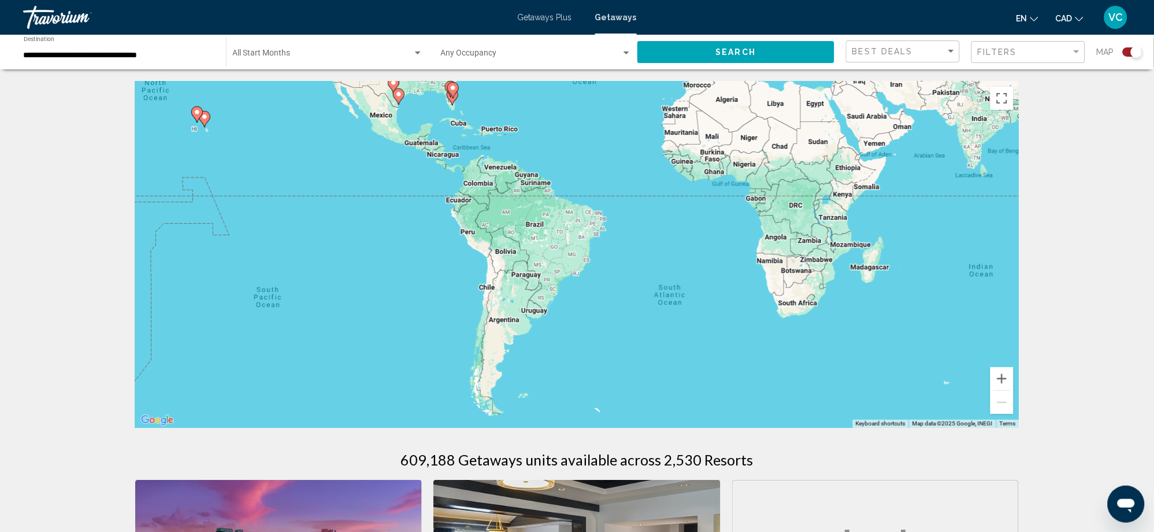
drag, startPoint x: 633, startPoint y: 200, endPoint x: 671, endPoint y: 377, distance: 180.9
click at [670, 374] on div "To navigate, press the arrow keys. To activate drag with keyboard, press Alt + …" at bounding box center [577, 254] width 884 height 347
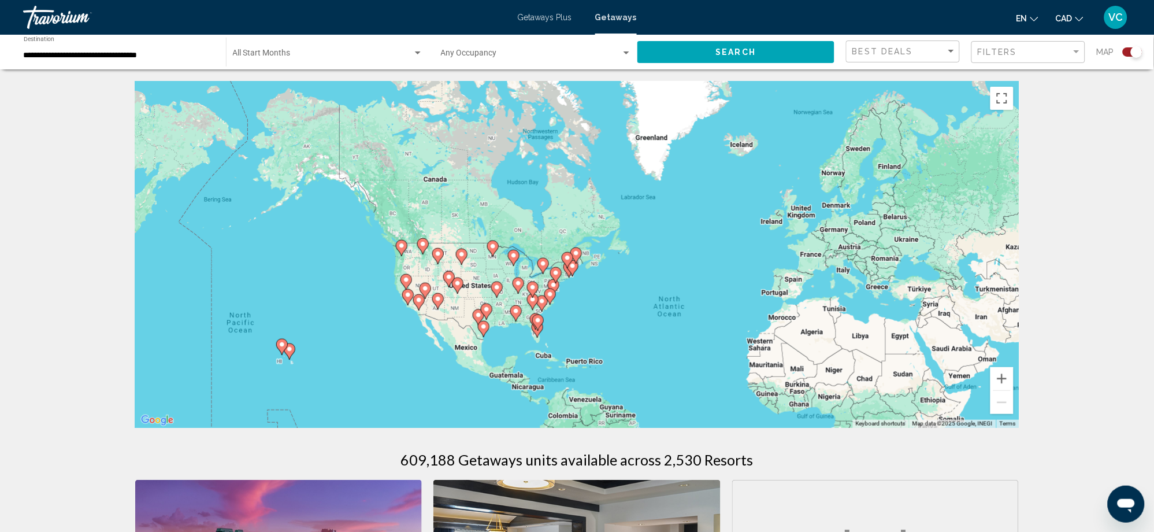
drag, startPoint x: 633, startPoint y: 258, endPoint x: 670, endPoint y: 259, distance: 37.0
click at [670, 259] on div "To navigate, press the arrow keys. To activate drag with keyboard, press Alt + …" at bounding box center [577, 254] width 884 height 347
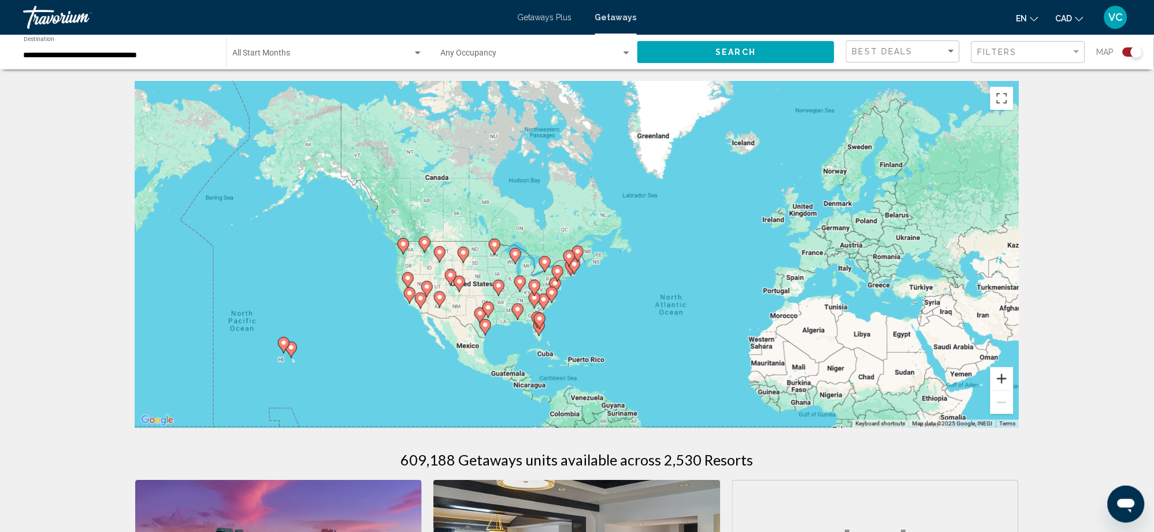
click at [1002, 374] on button "Zoom in" at bounding box center [1001, 378] width 23 height 23
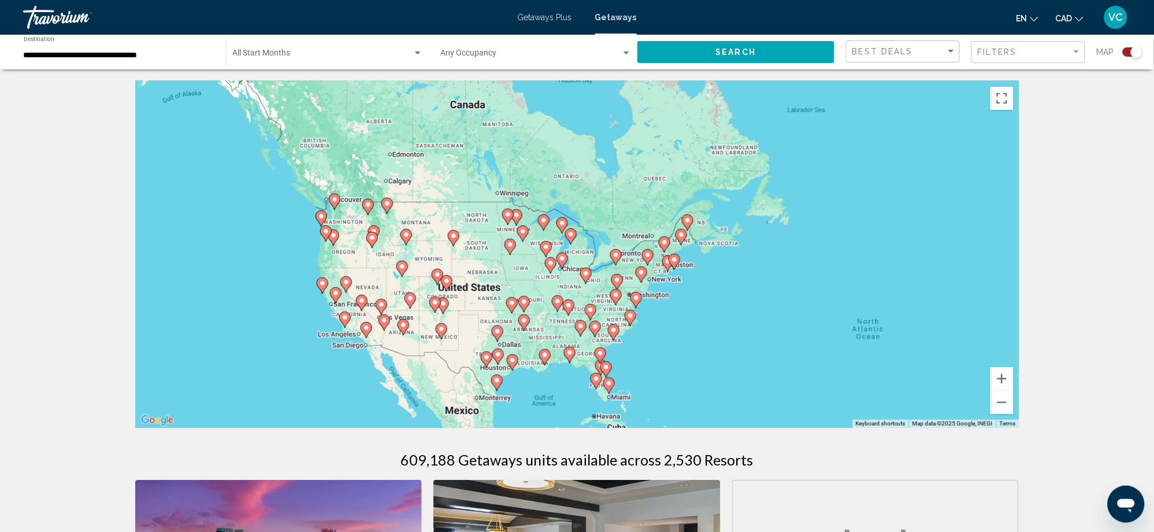
drag, startPoint x: 700, startPoint y: 359, endPoint x: 805, endPoint y: 332, distance: 108.6
click at [805, 332] on div "To navigate, press the arrow keys. To activate drag with keyboard, press Alt + …" at bounding box center [577, 254] width 884 height 347
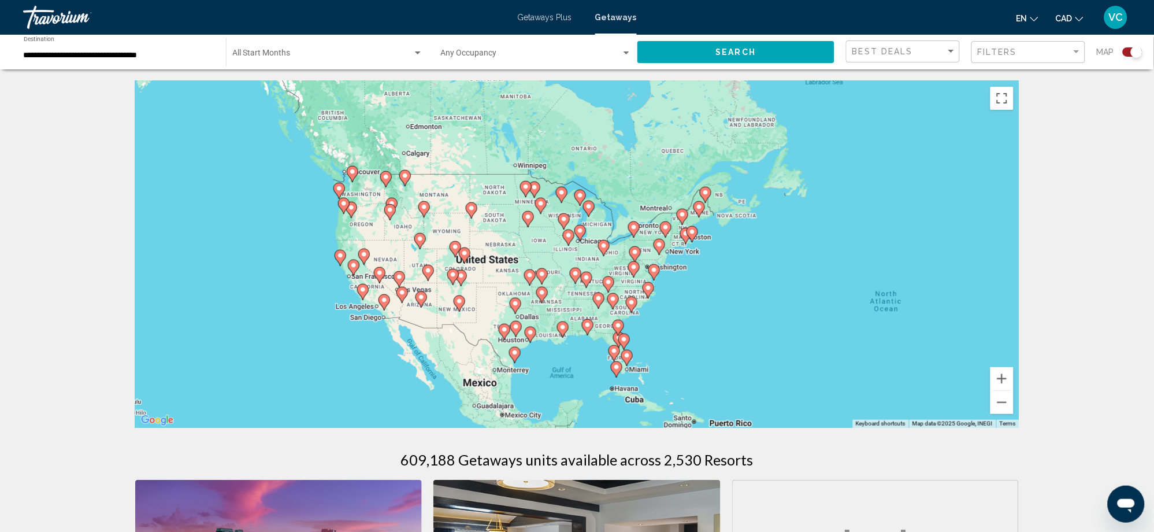
drag, startPoint x: 741, startPoint y: 325, endPoint x: 759, endPoint y: 296, distance: 34.0
click at [759, 296] on div "To navigate, press the arrow keys. To activate drag with keyboard, press Alt + …" at bounding box center [577, 254] width 884 height 347
click at [103, 53] on input "**********" at bounding box center [119, 55] width 191 height 9
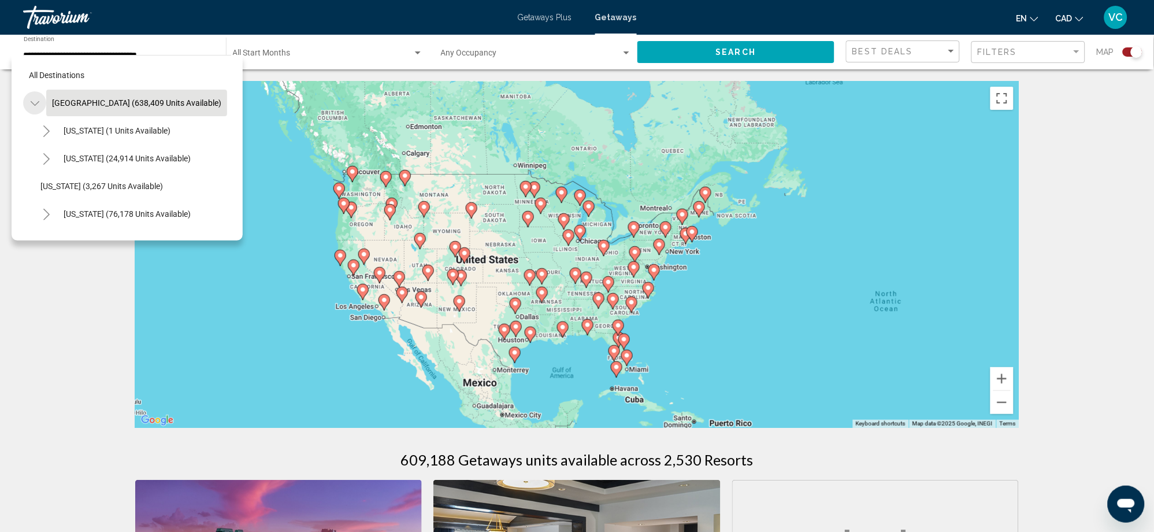
click at [41, 102] on button "Toggle United States (638,409 units available)" at bounding box center [34, 102] width 23 height 23
click at [89, 122] on button "Mexico (76,902 units available)" at bounding box center [108, 130] width 124 height 27
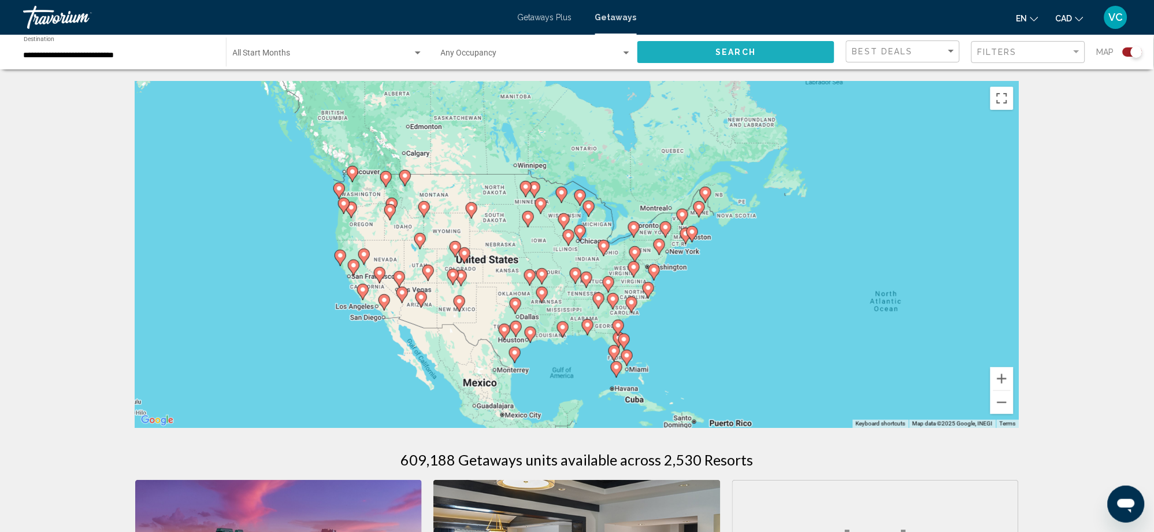
click at [763, 57] on button "Search" at bounding box center [735, 51] width 197 height 21
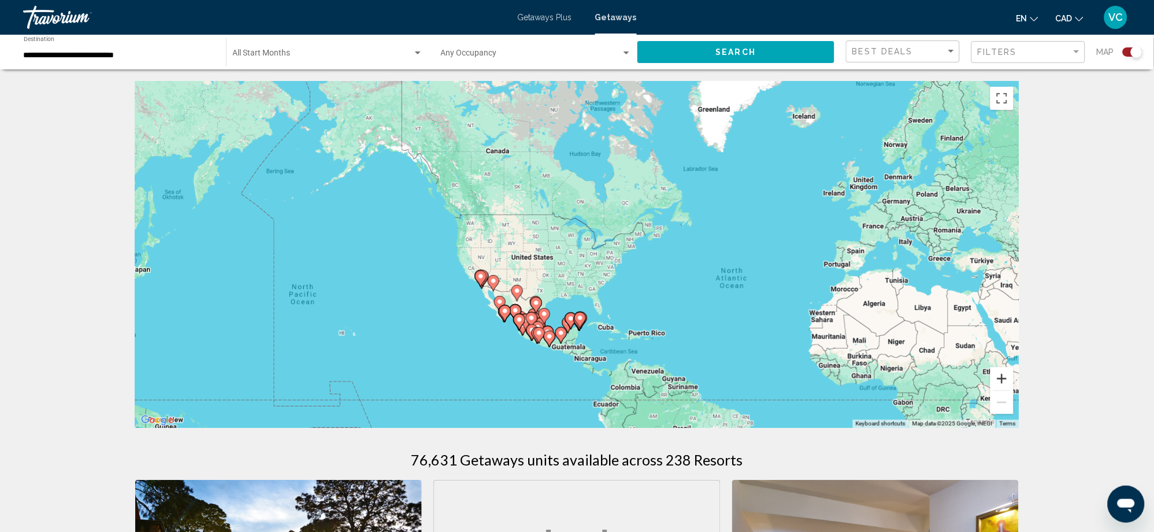
click at [1005, 372] on button "Zoom in" at bounding box center [1001, 378] width 23 height 23
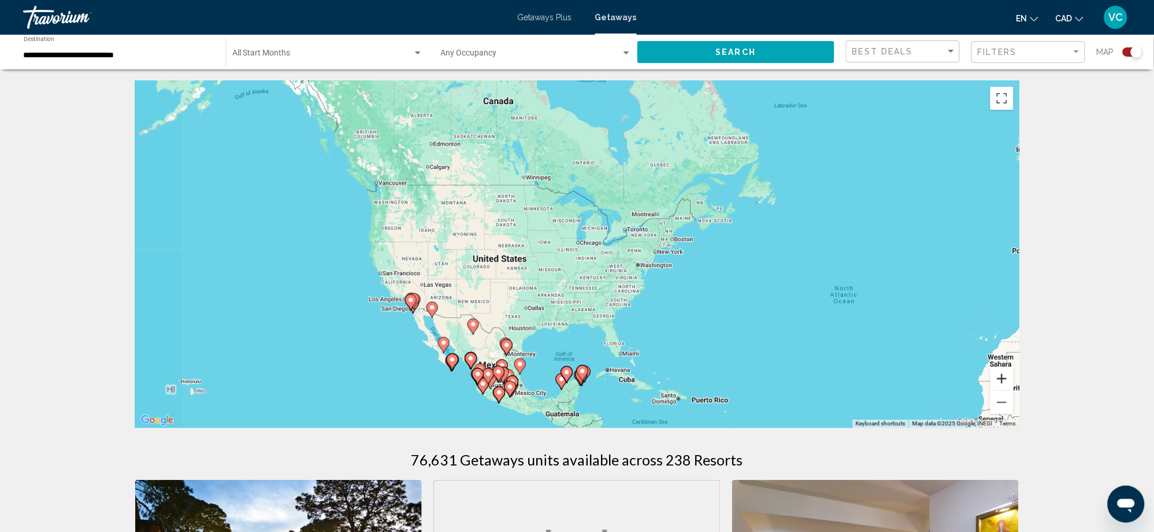
click at [1005, 372] on button "Zoom in" at bounding box center [1001, 378] width 23 height 23
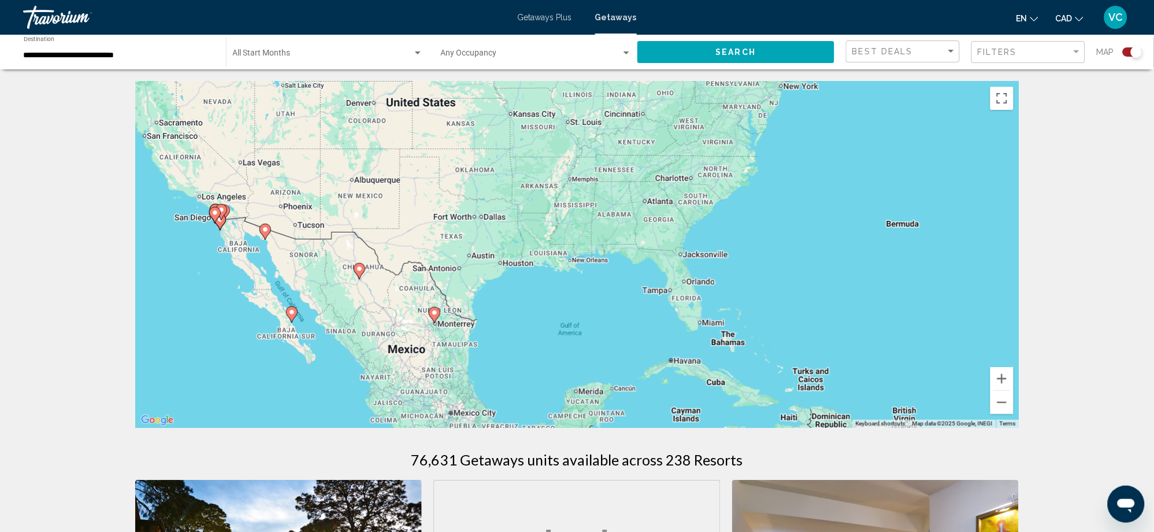
drag, startPoint x: 669, startPoint y: 373, endPoint x: 704, endPoint y: 191, distance: 185.8
click at [703, 192] on div "To navigate, press the arrow keys. To activate drag with keyboard, press Alt + …" at bounding box center [577, 254] width 884 height 347
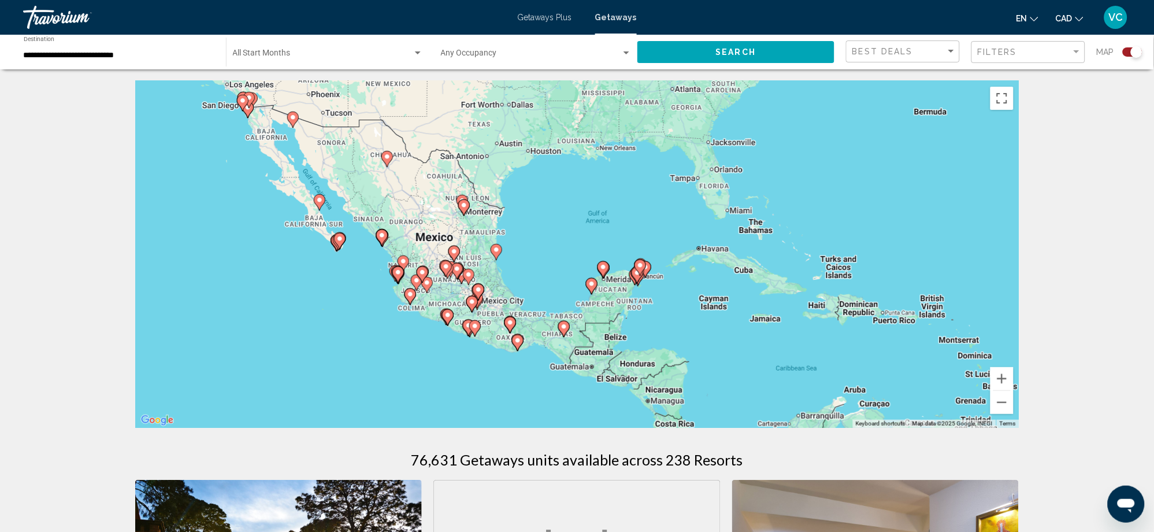
drag, startPoint x: 710, startPoint y: 367, endPoint x: 715, endPoint y: 285, distance: 82.2
click at [715, 285] on div "To navigate, press the arrow keys. To activate drag with keyboard, press Alt + …" at bounding box center [577, 254] width 884 height 347
click at [1005, 372] on button "Zoom in" at bounding box center [1001, 378] width 23 height 23
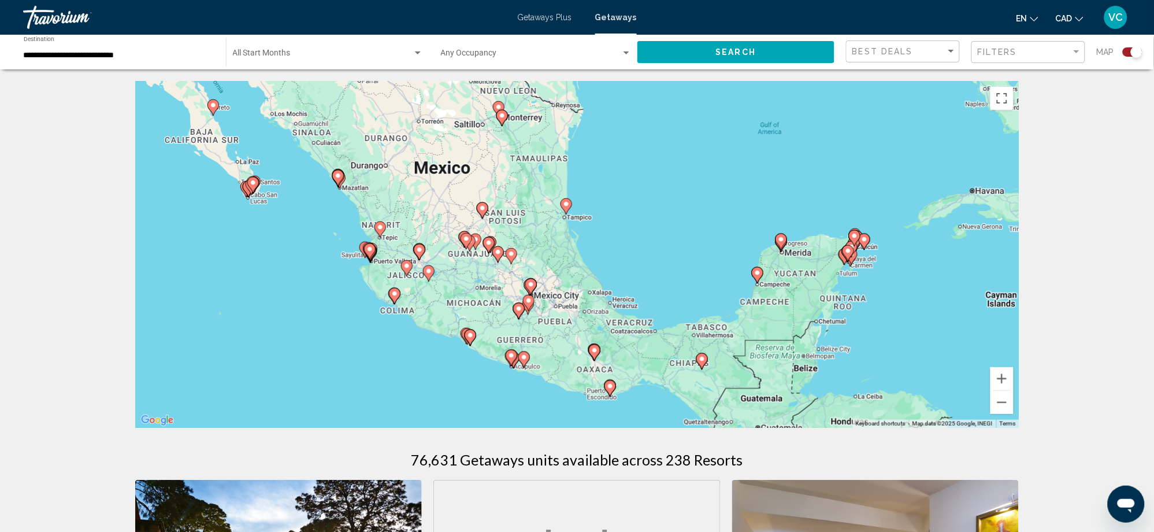
drag, startPoint x: 796, startPoint y: 380, endPoint x: 947, endPoint y: 326, distance: 160.1
click at [947, 326] on div "To navigate, press the arrow keys. To activate drag with keyboard, press Alt + …" at bounding box center [577, 254] width 884 height 347
click at [102, 52] on input "**********" at bounding box center [119, 55] width 191 height 9
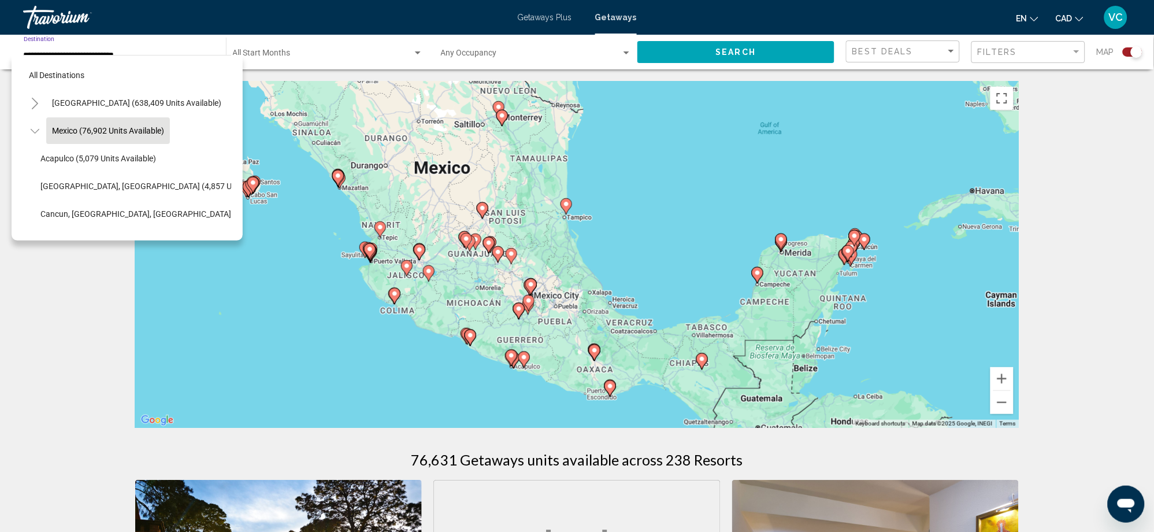
click at [40, 130] on button "Toggle Mexico (76,902 units available)" at bounding box center [34, 130] width 23 height 23
click at [153, 190] on span "[GEOGRAPHIC_DATA] (37,335 units available)" at bounding box center [134, 185] width 165 height 9
type input "**********"
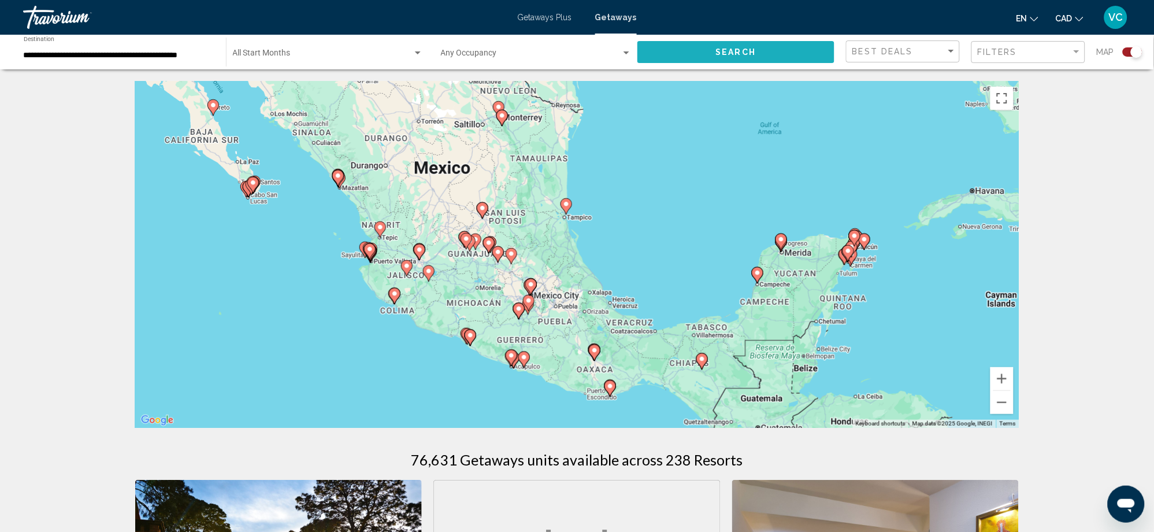
click at [722, 50] on span "Search" at bounding box center [736, 52] width 40 height 9
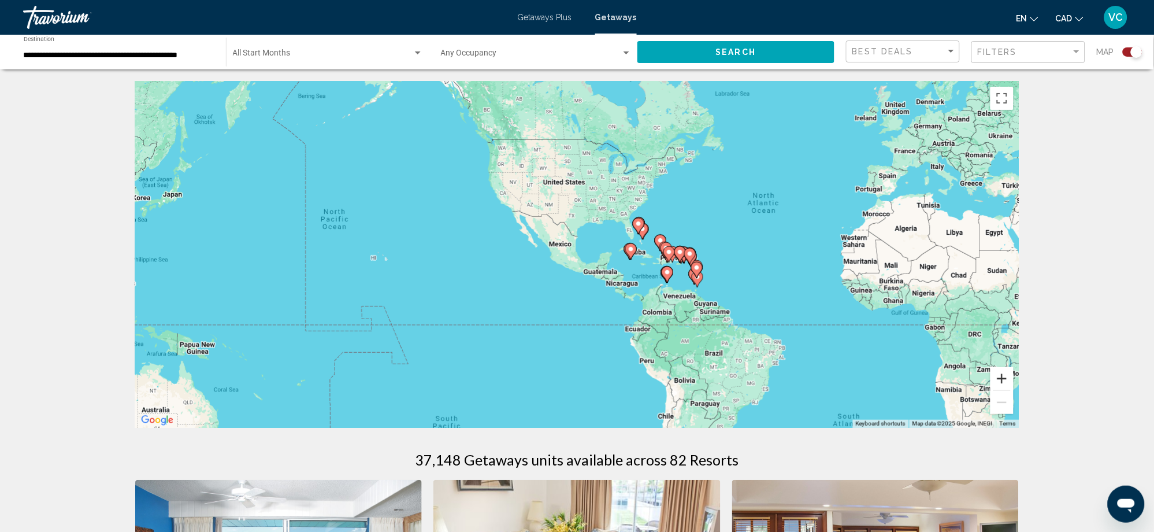
click at [1012, 370] on button "Zoom in" at bounding box center [1001, 378] width 23 height 23
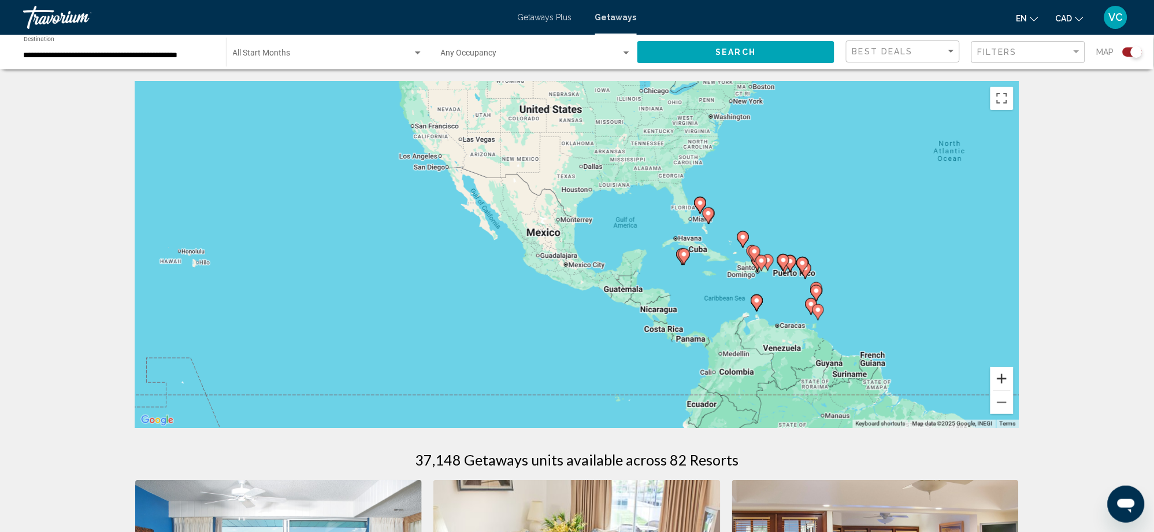
click at [1010, 370] on button "Zoom in" at bounding box center [1001, 378] width 23 height 23
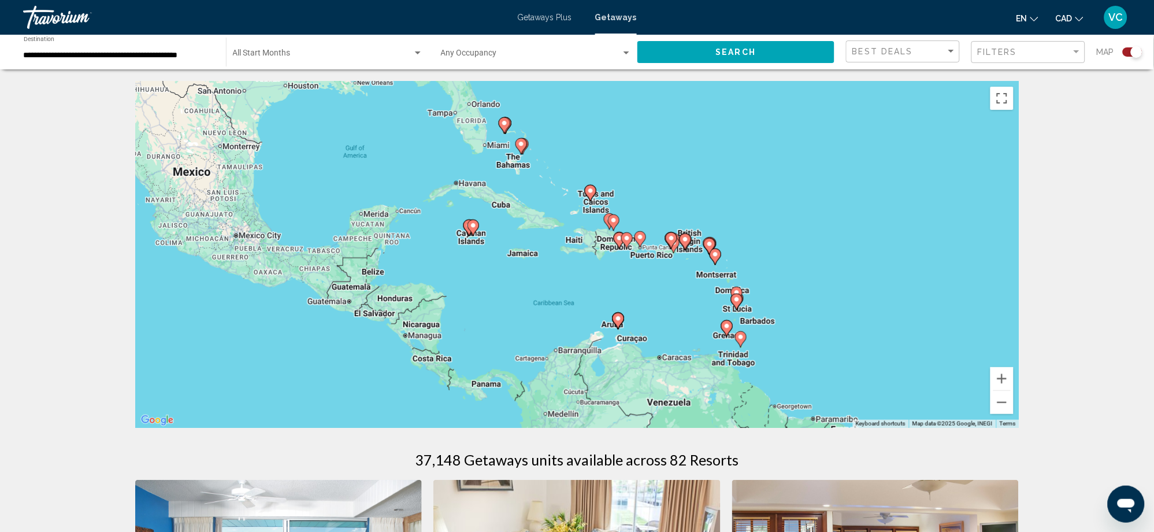
drag, startPoint x: 796, startPoint y: 334, endPoint x: 477, endPoint y: 294, distance: 322.0
click at [477, 294] on div "To navigate, press the arrow keys. To activate drag with keyboard, press Alt + …" at bounding box center [577, 254] width 884 height 347
